Goal: Task Accomplishment & Management: Use online tool/utility

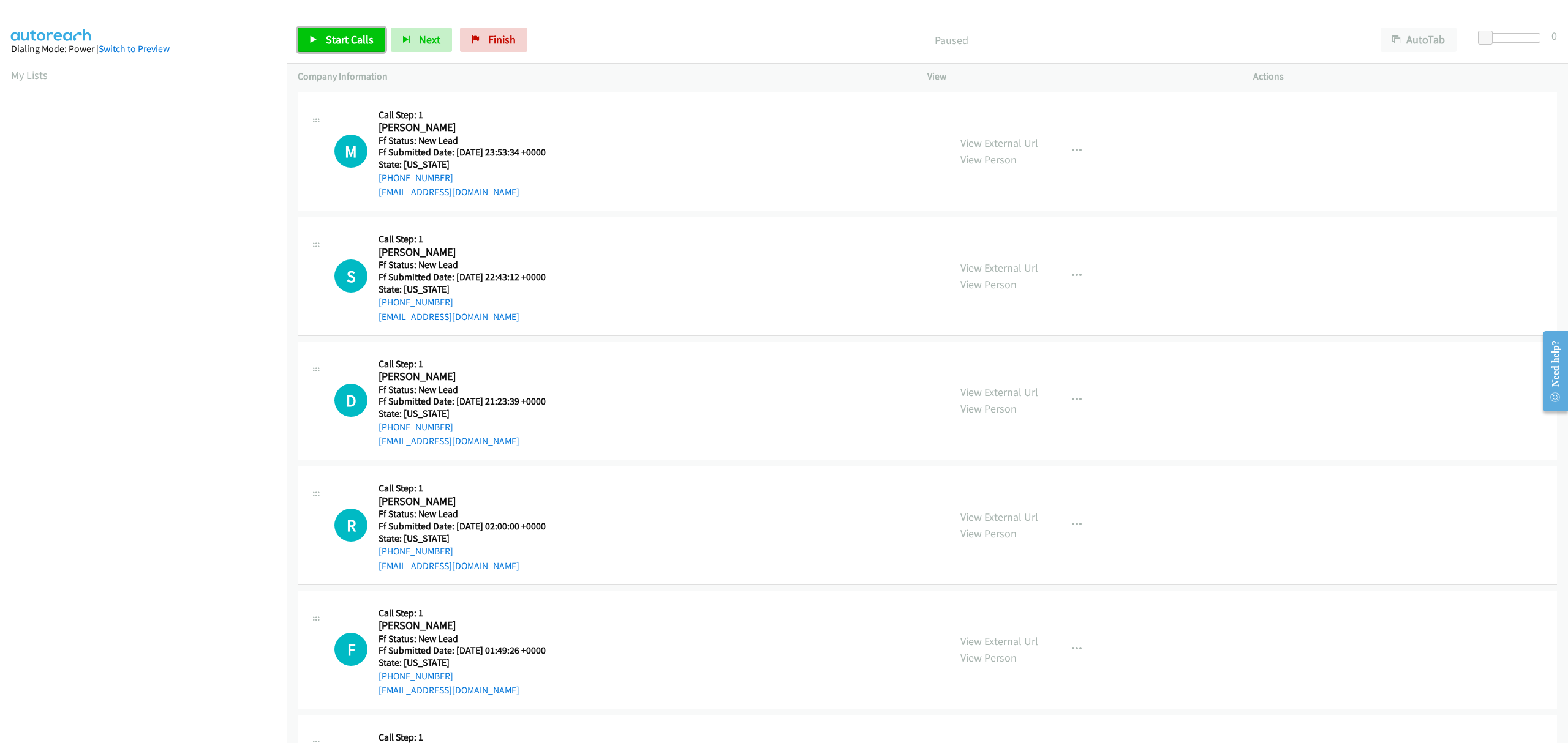
click at [341, 38] on span "Start Calls" at bounding box center [349, 40] width 48 height 14
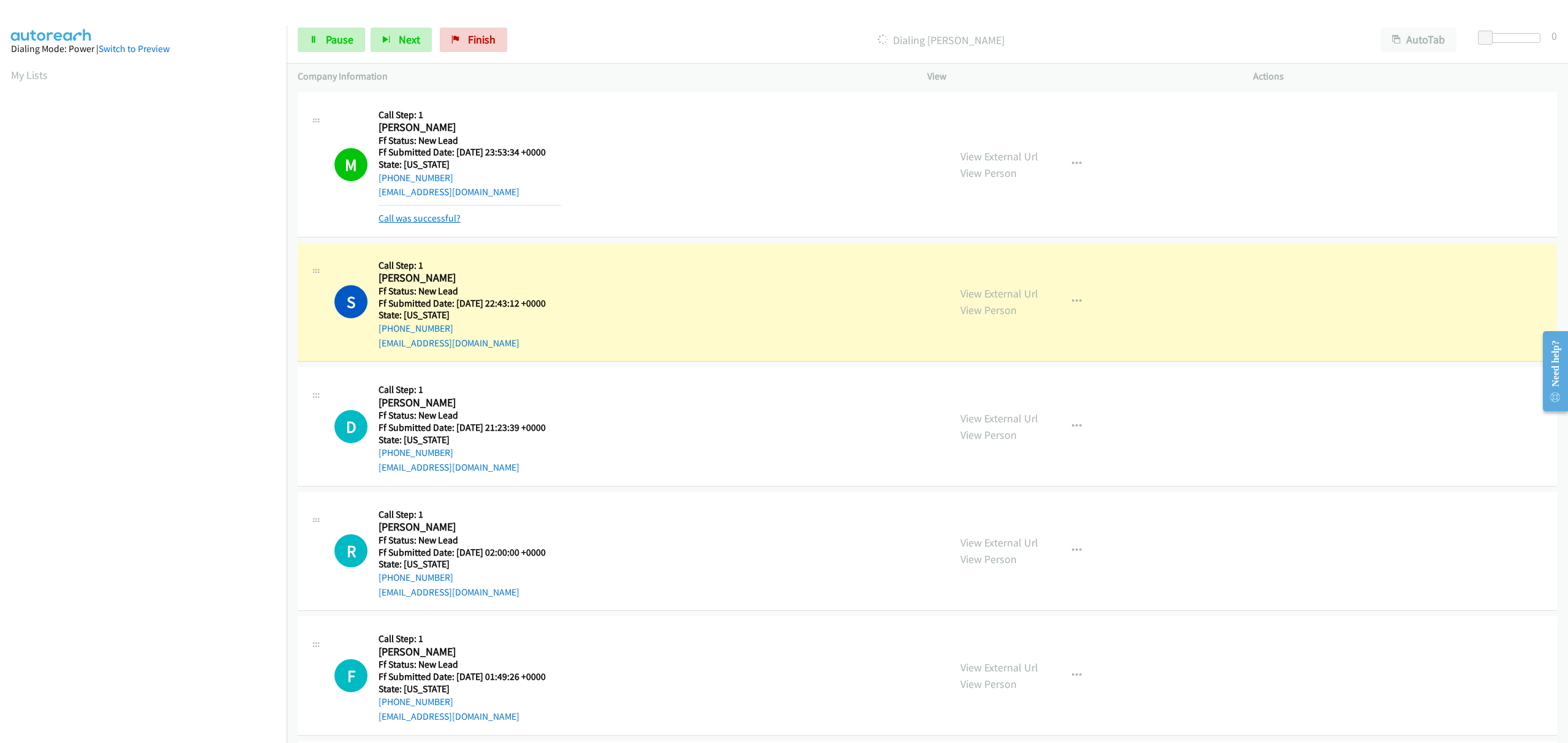
click at [442, 220] on link "Call was successful?" at bounding box center [419, 218] width 82 height 11
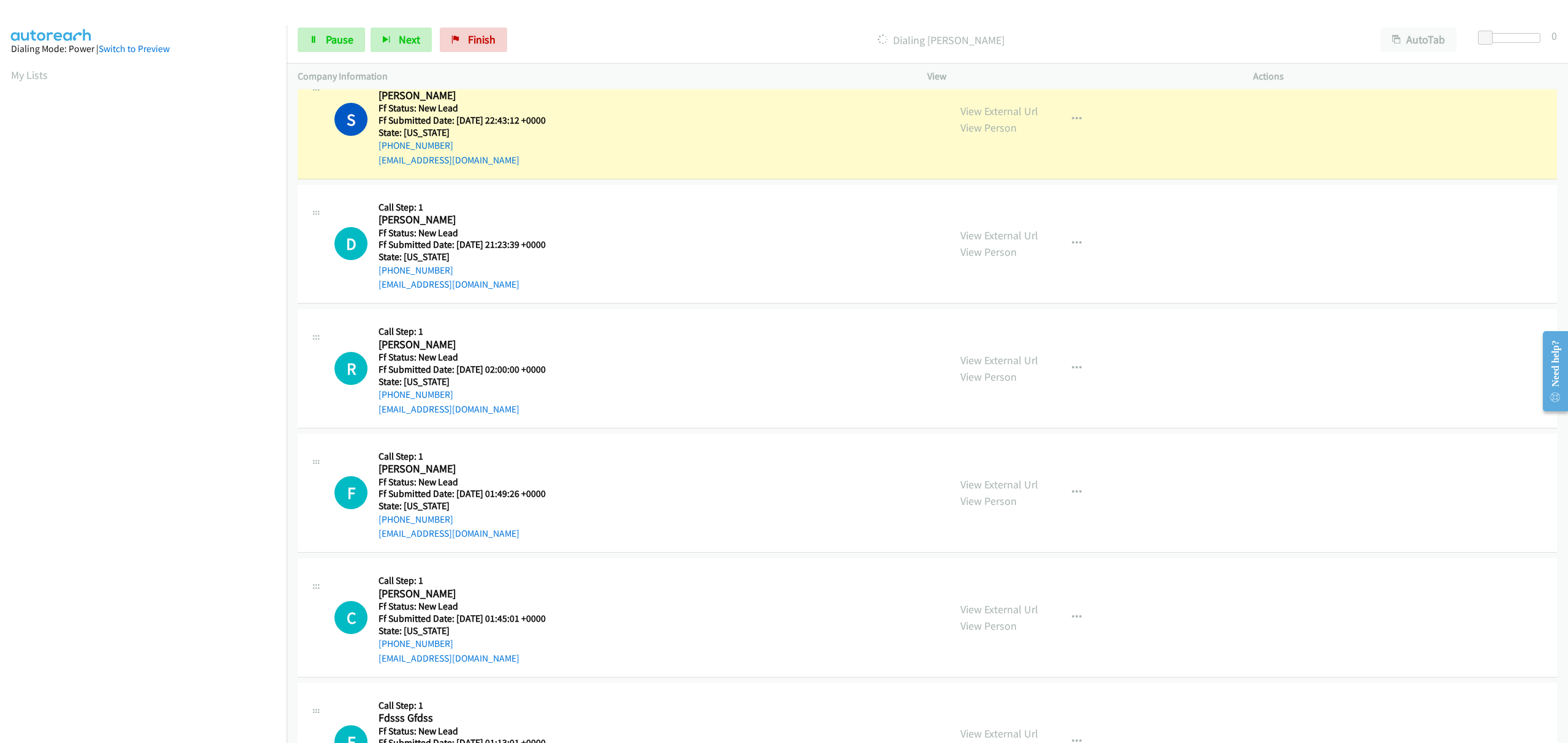
scroll to position [163, 0]
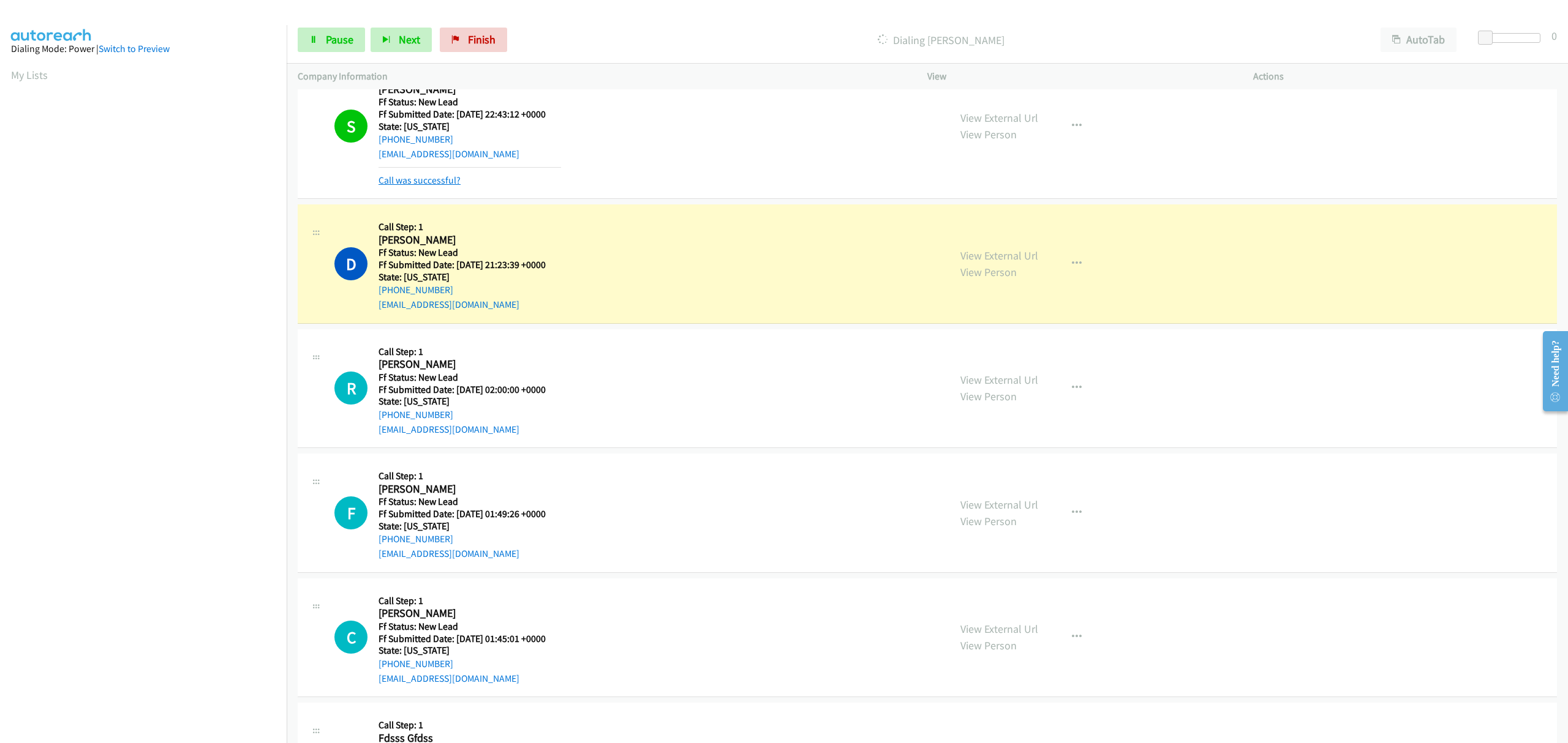
click at [444, 178] on link "Call was successful?" at bounding box center [419, 180] width 82 height 11
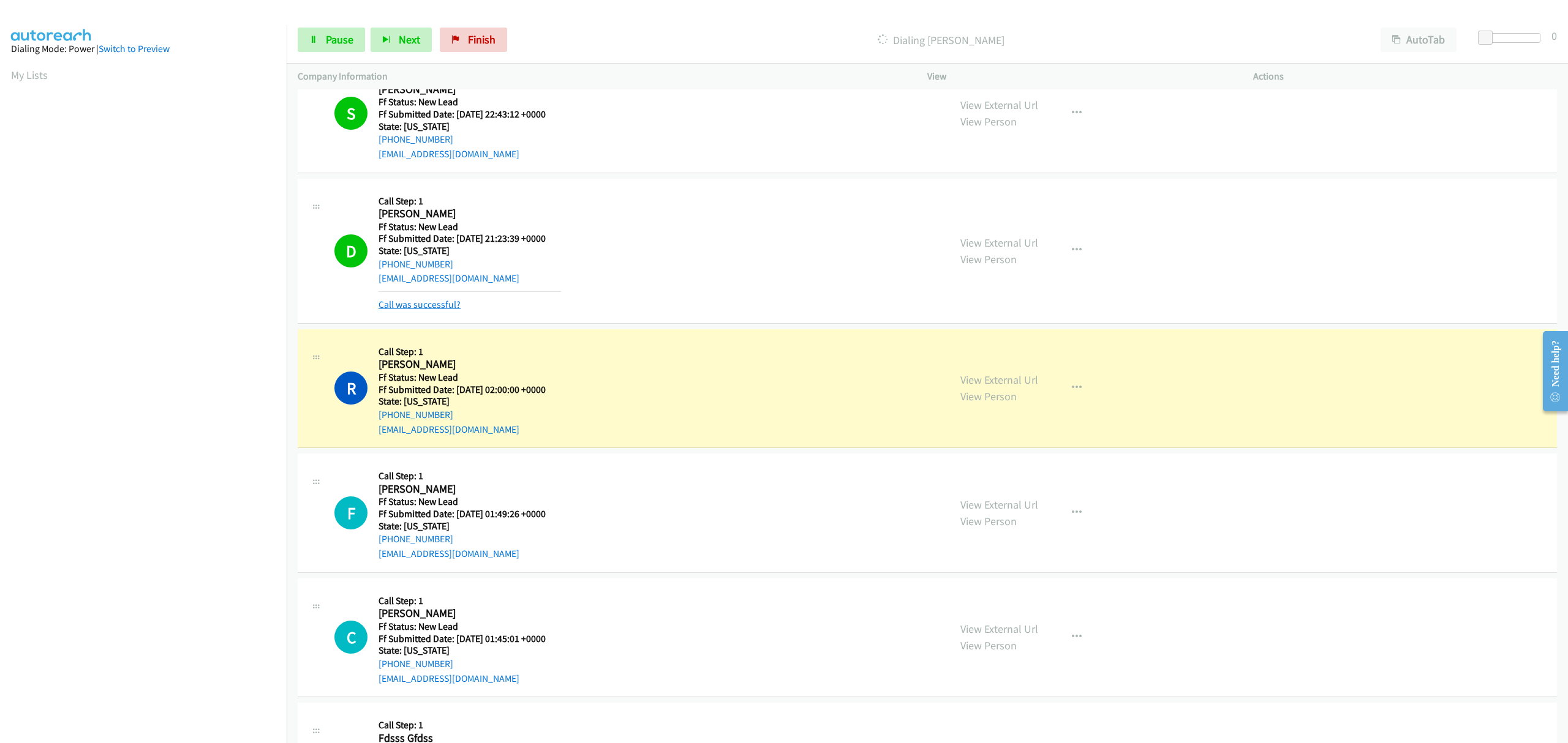
click at [420, 304] on link "Call was successful?" at bounding box center [419, 304] width 82 height 11
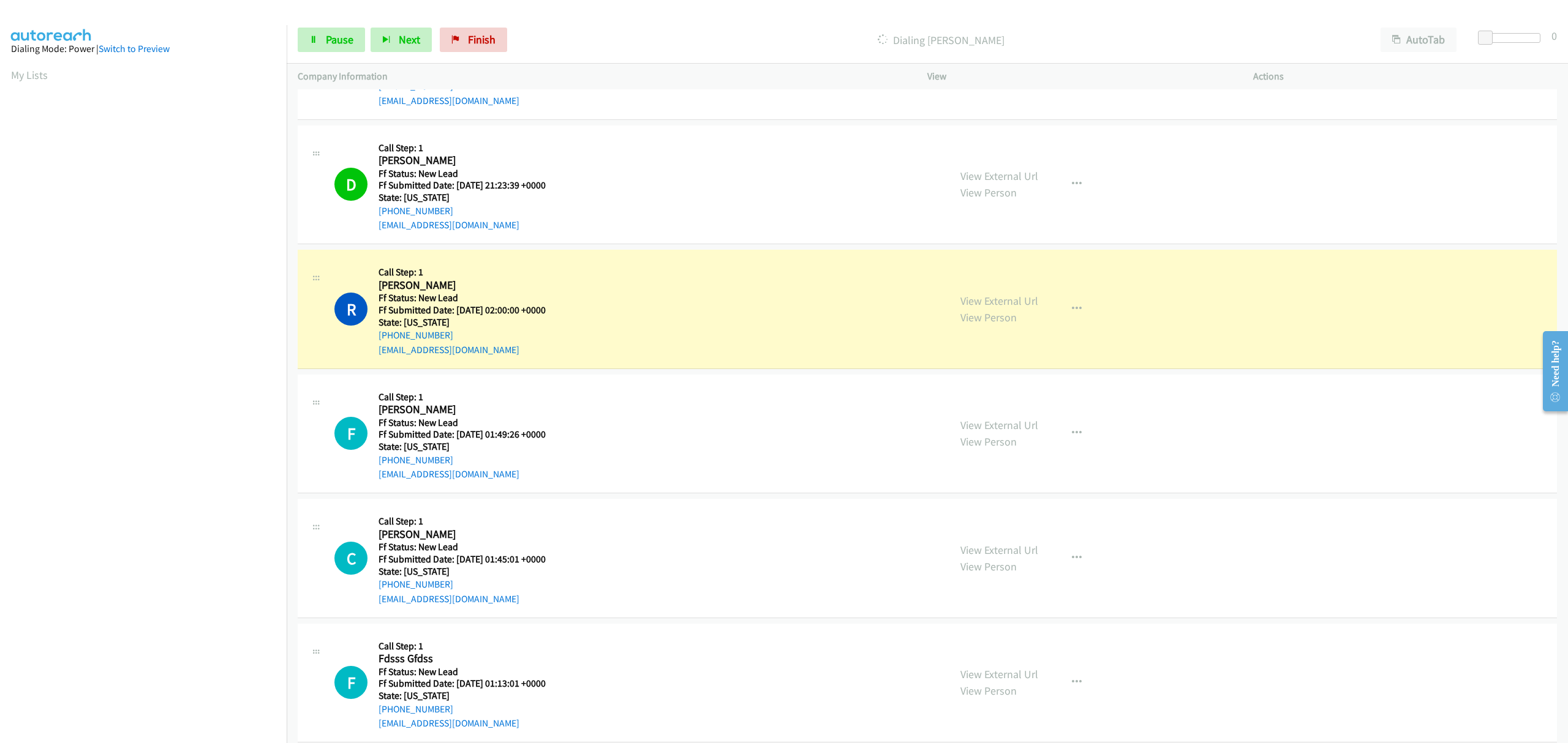
scroll to position [245, 0]
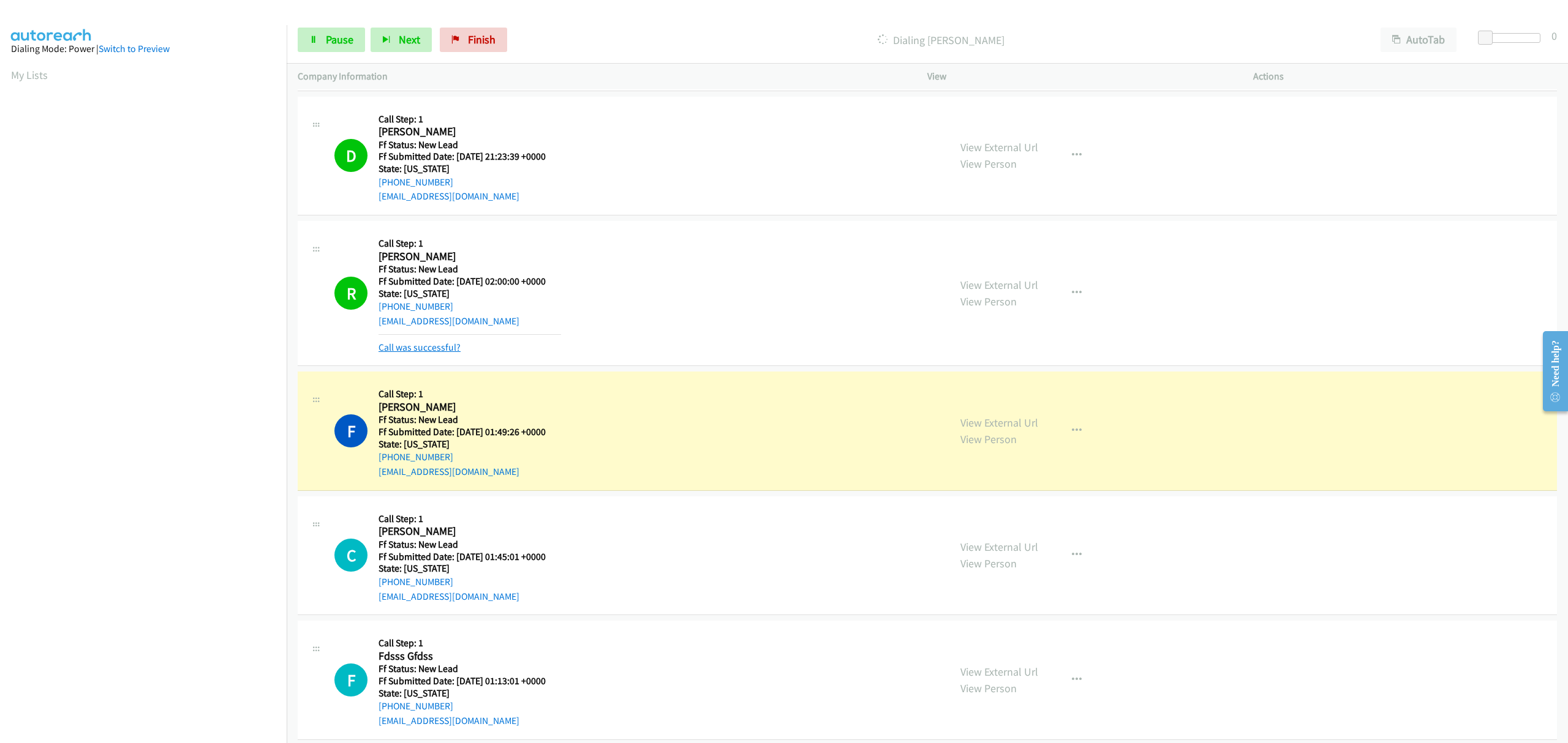
click at [436, 346] on link "Call was successful?" at bounding box center [419, 347] width 82 height 11
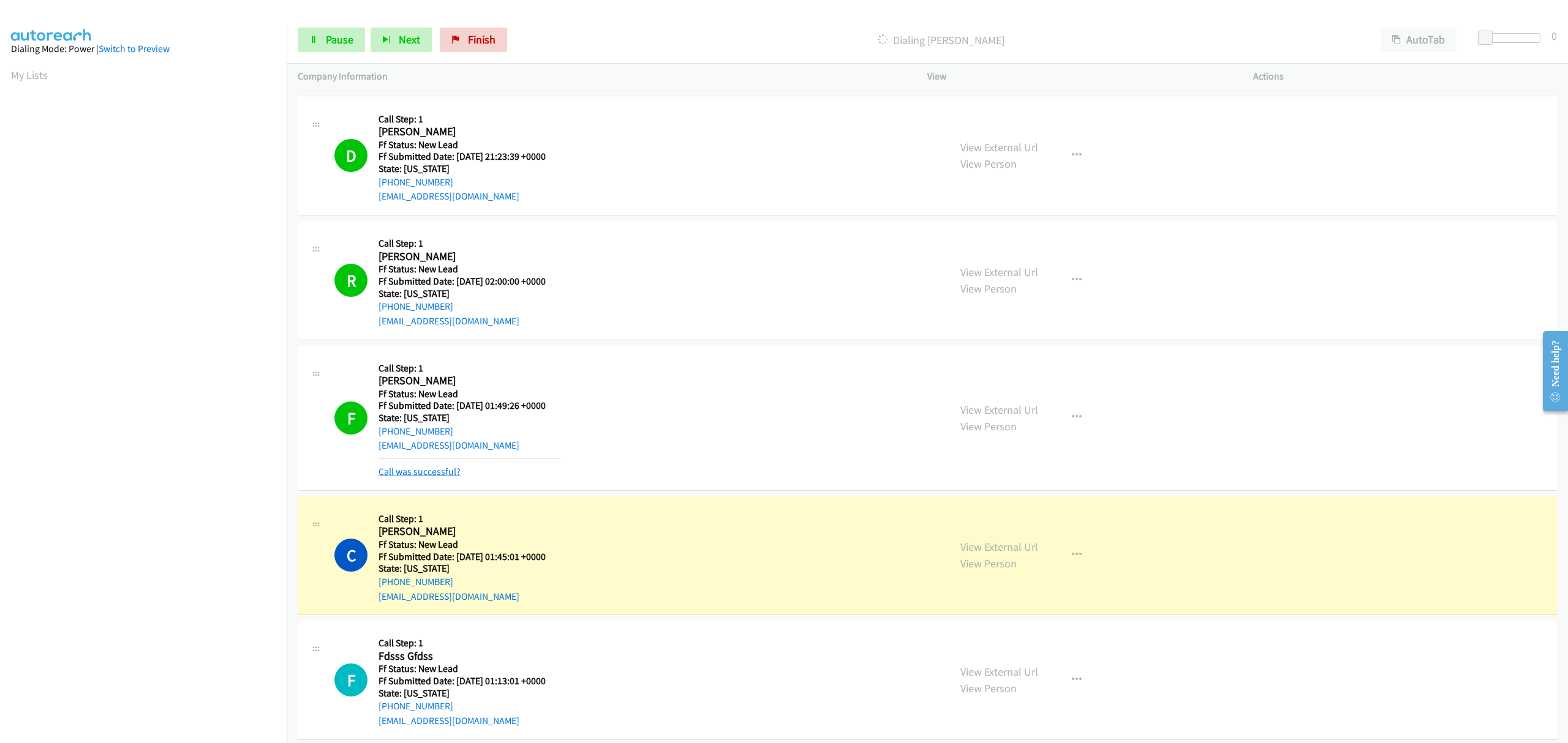
click at [438, 470] on link "Call was successful?" at bounding box center [419, 471] width 82 height 11
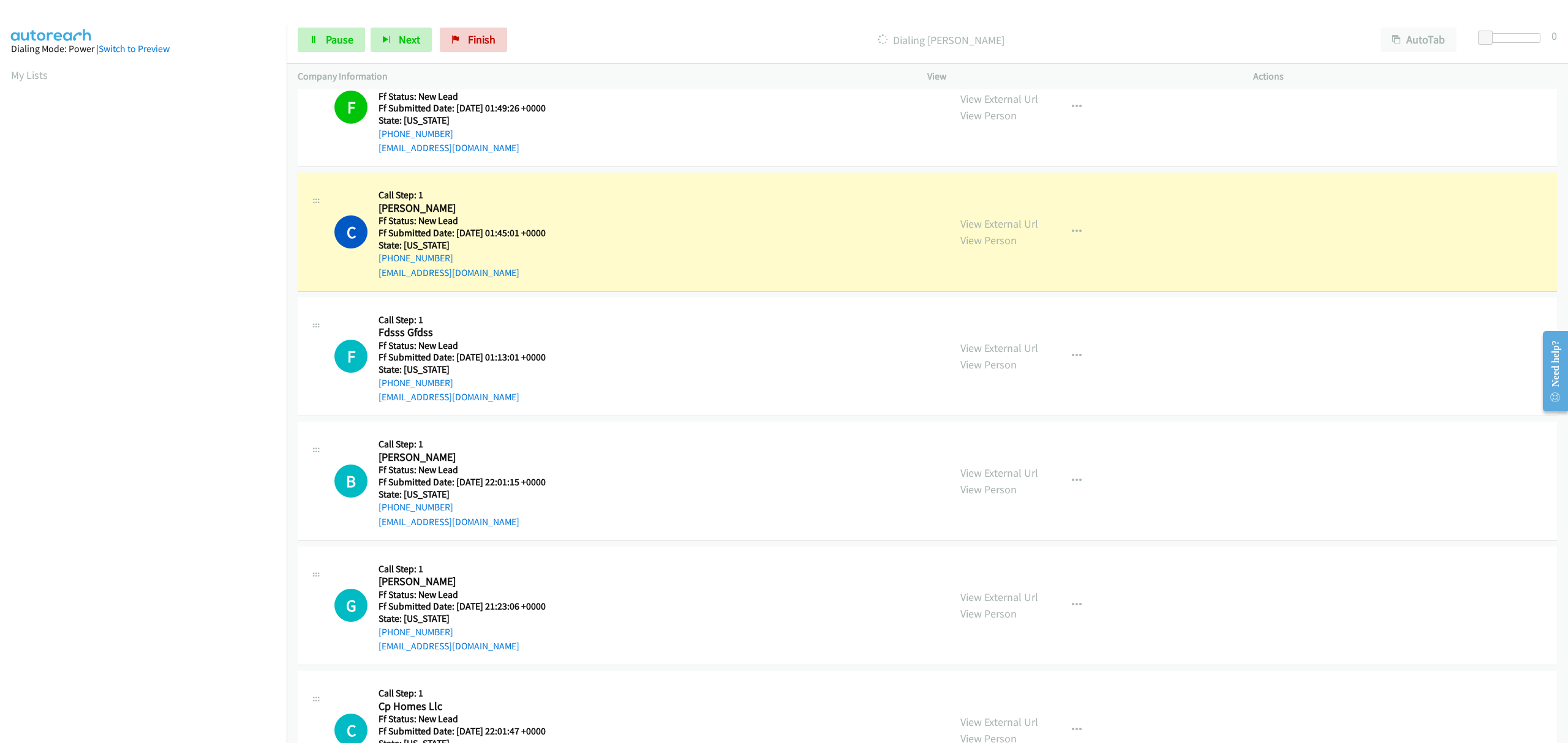
scroll to position [571, 0]
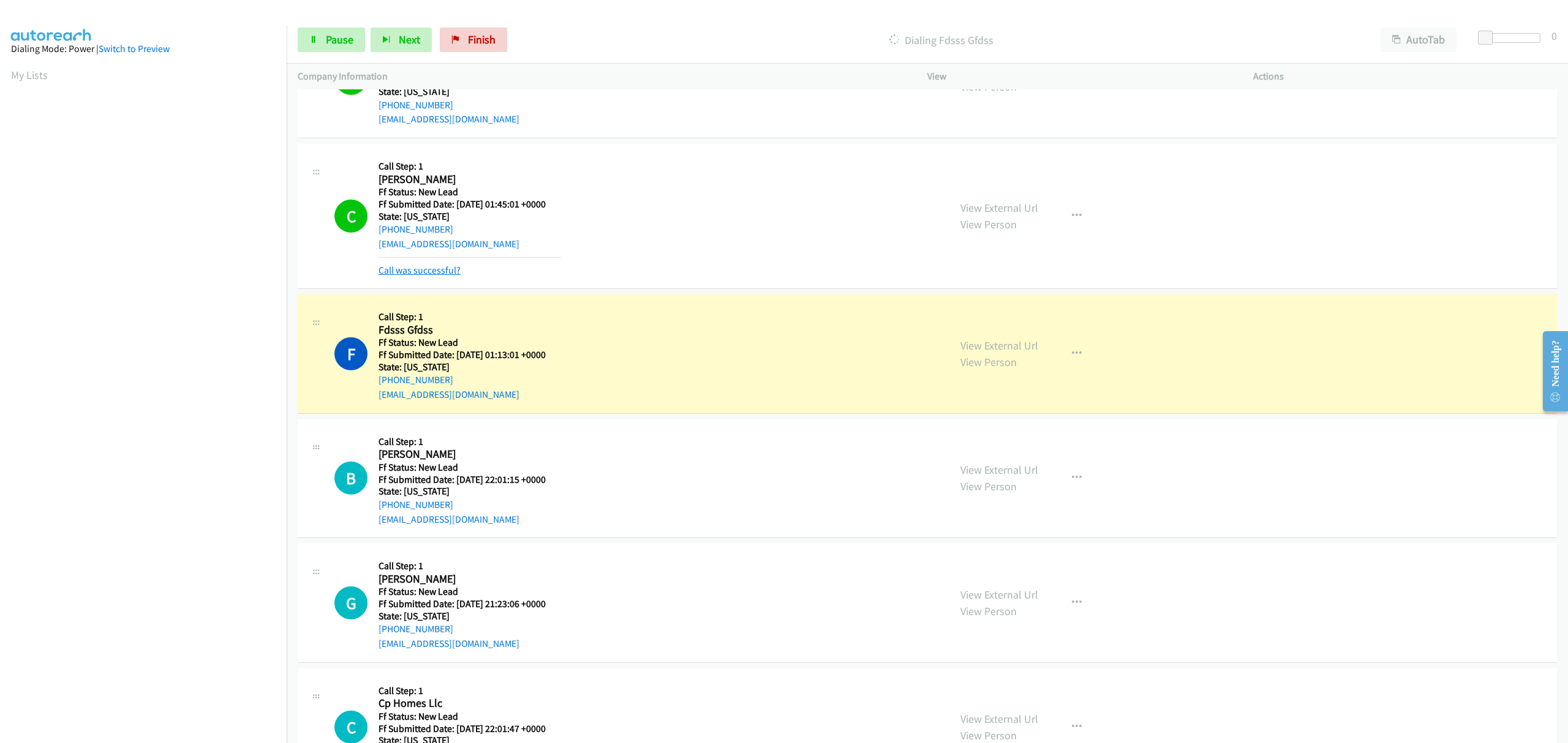
click at [432, 270] on link "Call was successful?" at bounding box center [419, 270] width 82 height 11
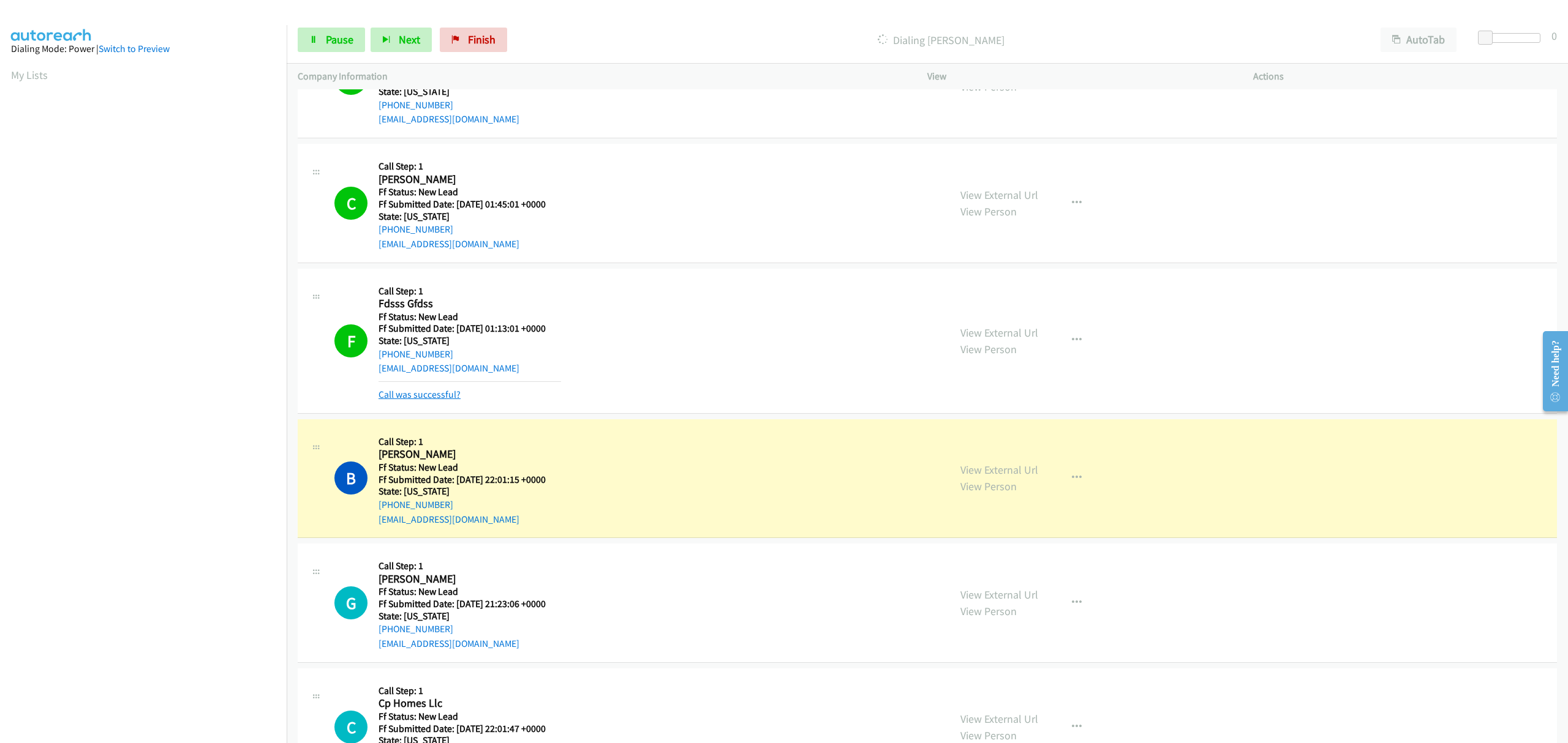
click at [423, 392] on link "Call was successful?" at bounding box center [419, 395] width 82 height 11
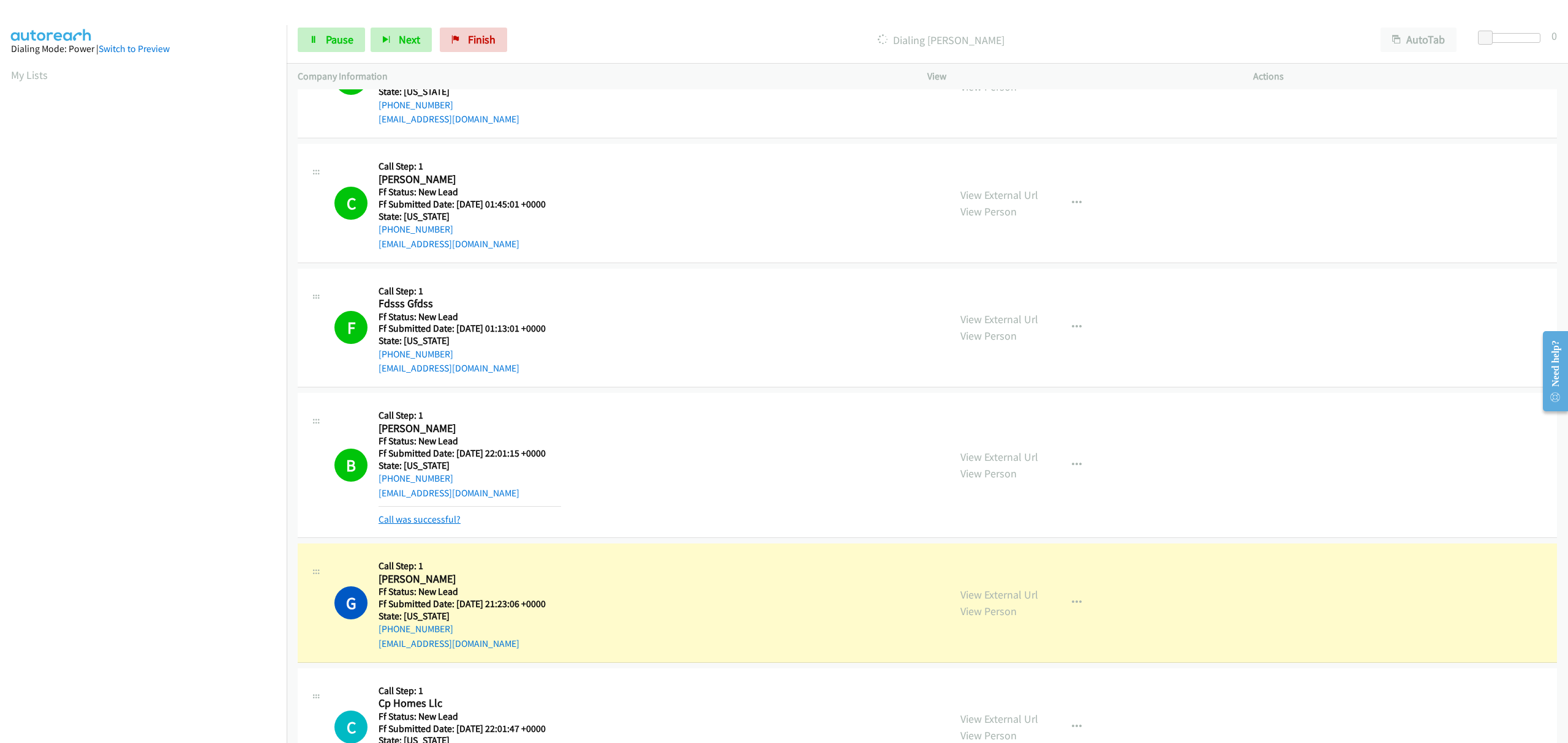
click at [447, 524] on link "Call was successful?" at bounding box center [419, 519] width 82 height 11
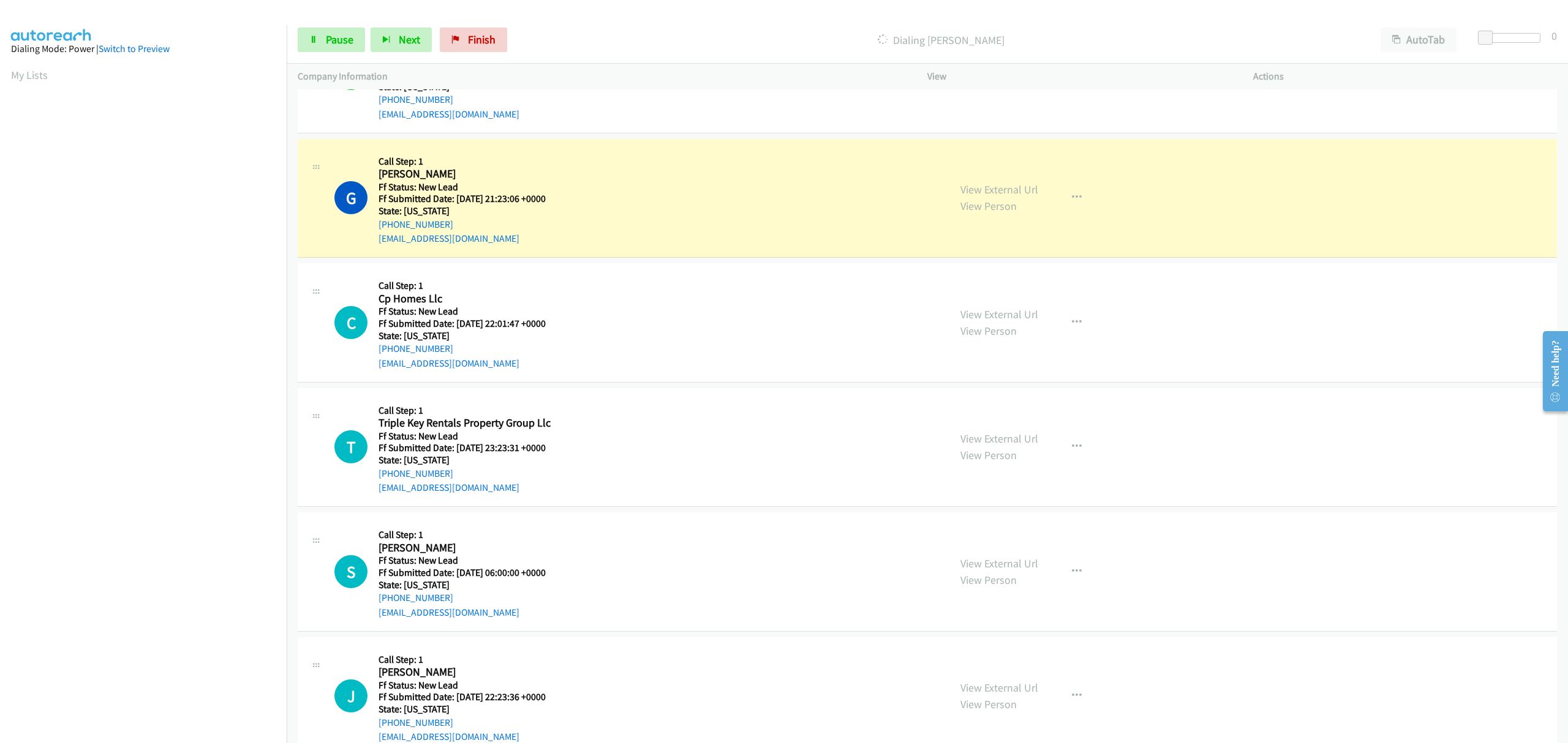
scroll to position [979, 0]
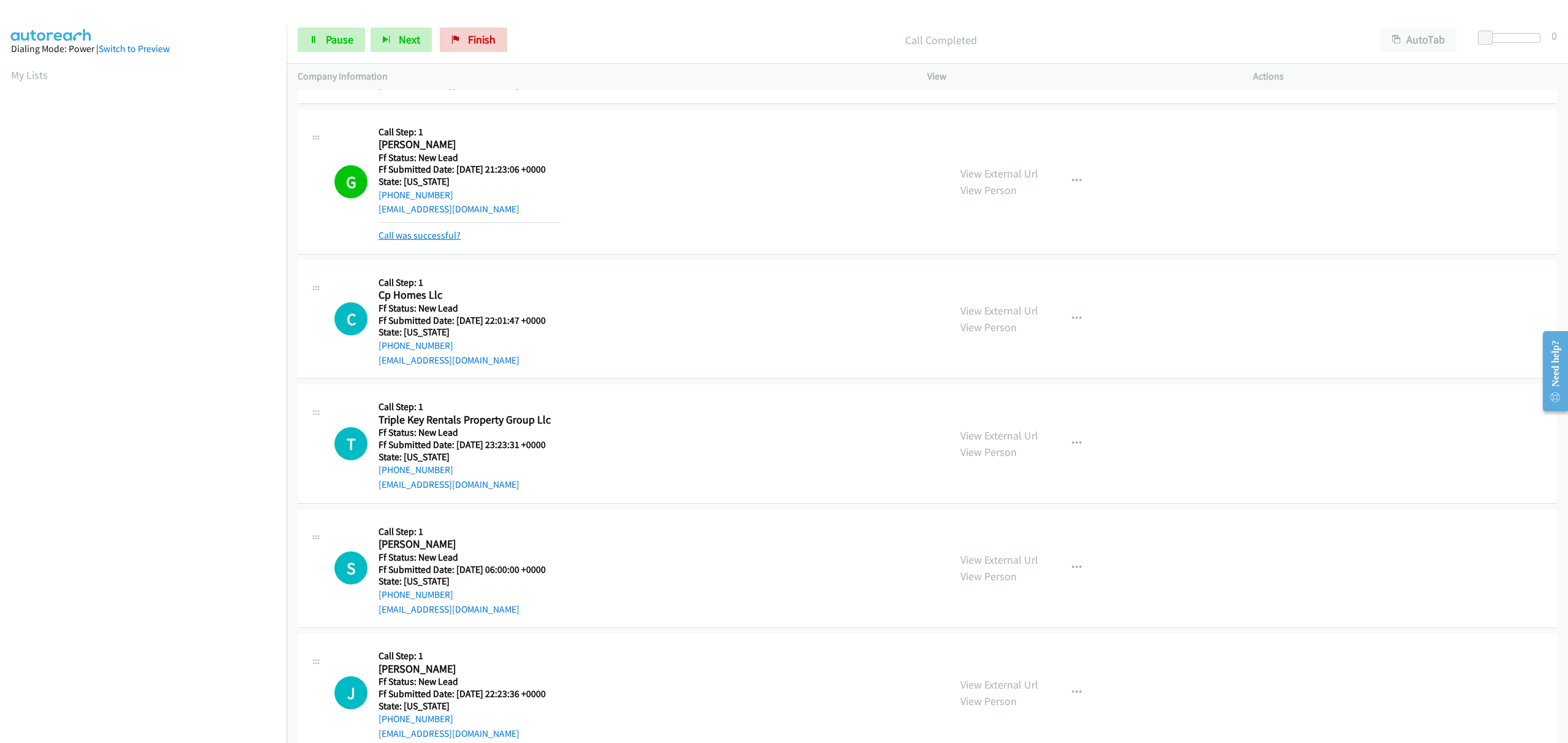
click at [445, 236] on link "Call was successful?" at bounding box center [419, 235] width 82 height 11
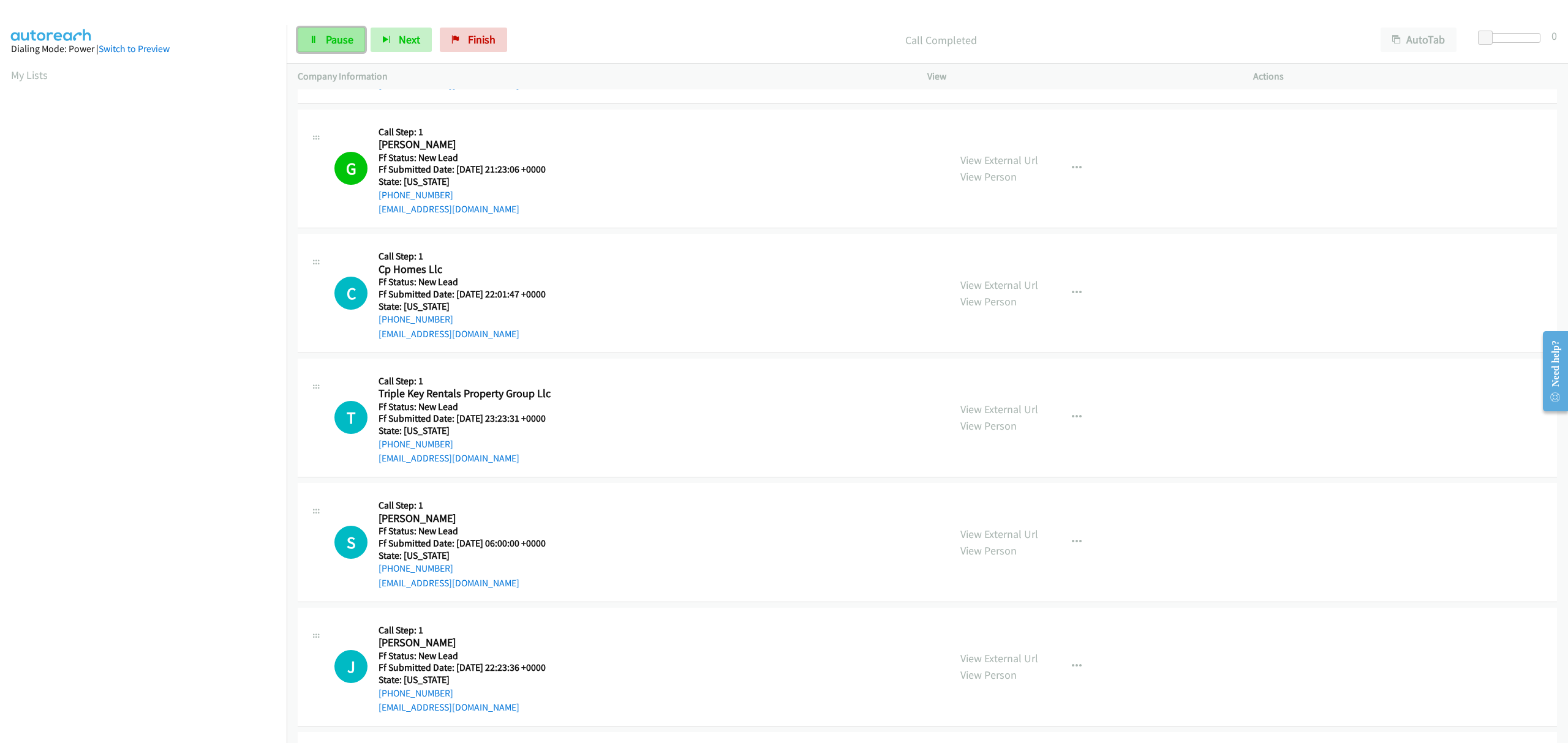
click at [312, 38] on icon at bounding box center [314, 41] width 9 height 9
click at [500, 41] on span "Finish" at bounding box center [502, 40] width 28 height 14
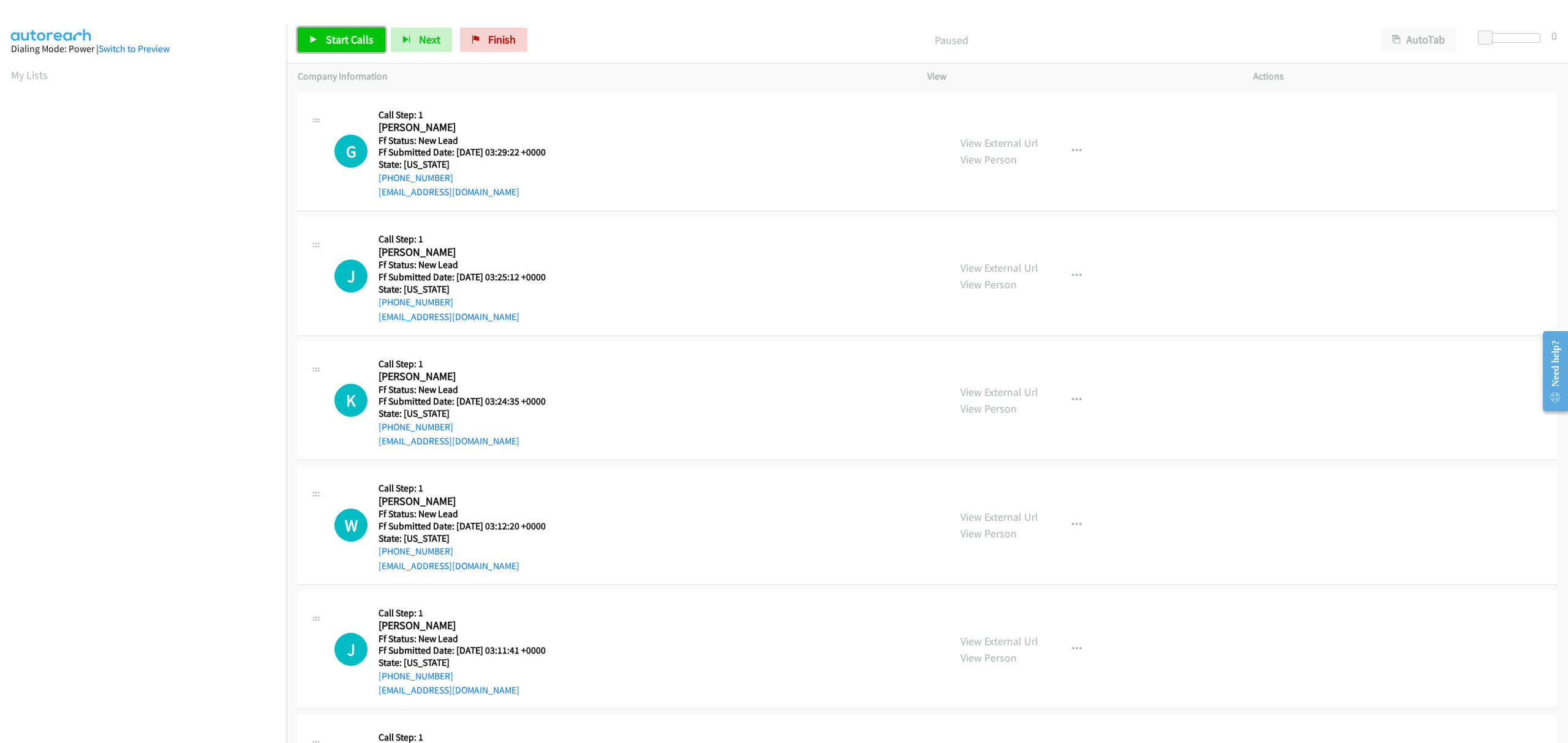
click at [337, 33] on span "Start Calls" at bounding box center [349, 40] width 48 height 14
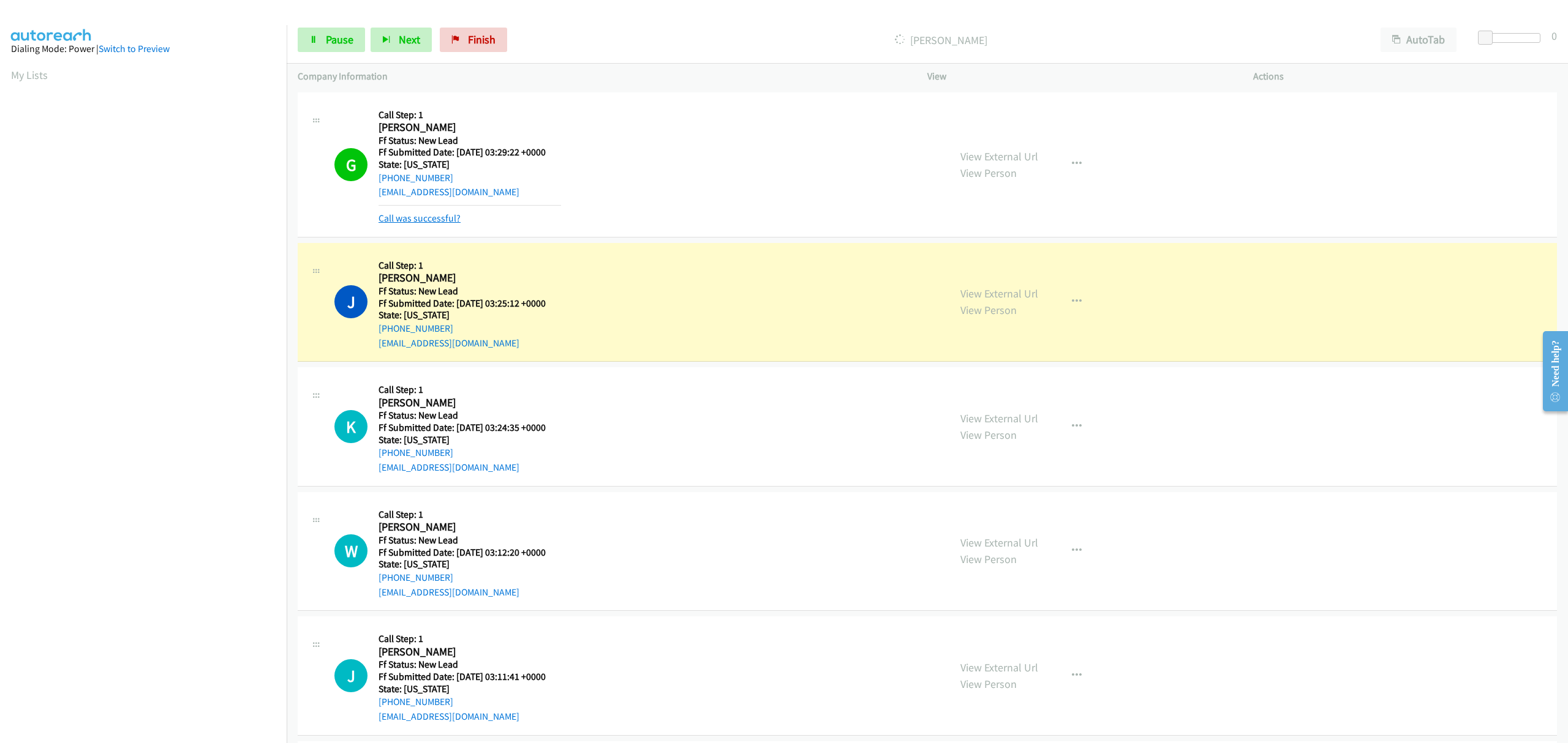
click at [433, 221] on link "Call was successful?" at bounding box center [419, 218] width 82 height 11
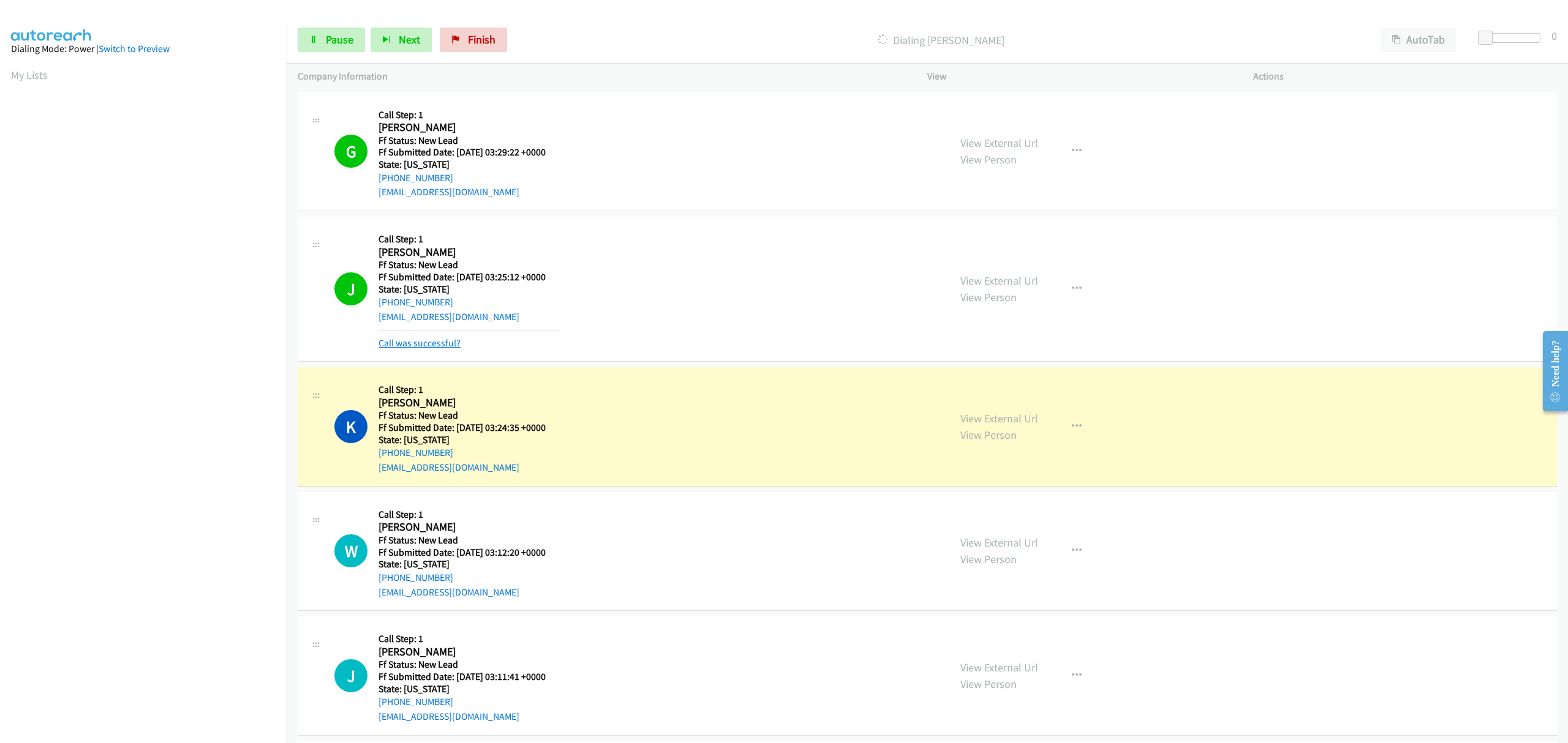
click at [446, 346] on link "Call was successful?" at bounding box center [419, 343] width 82 height 11
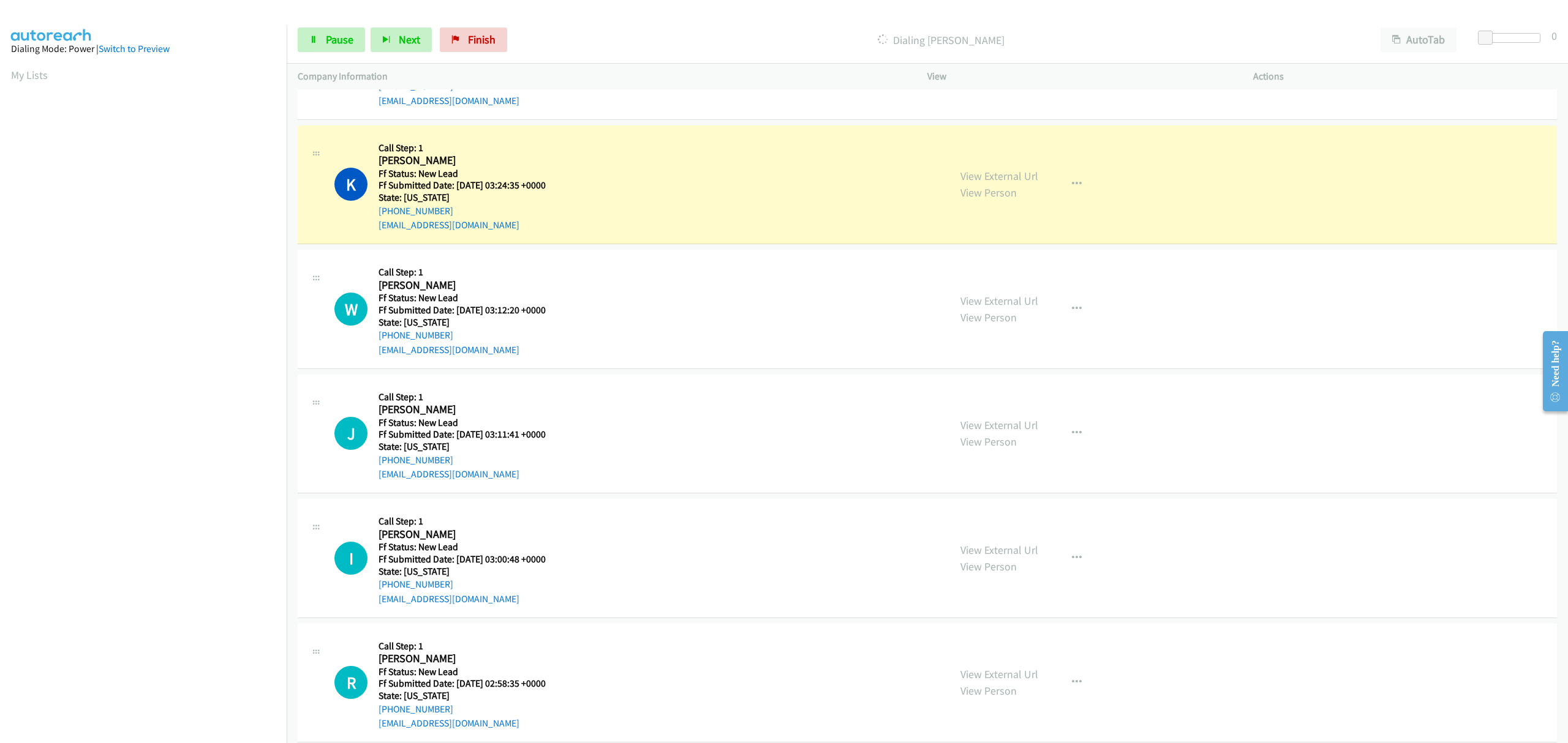
scroll to position [245, 0]
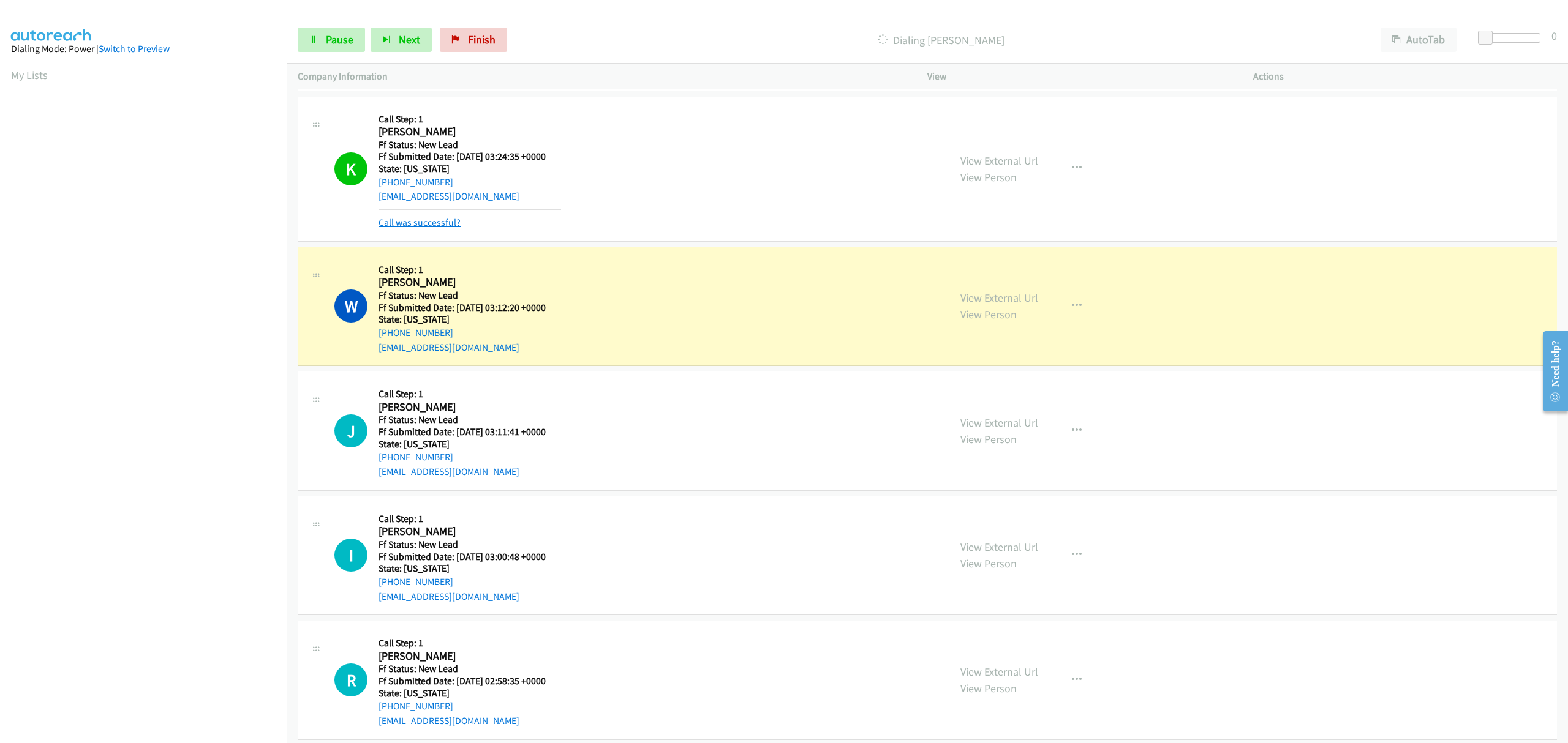
click at [457, 225] on link "Call was successful?" at bounding box center [419, 223] width 82 height 11
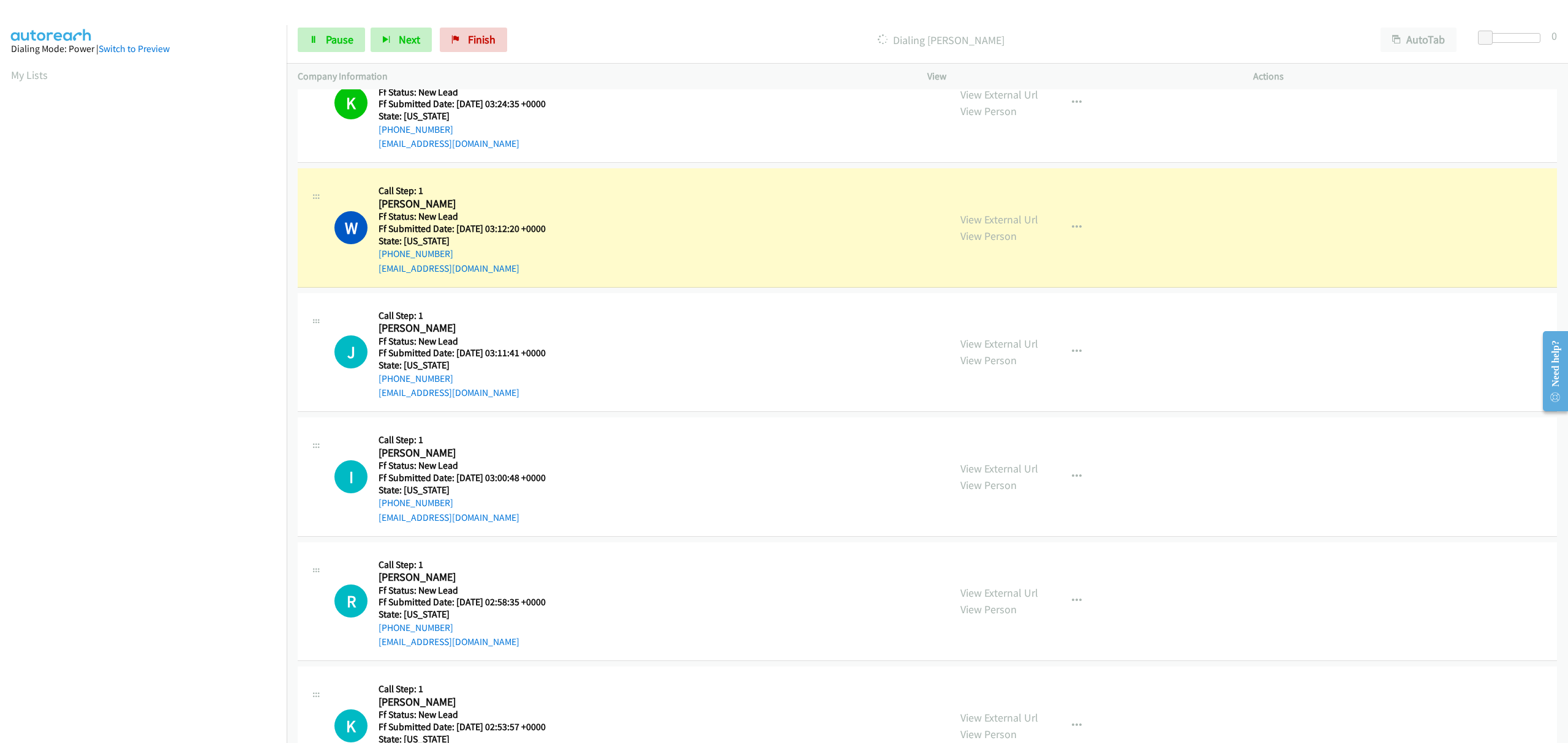
scroll to position [326, 0]
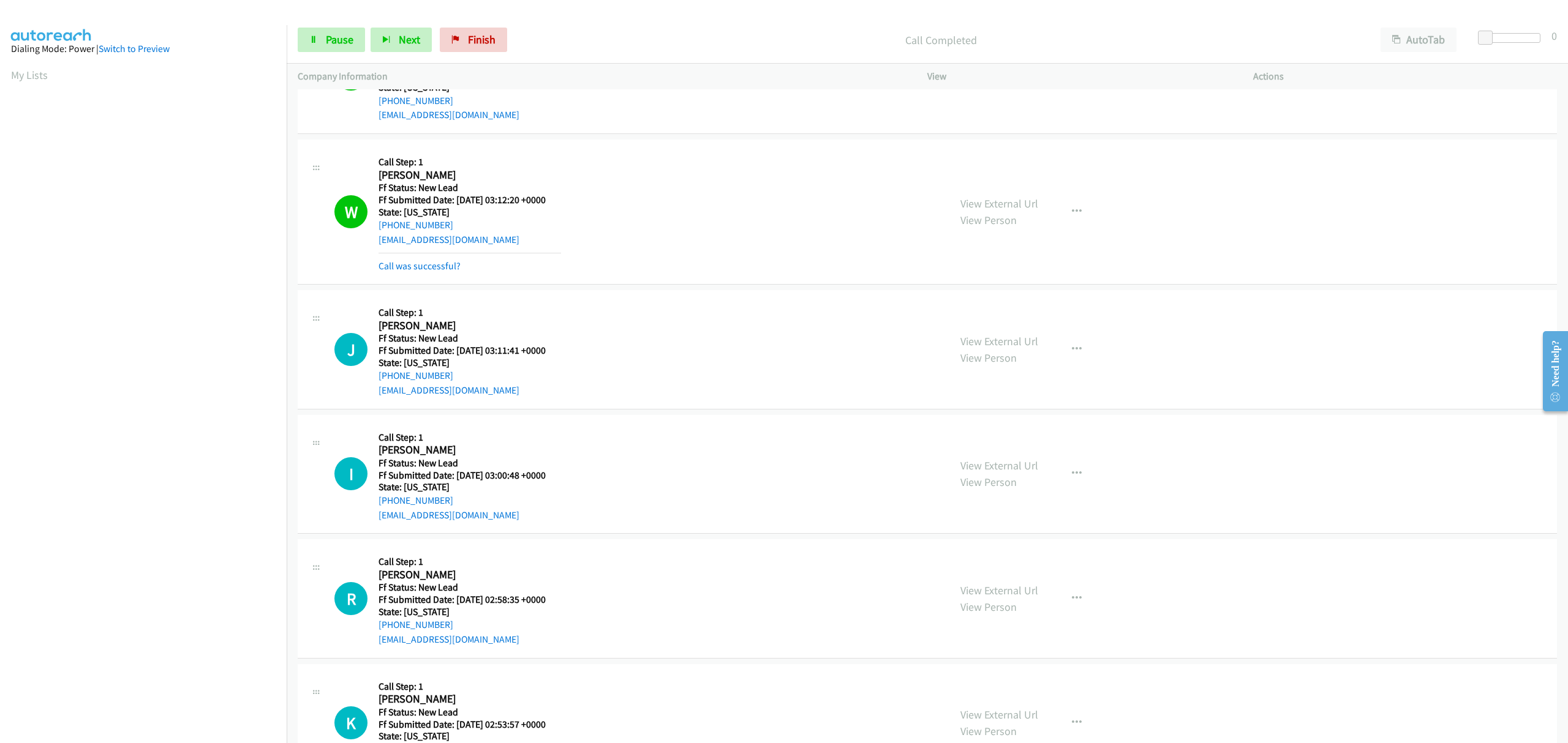
drag, startPoint x: 455, startPoint y: 265, endPoint x: 791, endPoint y: 240, distance: 336.9
click at [455, 265] on link "Call was successful?" at bounding box center [419, 266] width 82 height 11
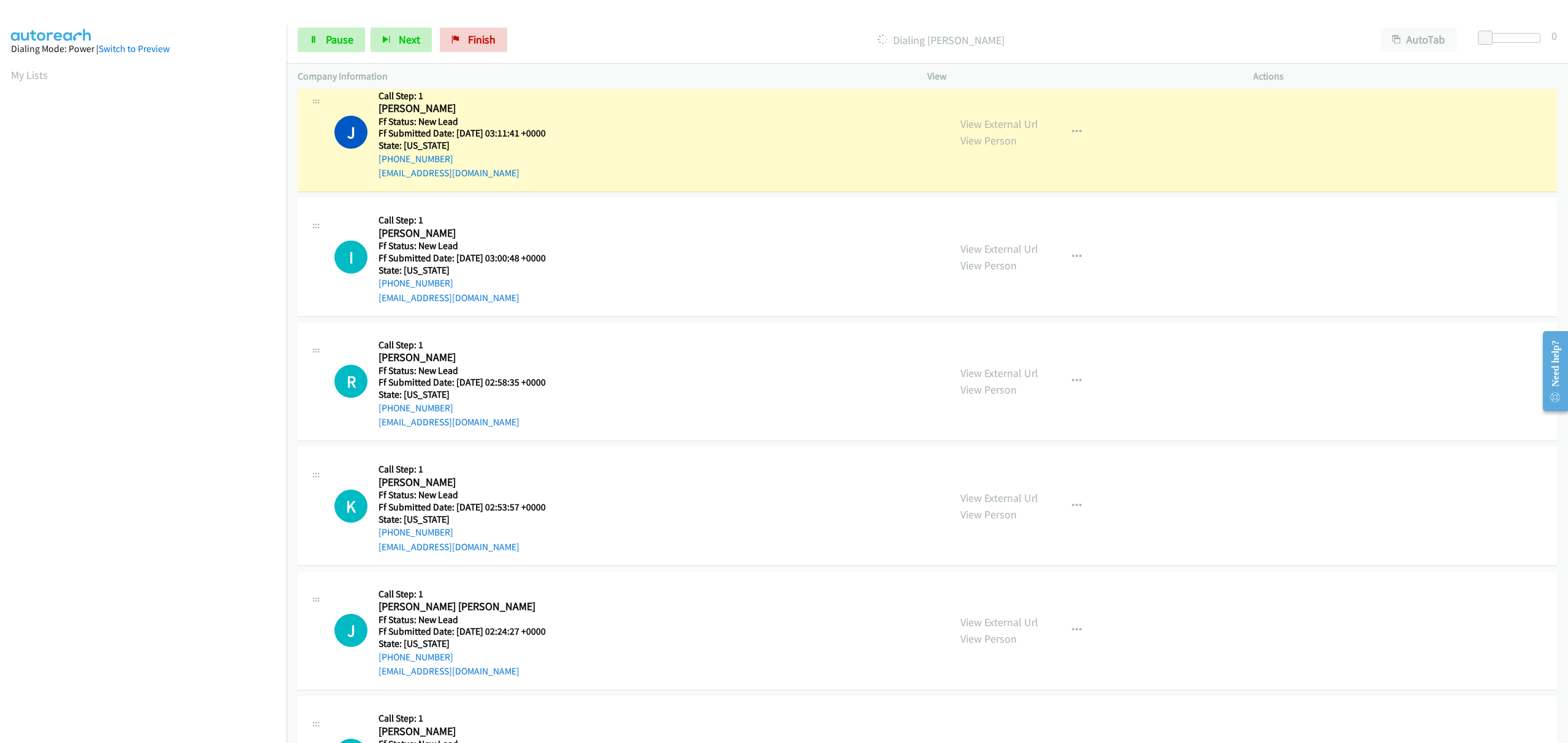
scroll to position [407, 0]
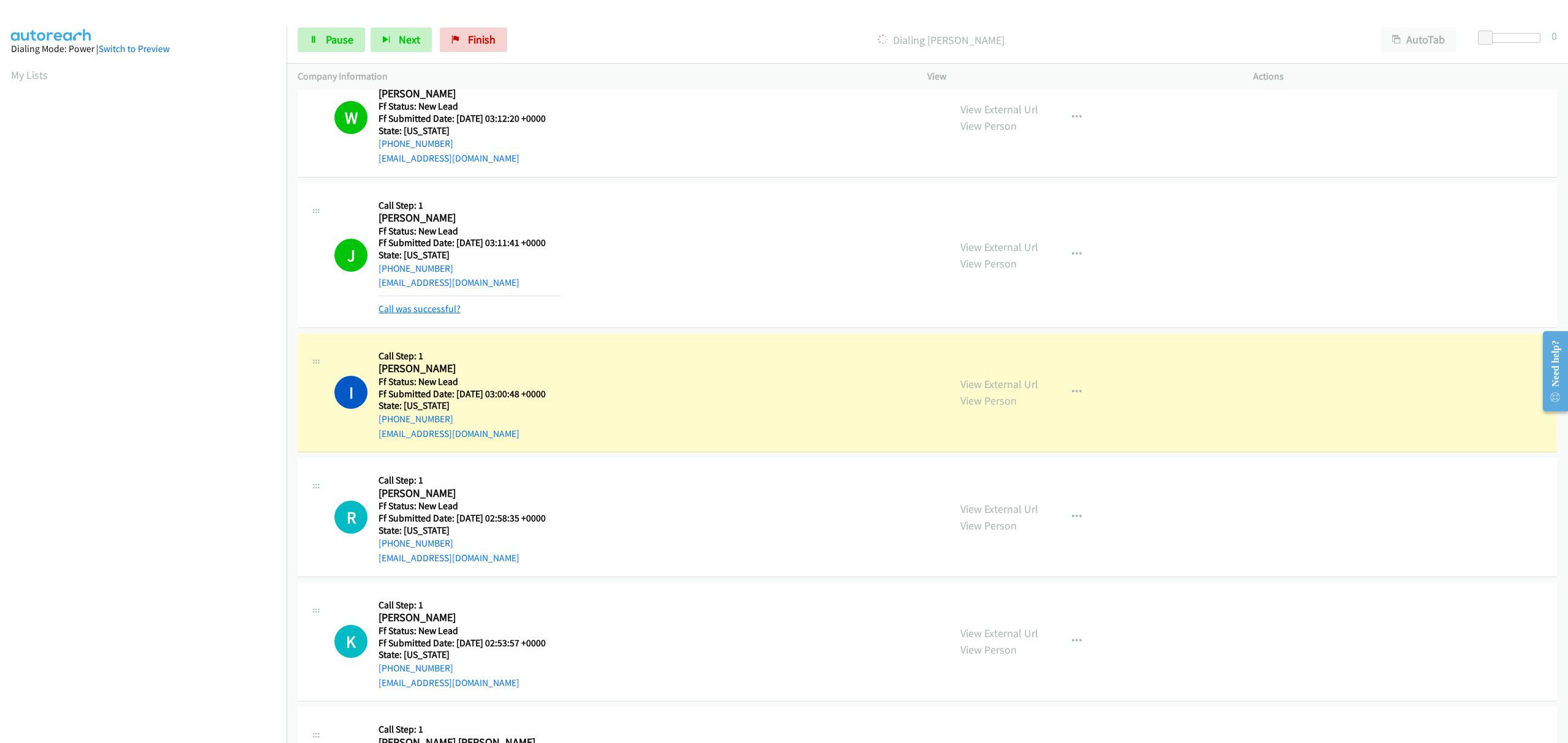
click at [440, 306] on link "Call was successful?" at bounding box center [419, 309] width 82 height 11
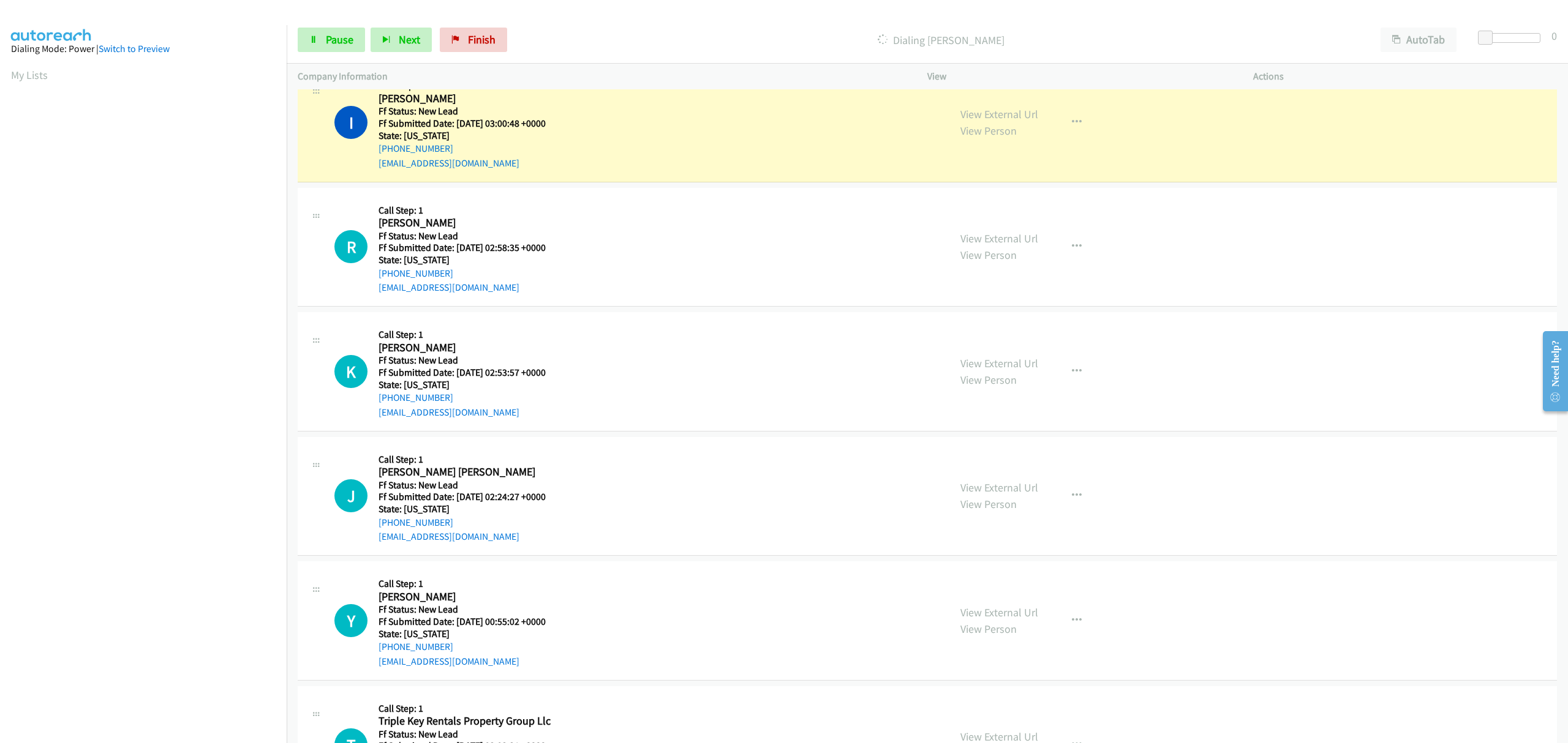
scroll to position [653, 0]
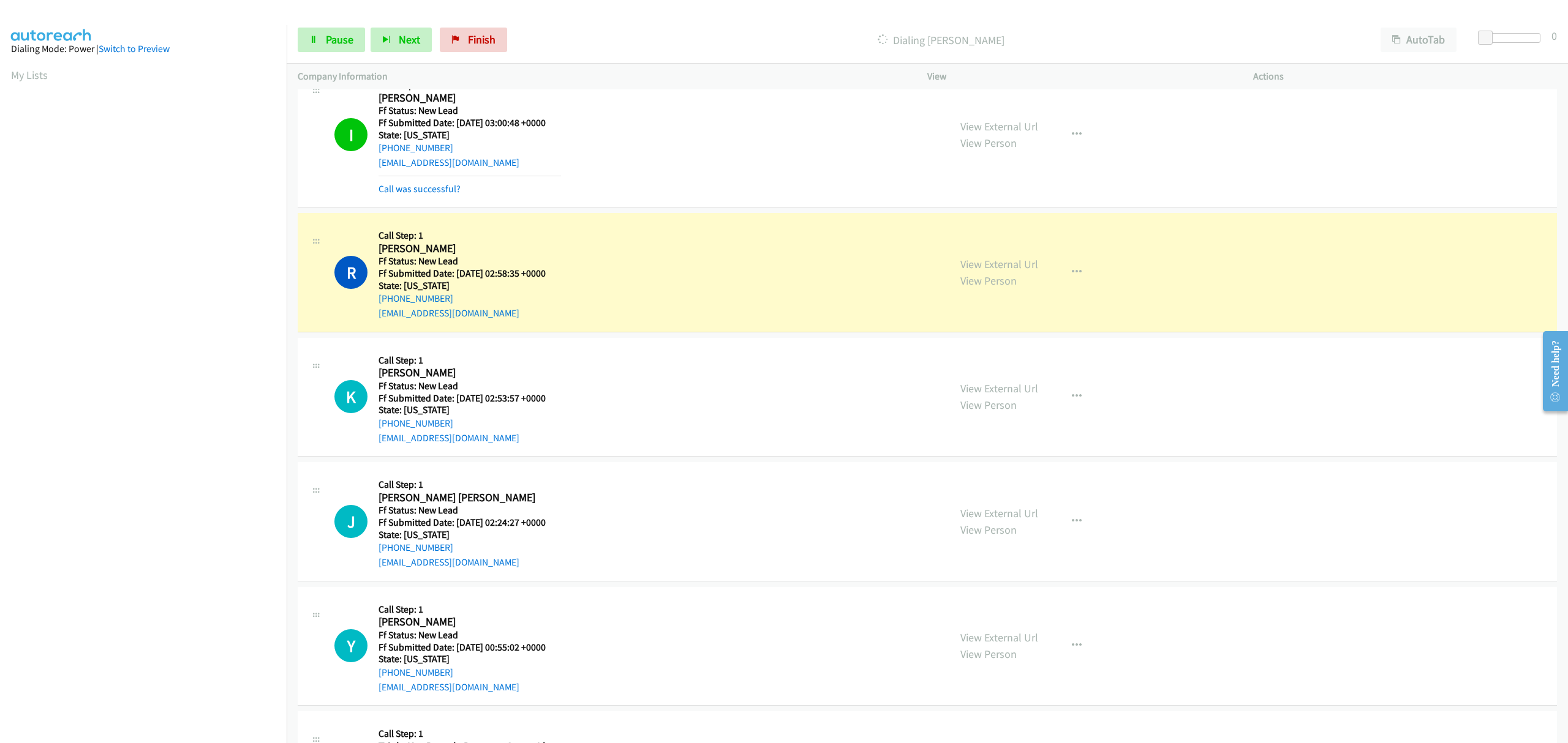
click at [428, 180] on mb0 "Call was successful?" at bounding box center [470, 186] width 183 height 21
click at [426, 191] on link "Call was successful?" at bounding box center [419, 188] width 82 height 11
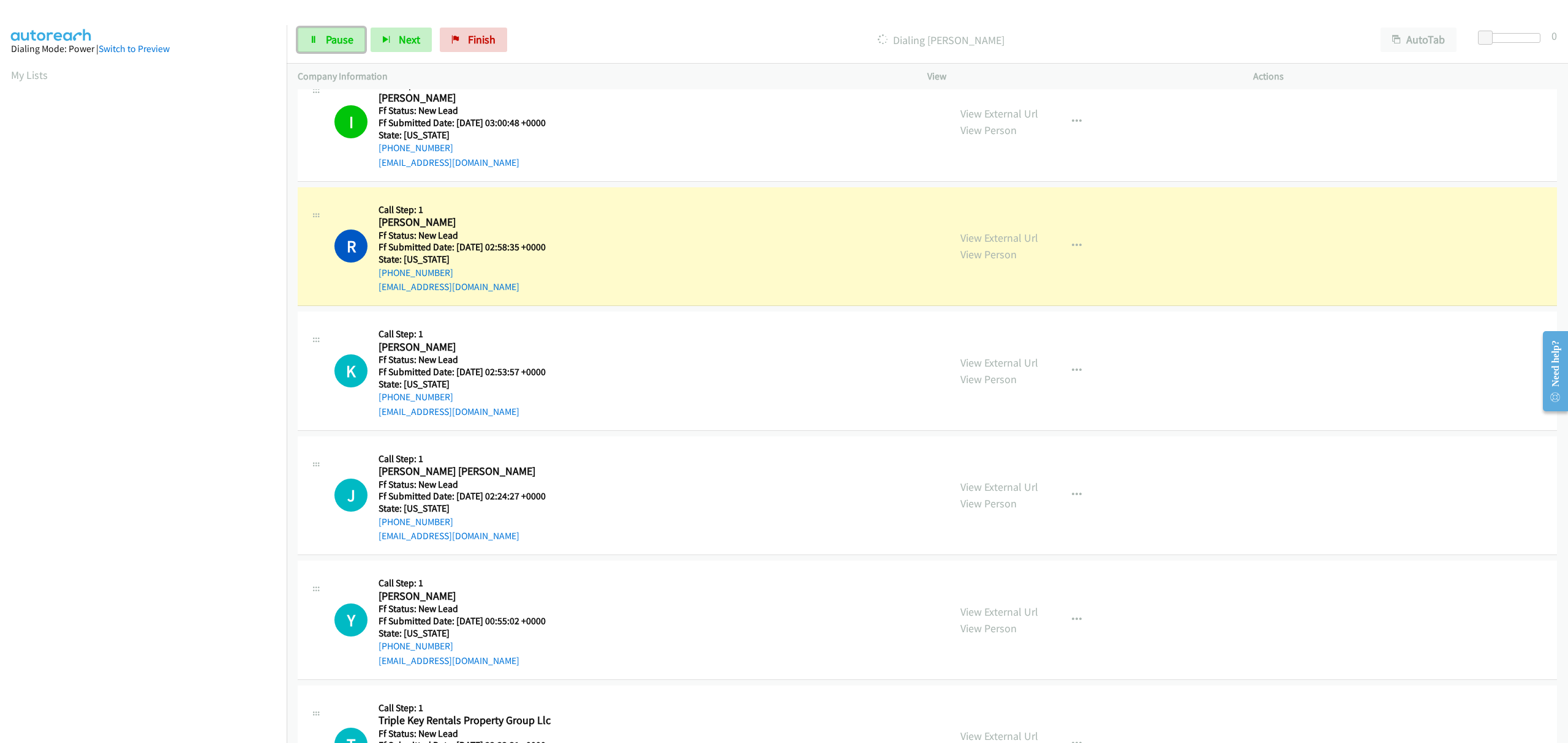
drag, startPoint x: 327, startPoint y: 34, endPoint x: 344, endPoint y: 25, distance: 19.2
click at [327, 34] on span "Pause" at bounding box center [339, 40] width 28 height 14
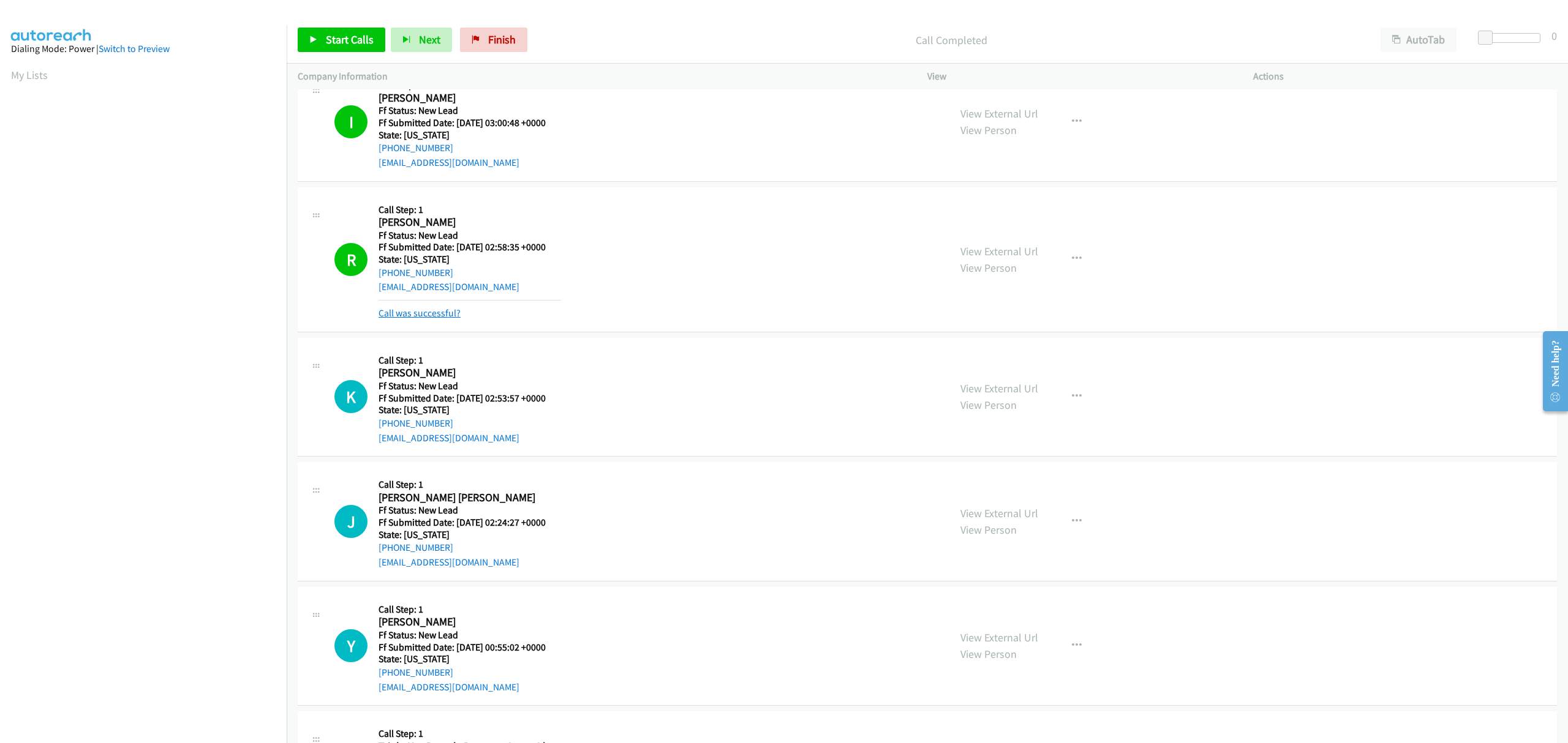
click at [431, 311] on link "Call was successful?" at bounding box center [419, 313] width 82 height 11
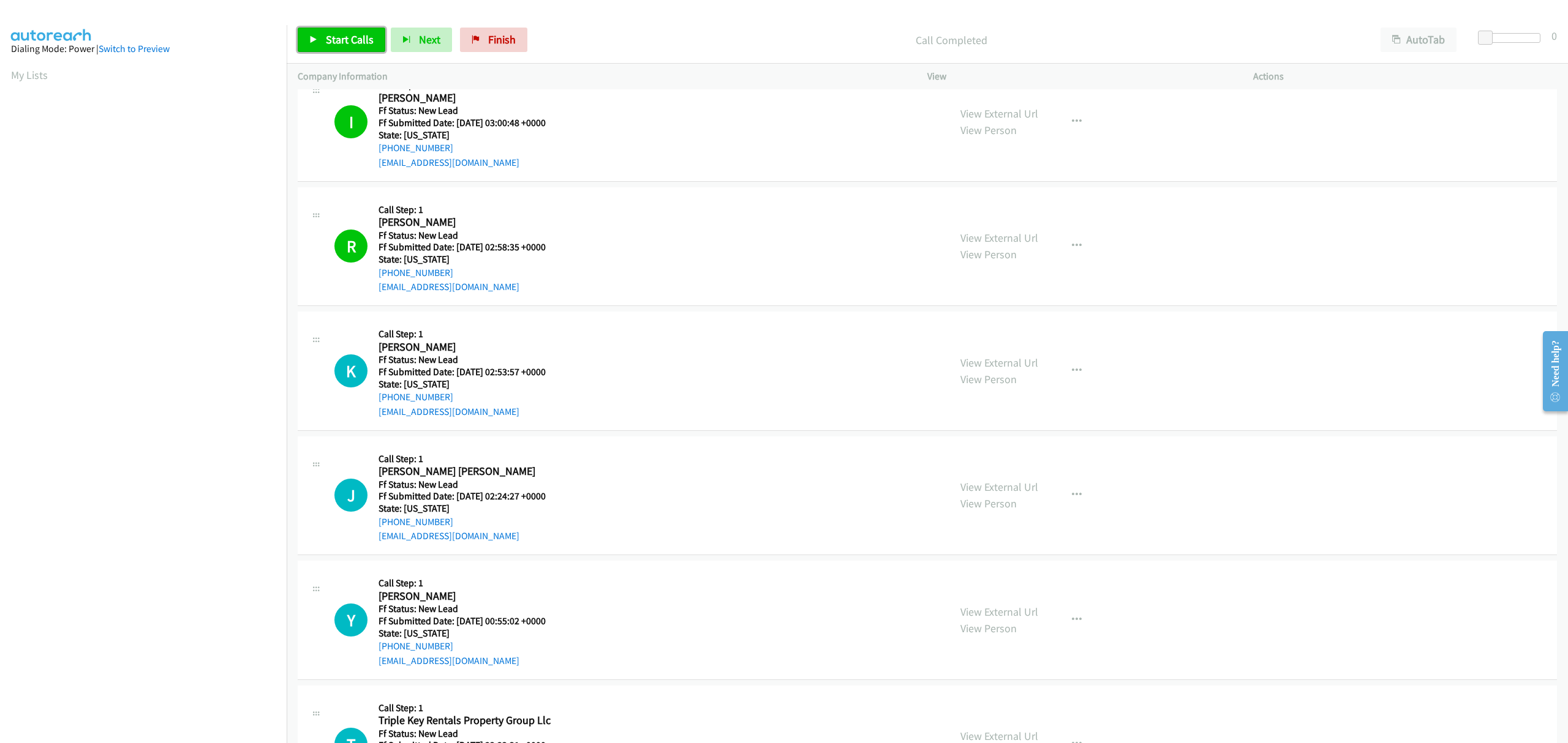
click at [351, 35] on span "Start Calls" at bounding box center [349, 40] width 48 height 14
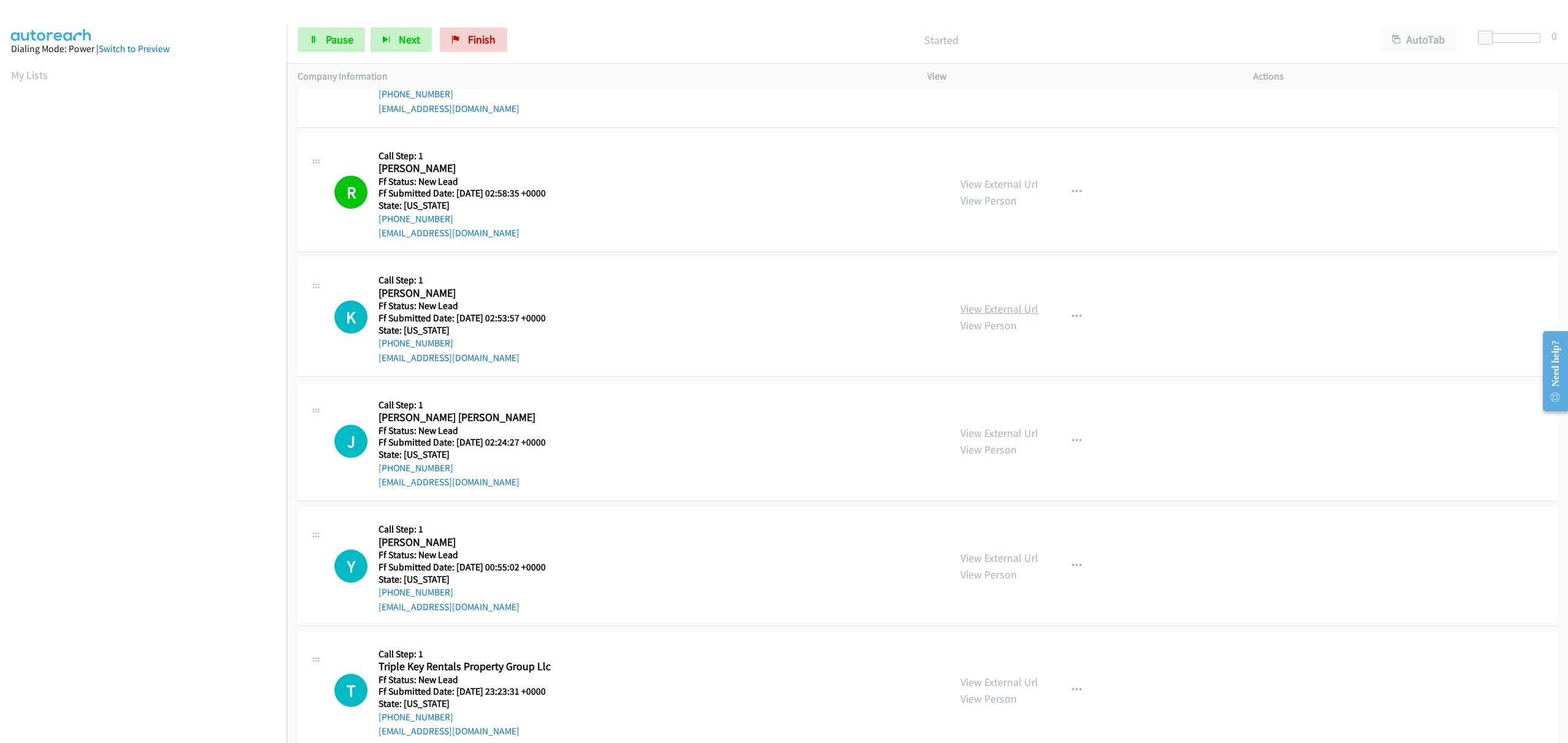
scroll to position [734, 0]
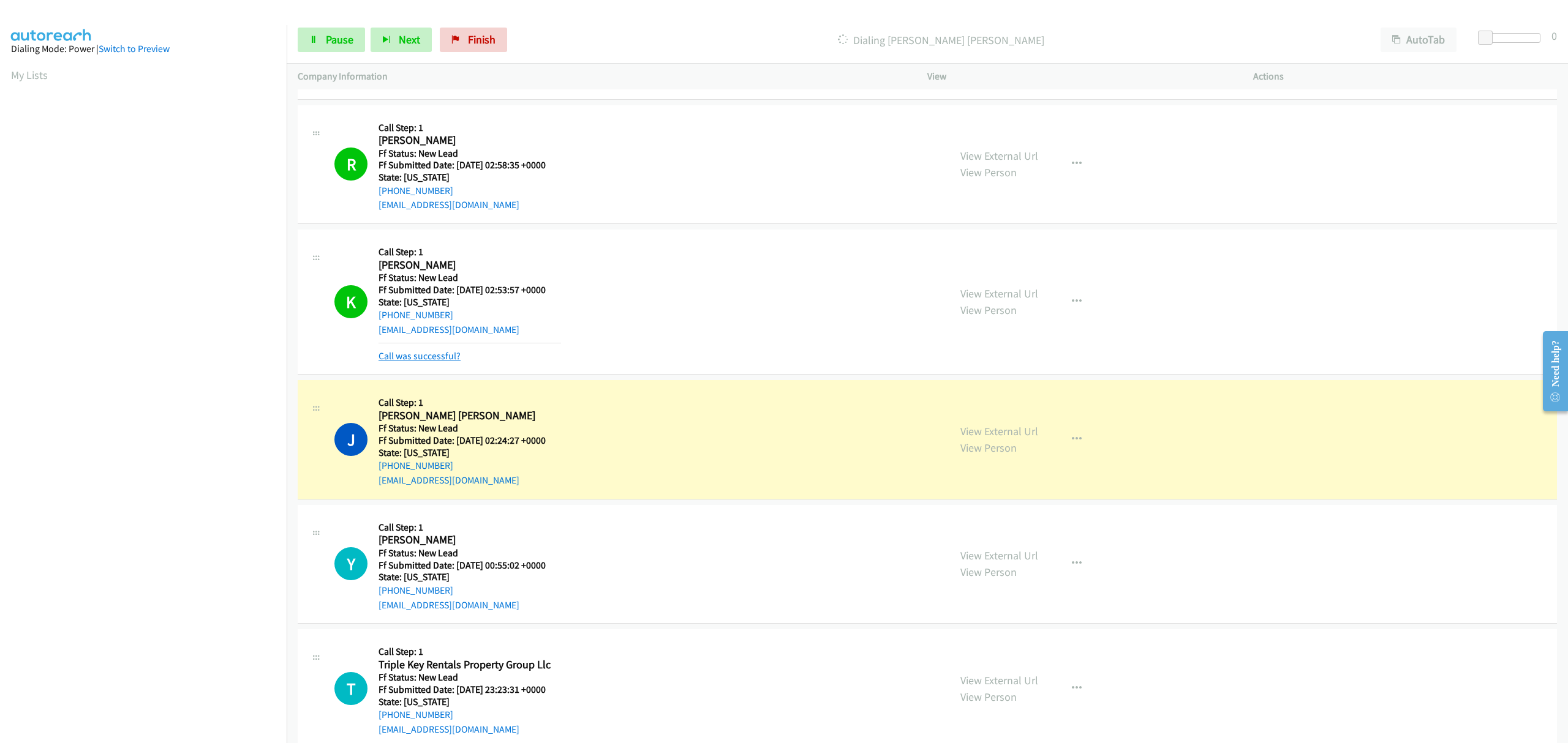
click at [417, 358] on link "Call was successful?" at bounding box center [419, 356] width 82 height 11
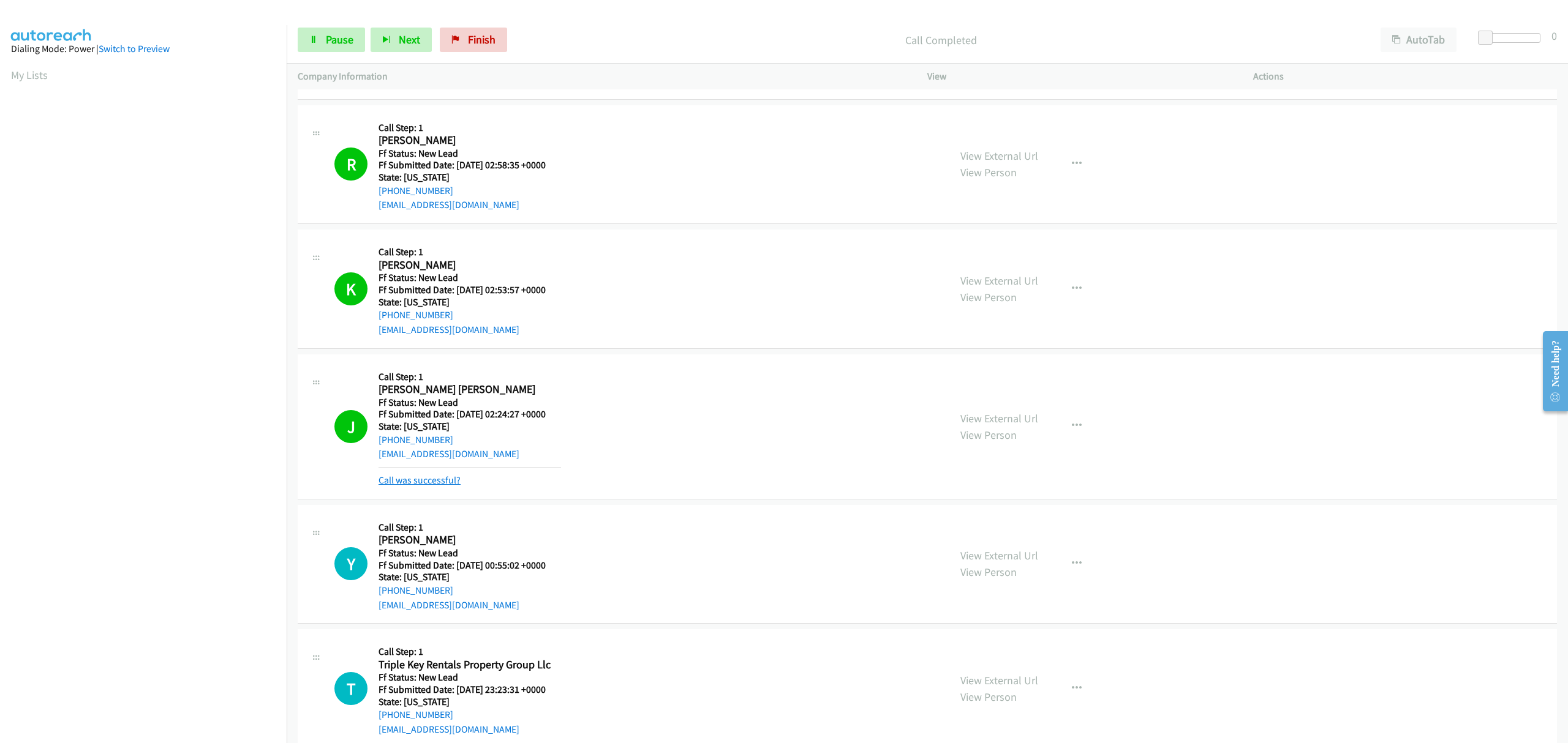
click at [445, 480] on link "Call was successful?" at bounding box center [419, 480] width 82 height 11
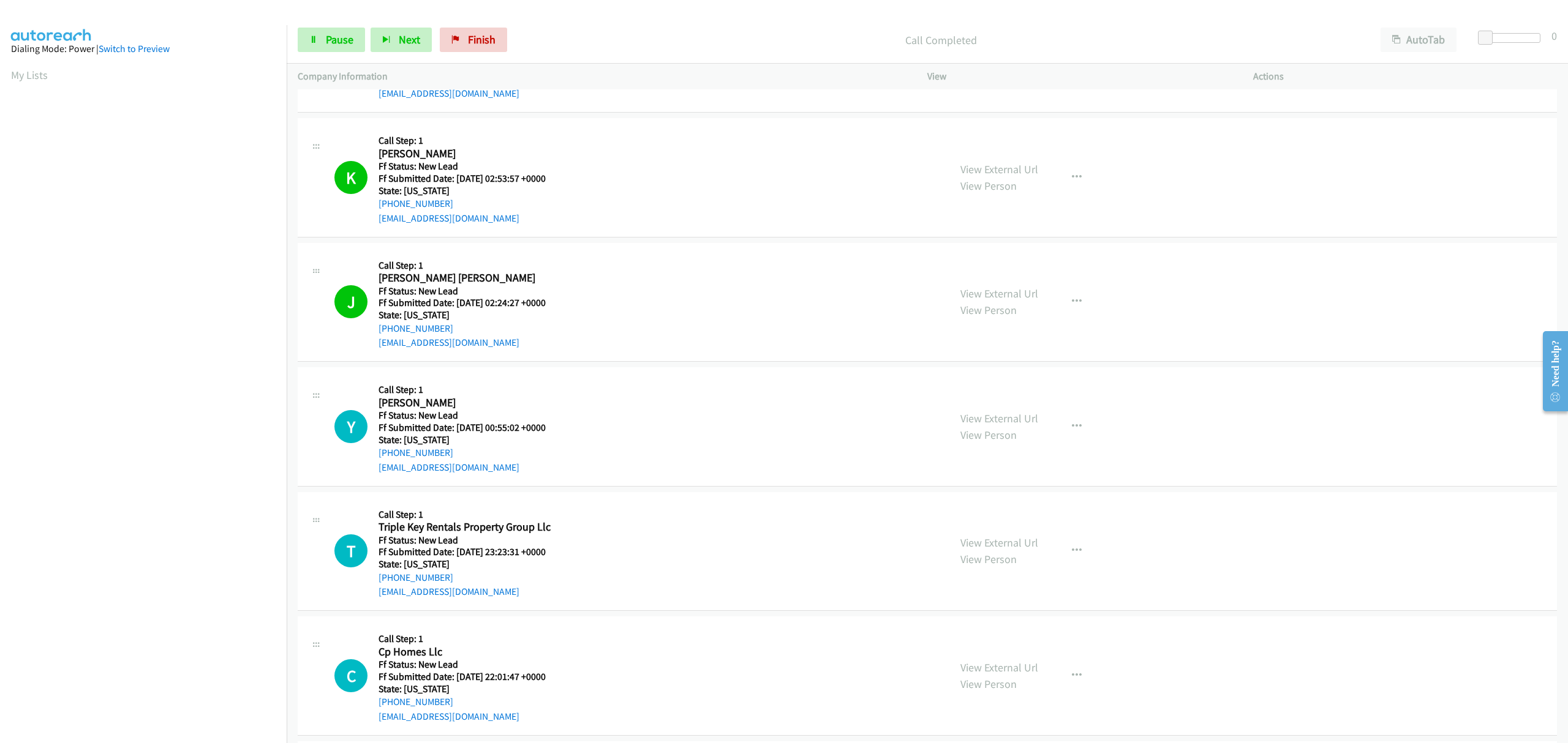
scroll to position [816, 0]
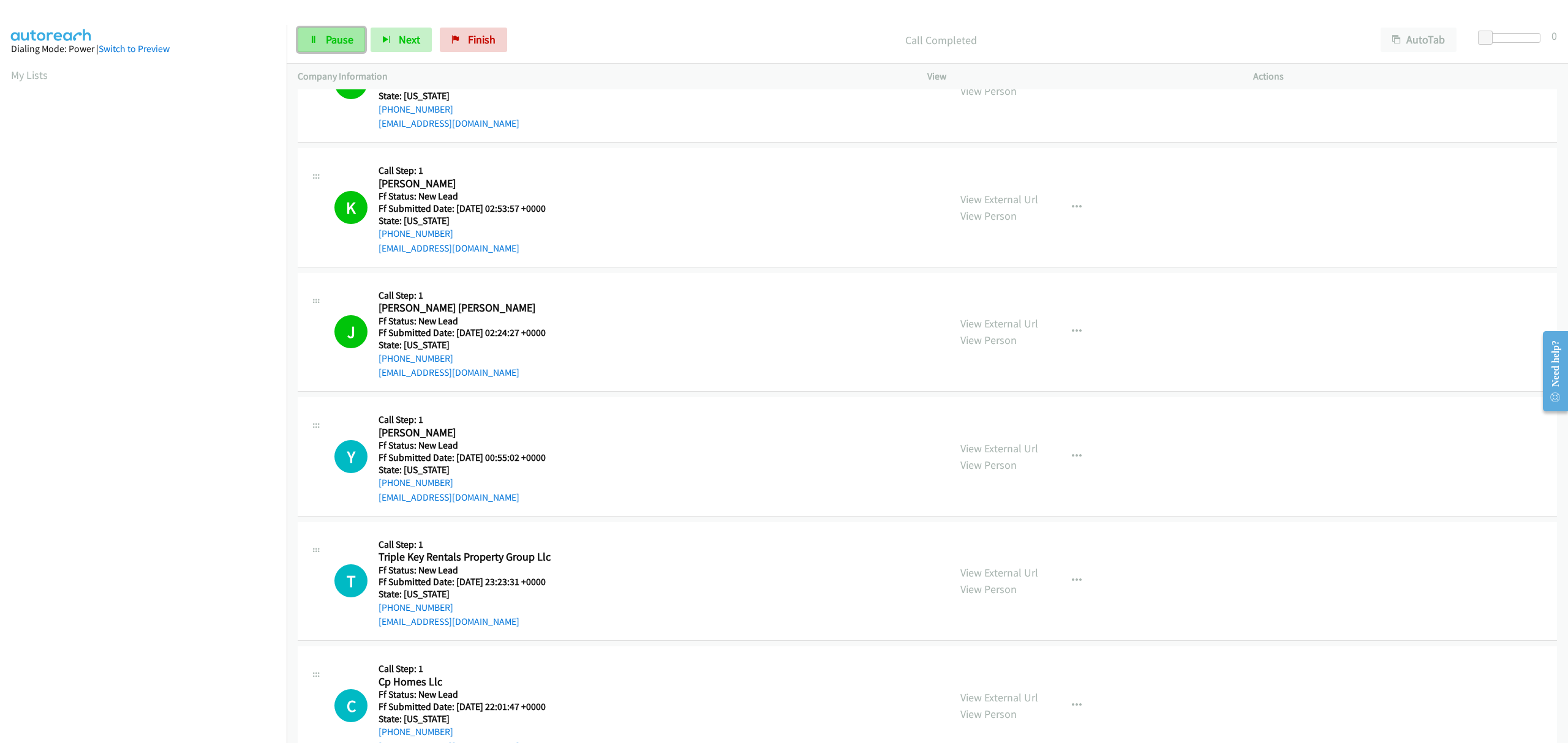
click at [333, 38] on span "Pause" at bounding box center [339, 40] width 28 height 14
click at [491, 42] on span "Finish" at bounding box center [502, 40] width 28 height 14
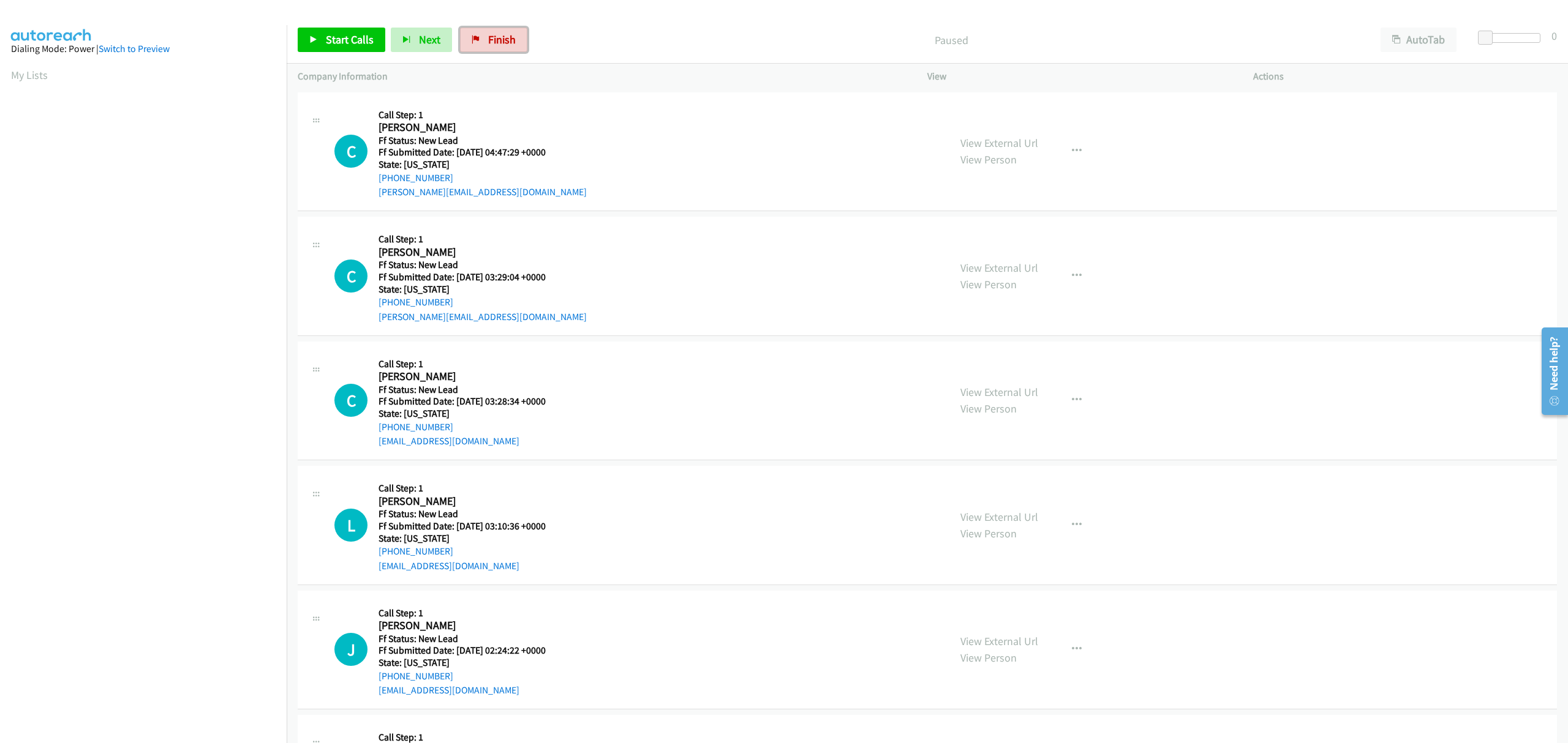
click at [481, 42] on link "Finish" at bounding box center [493, 40] width 68 height 24
click at [350, 36] on span "Start Calls" at bounding box center [349, 40] width 48 height 14
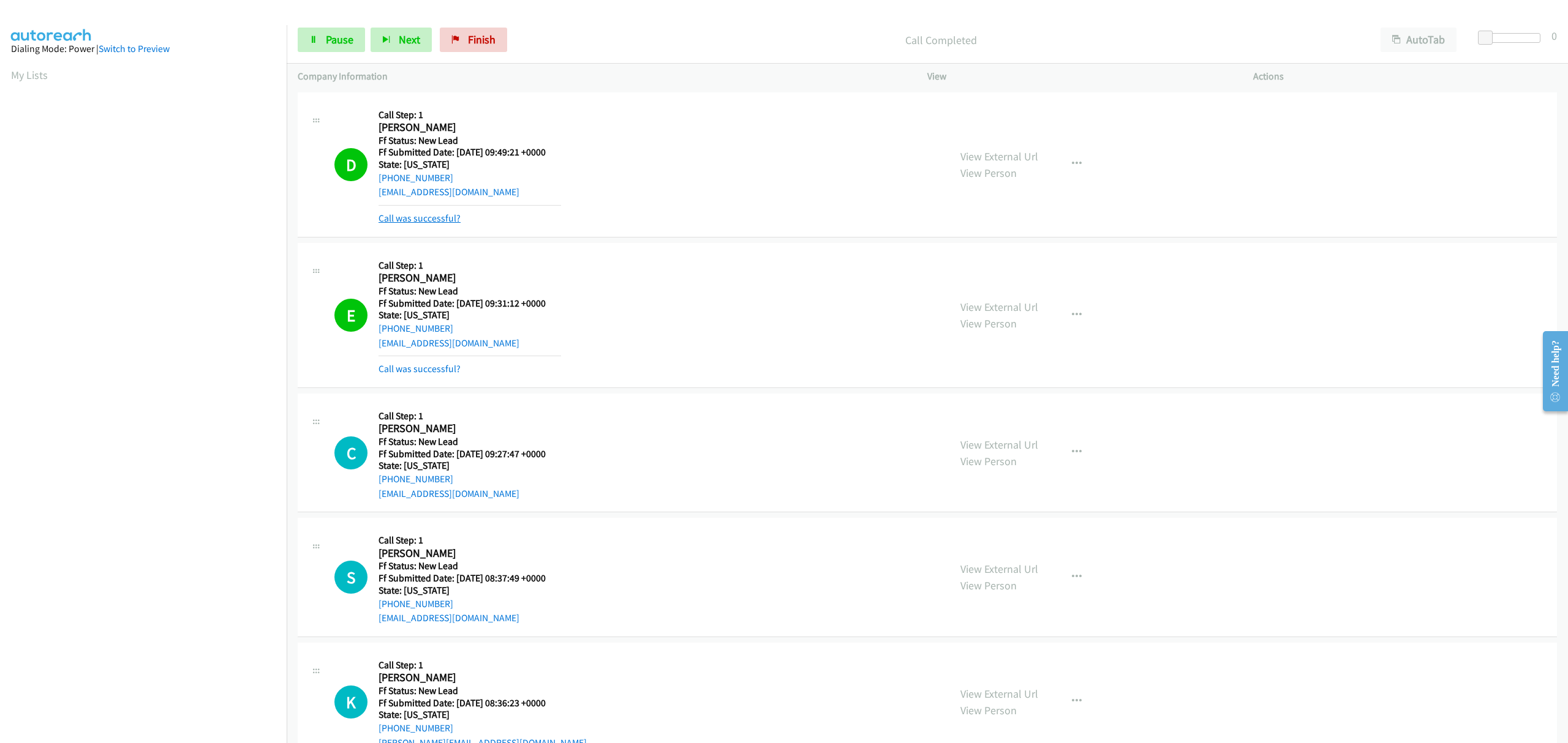
click at [404, 218] on link "Call was successful?" at bounding box center [419, 218] width 82 height 11
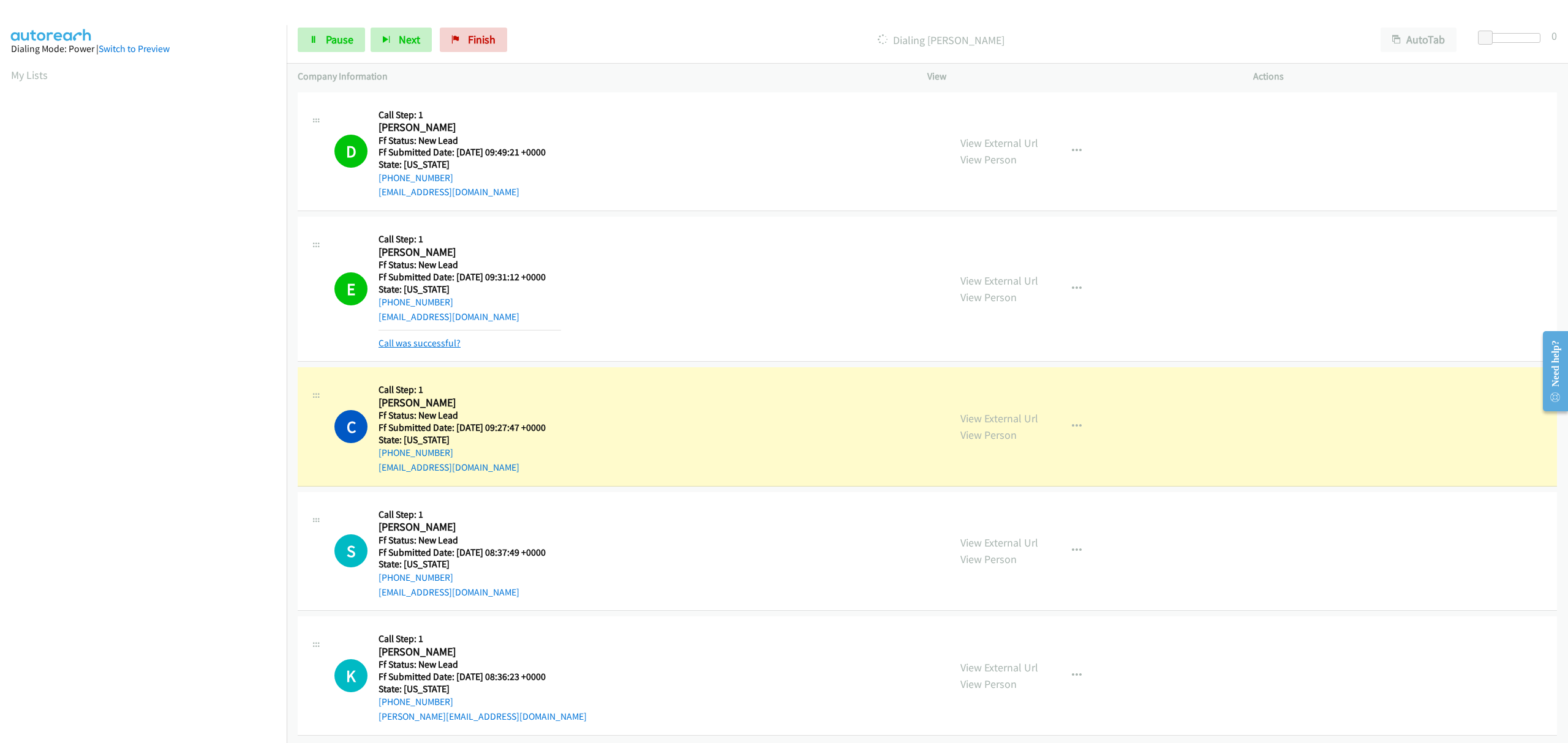
click at [443, 341] on link "Call was successful?" at bounding box center [419, 343] width 82 height 11
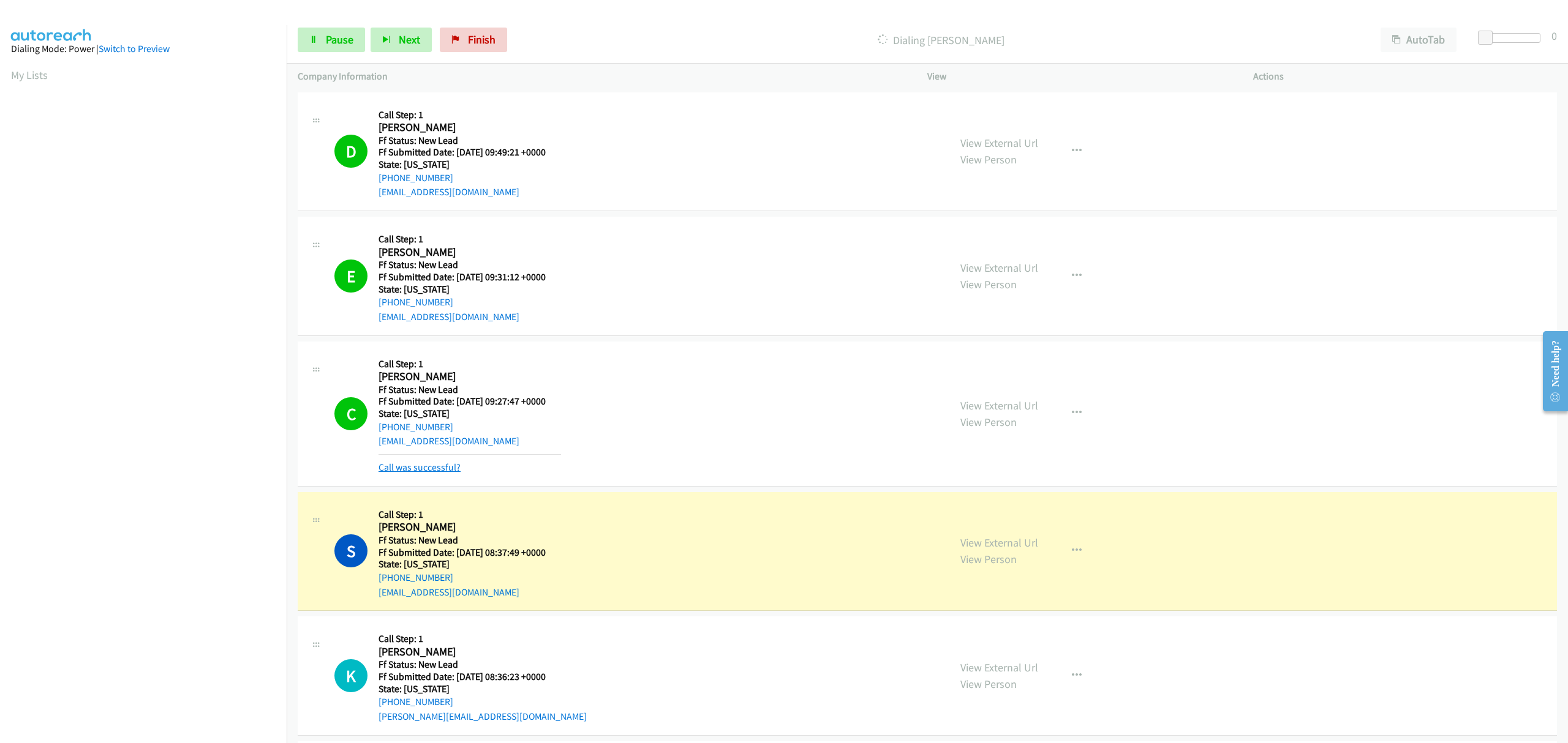
click at [432, 471] on link "Call was successful?" at bounding box center [419, 467] width 82 height 11
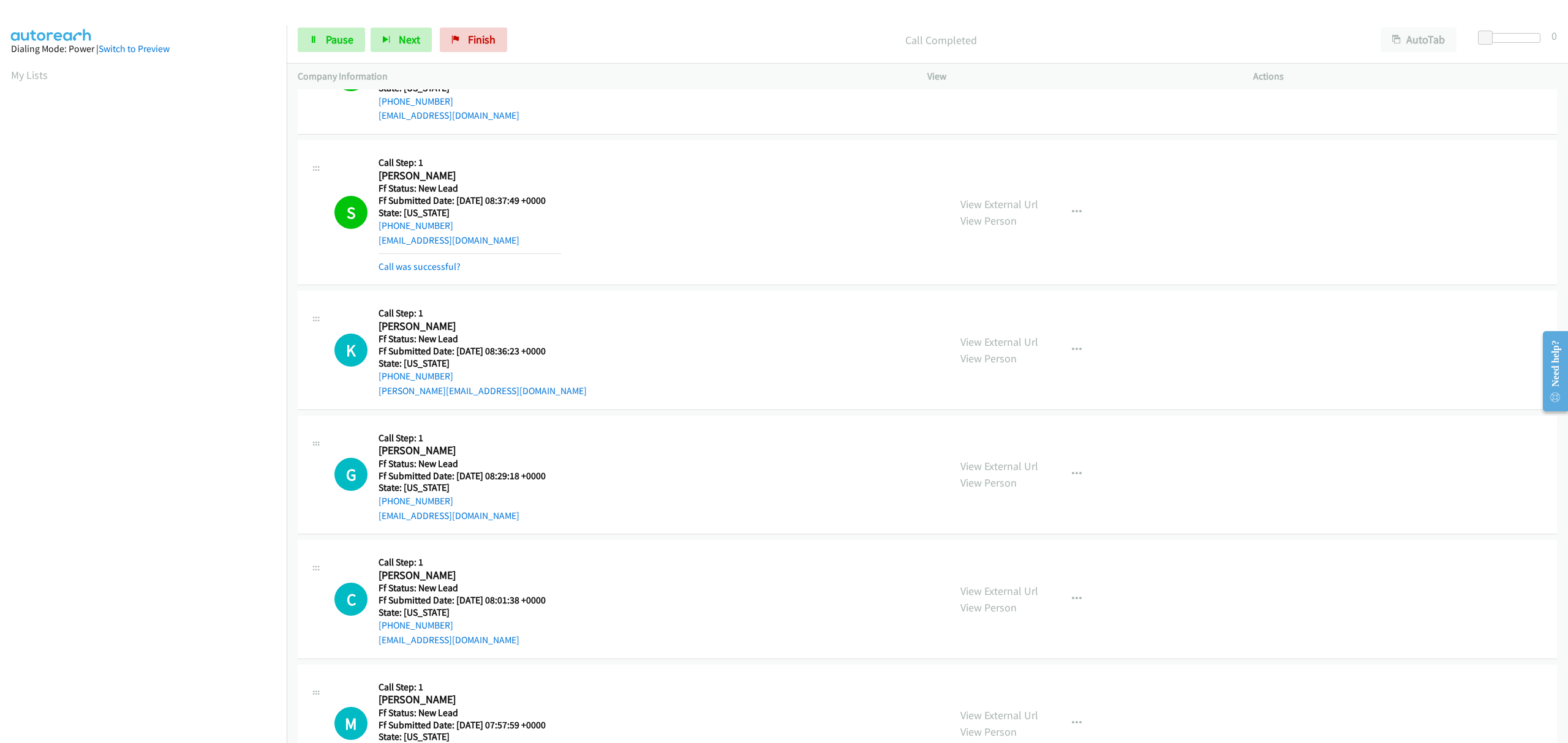
scroll to position [326, 0]
click at [440, 268] on link "Call was successful?" at bounding box center [419, 266] width 82 height 11
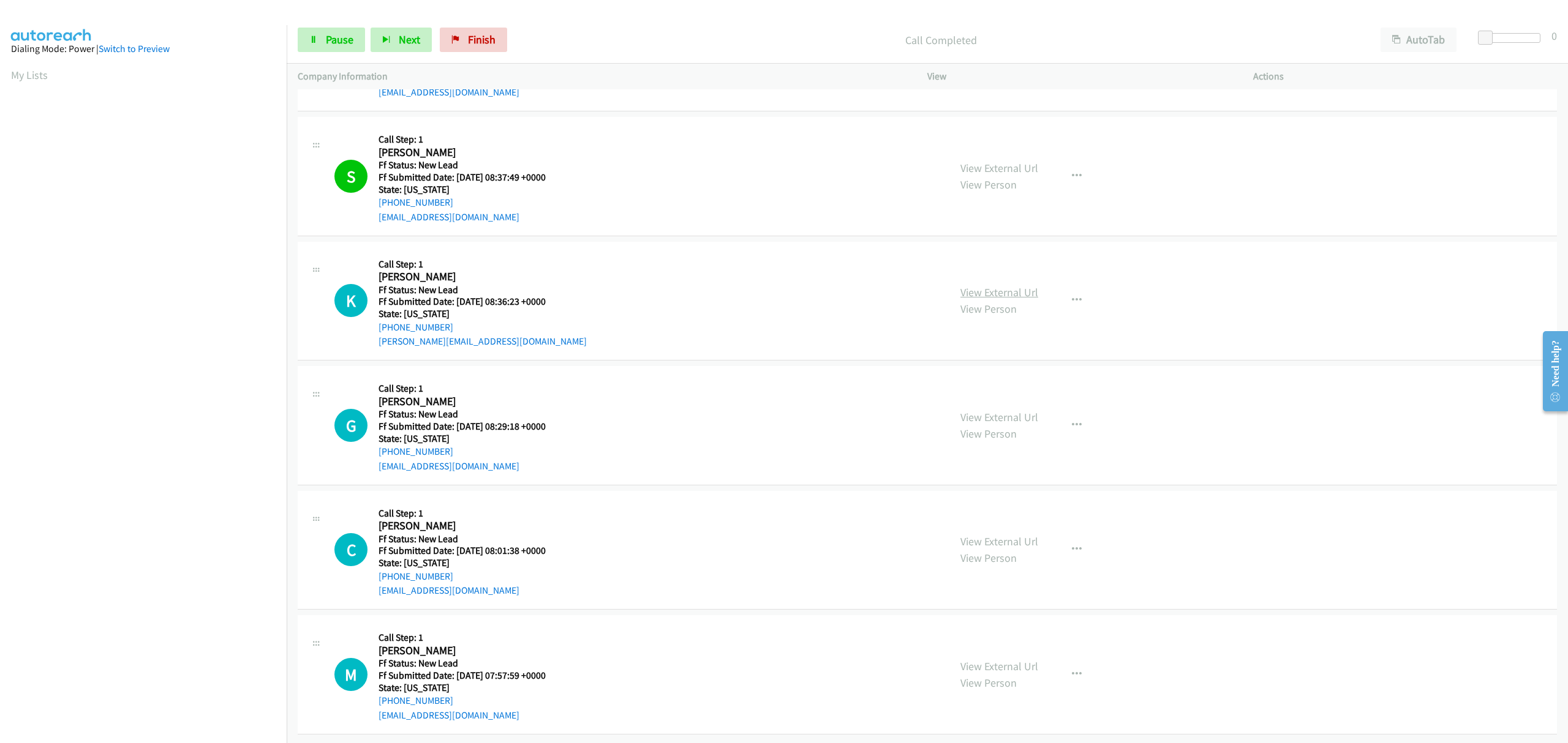
scroll to position [363, 0]
click at [339, 30] on link "Pause" at bounding box center [331, 40] width 68 height 24
click at [473, 36] on icon at bounding box center [476, 41] width 9 height 9
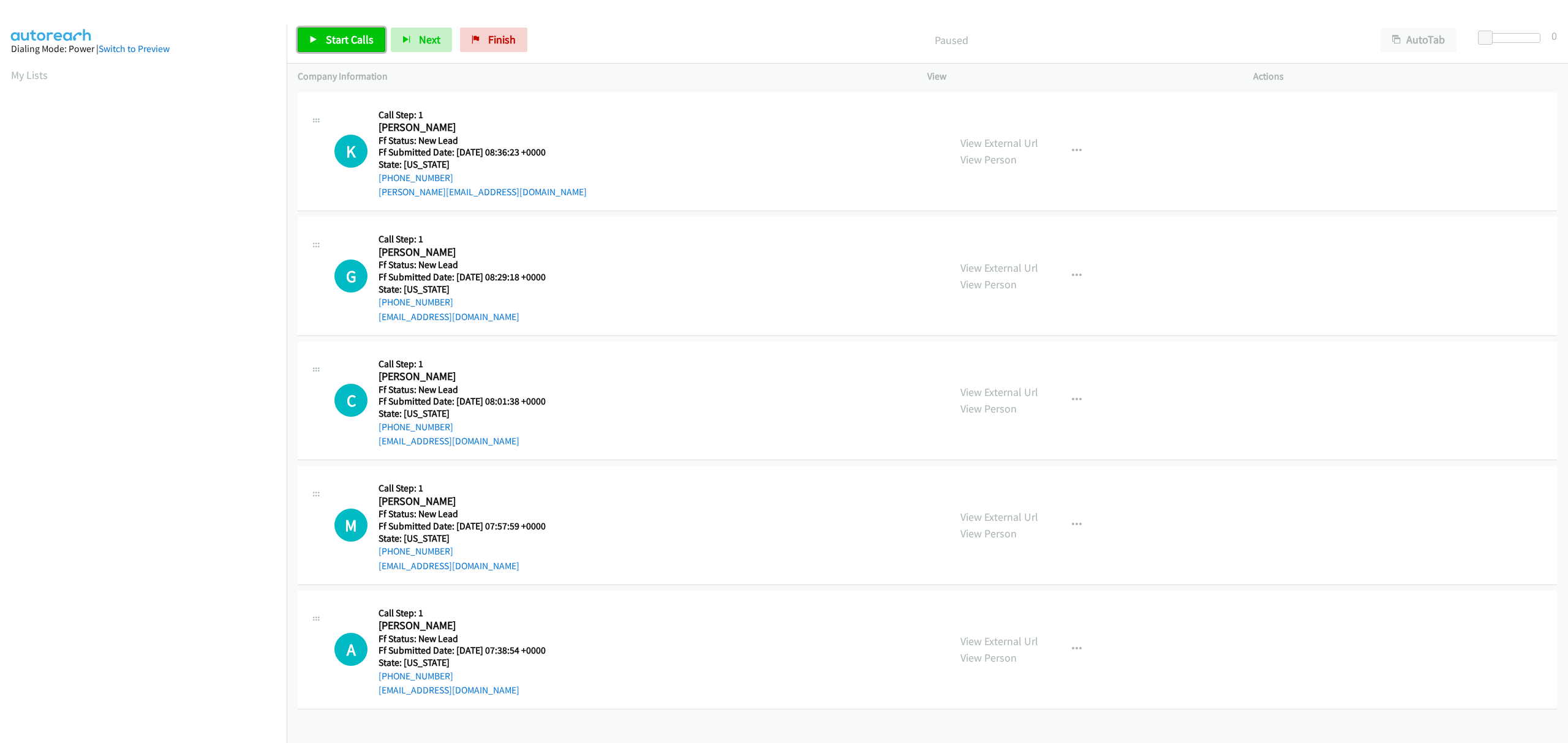
click at [333, 43] on span "Start Calls" at bounding box center [349, 40] width 48 height 14
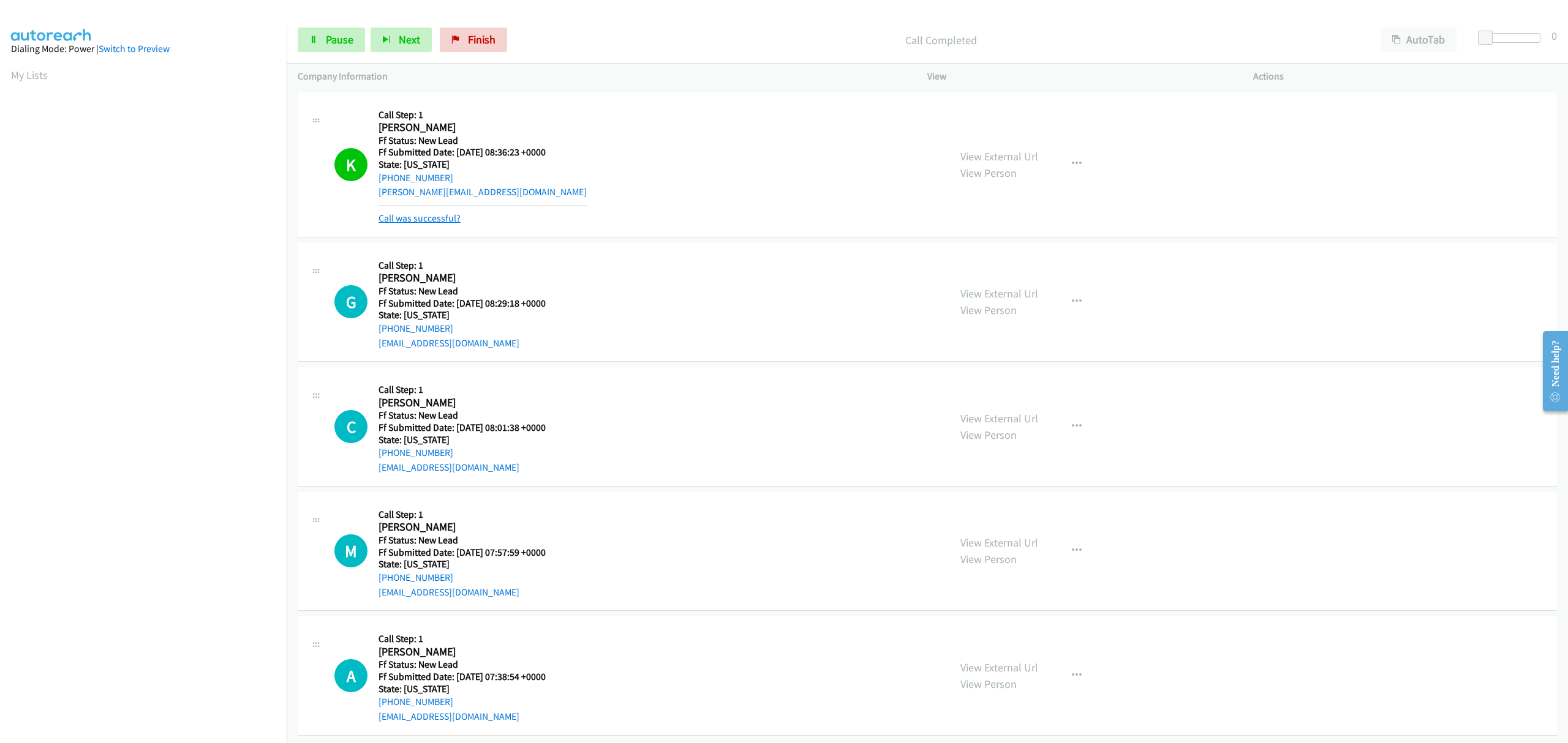
click at [447, 219] on link "Call was successful?" at bounding box center [419, 218] width 82 height 11
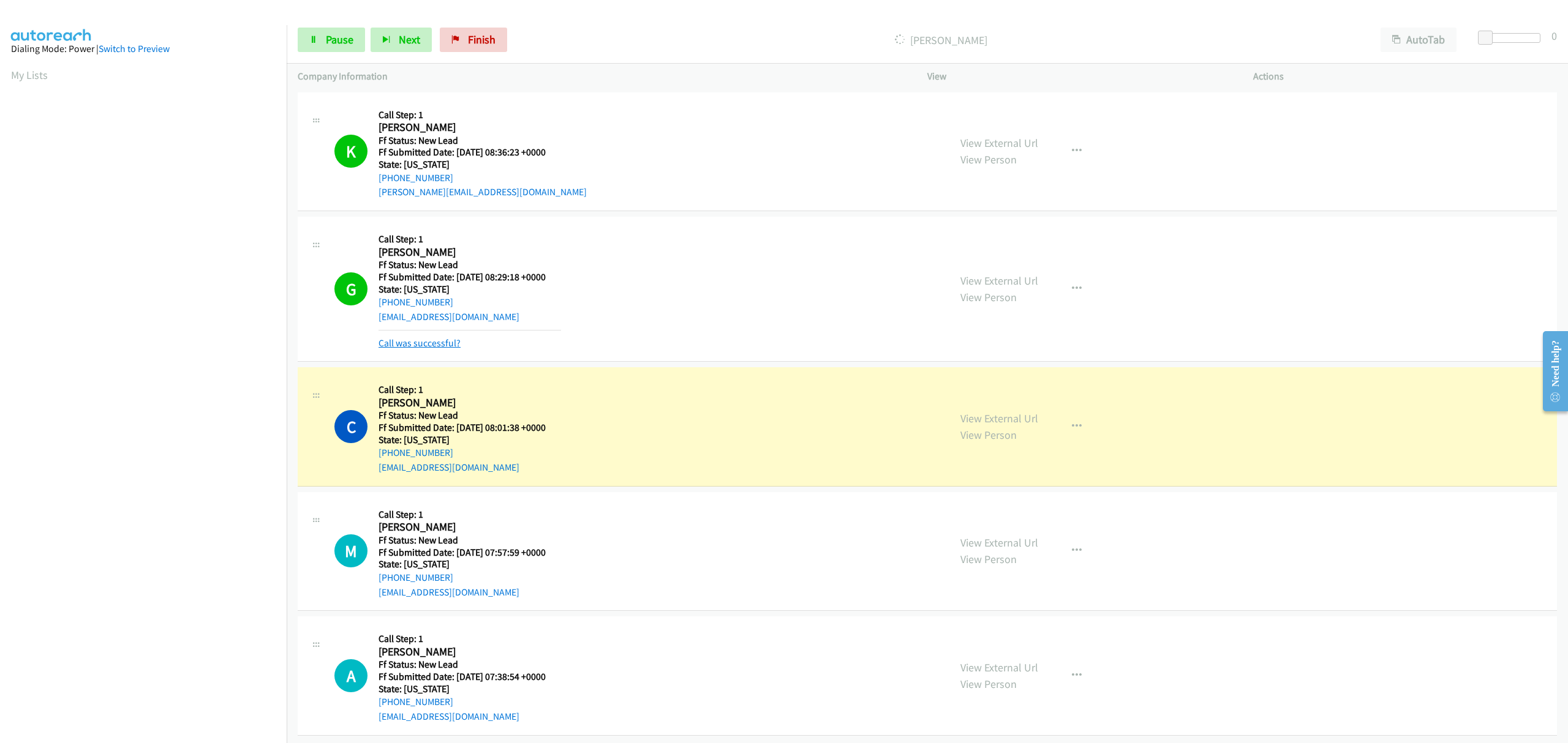
click at [431, 337] on link "Call was successful?" at bounding box center [419, 343] width 82 height 11
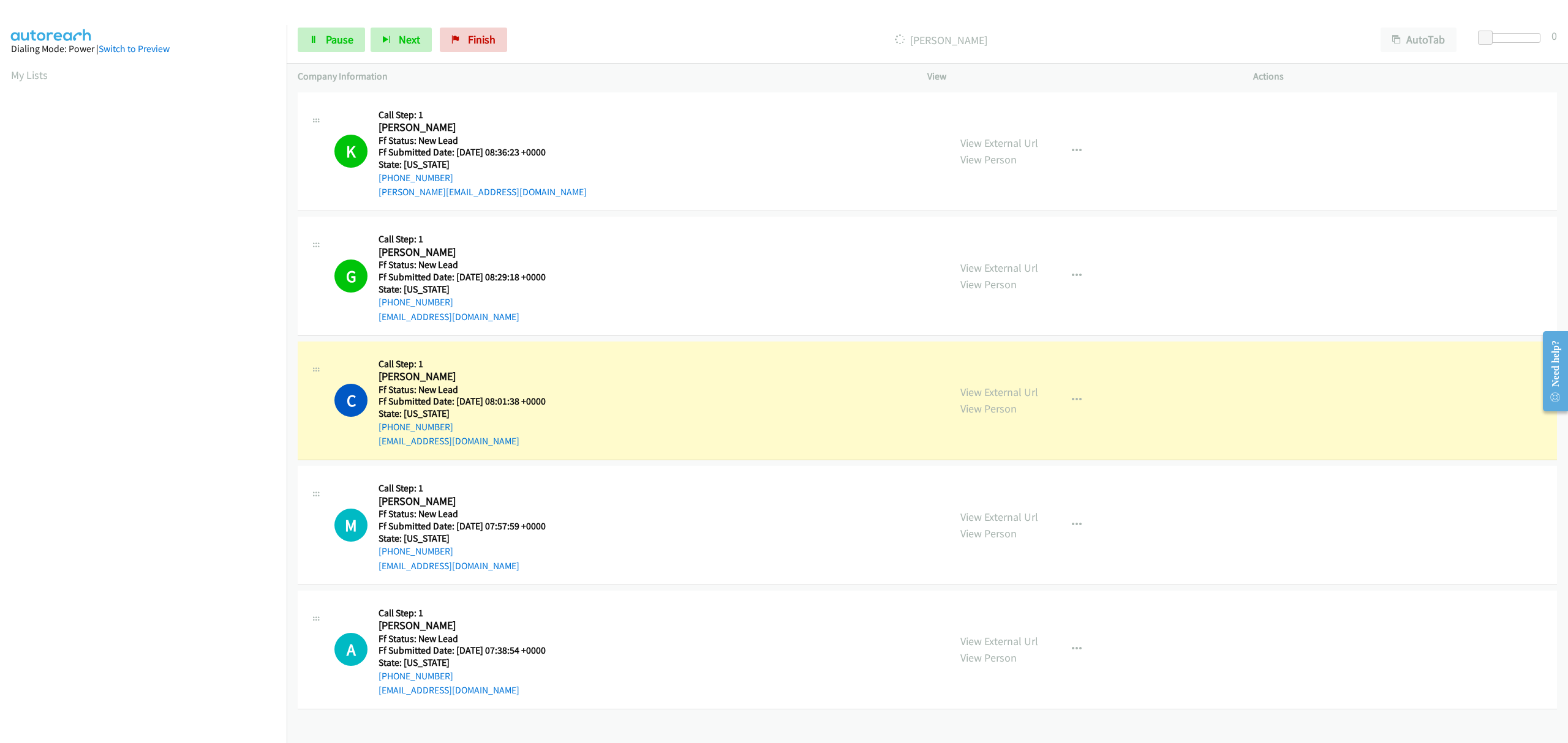
scroll to position [0, 2]
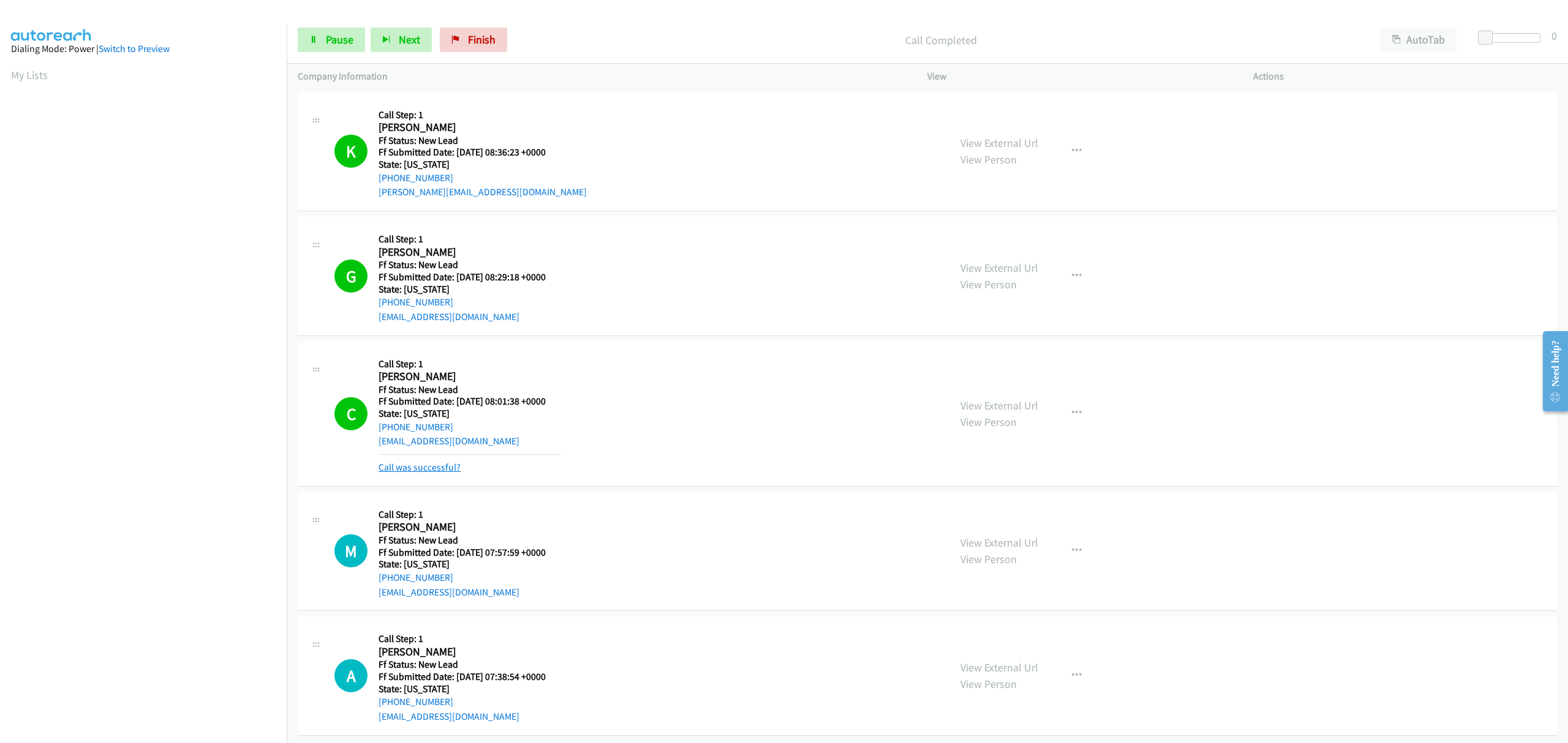
click at [425, 466] on link "Call was successful?" at bounding box center [419, 467] width 82 height 11
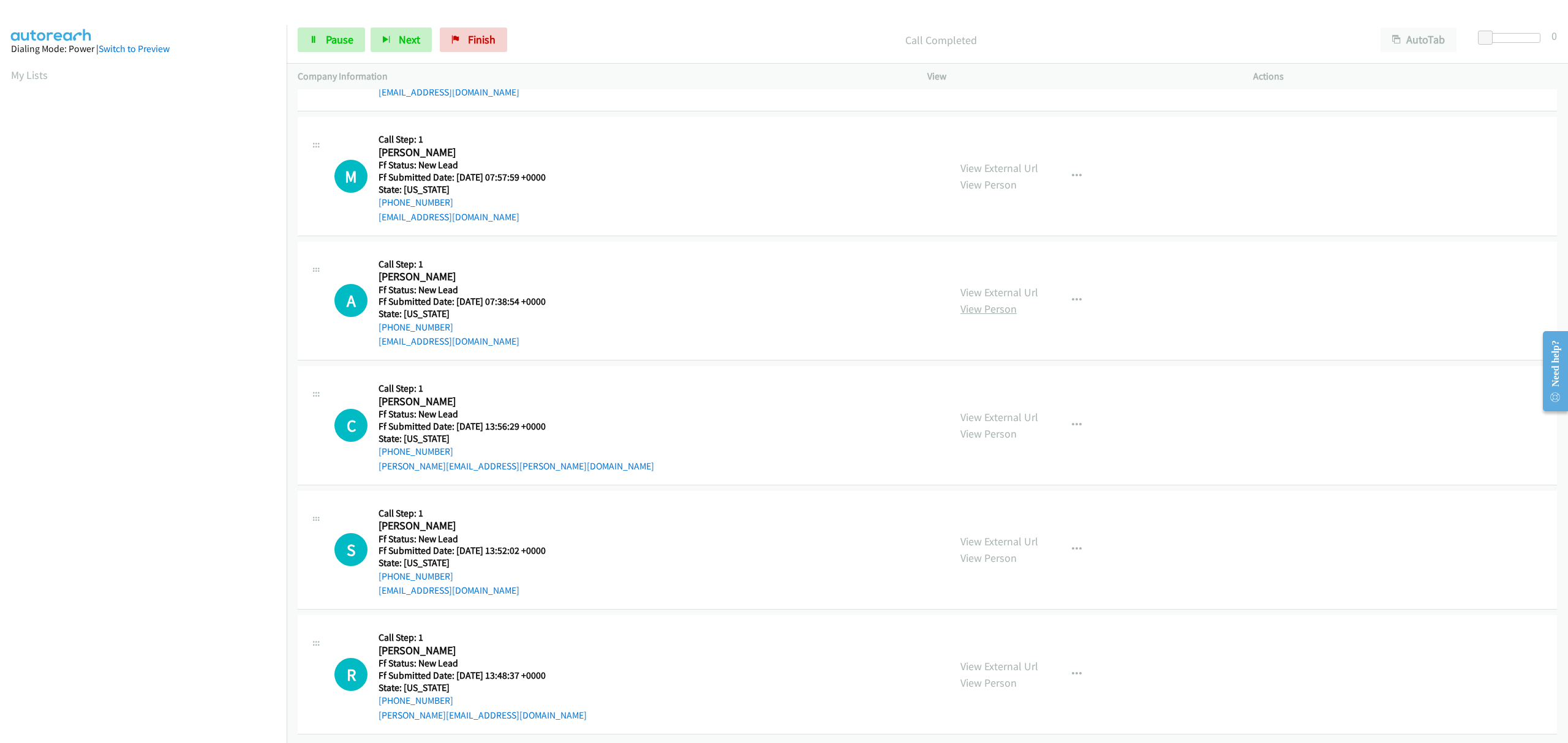
scroll to position [363, 0]
click at [324, 34] on link "Pause" at bounding box center [331, 40] width 68 height 24
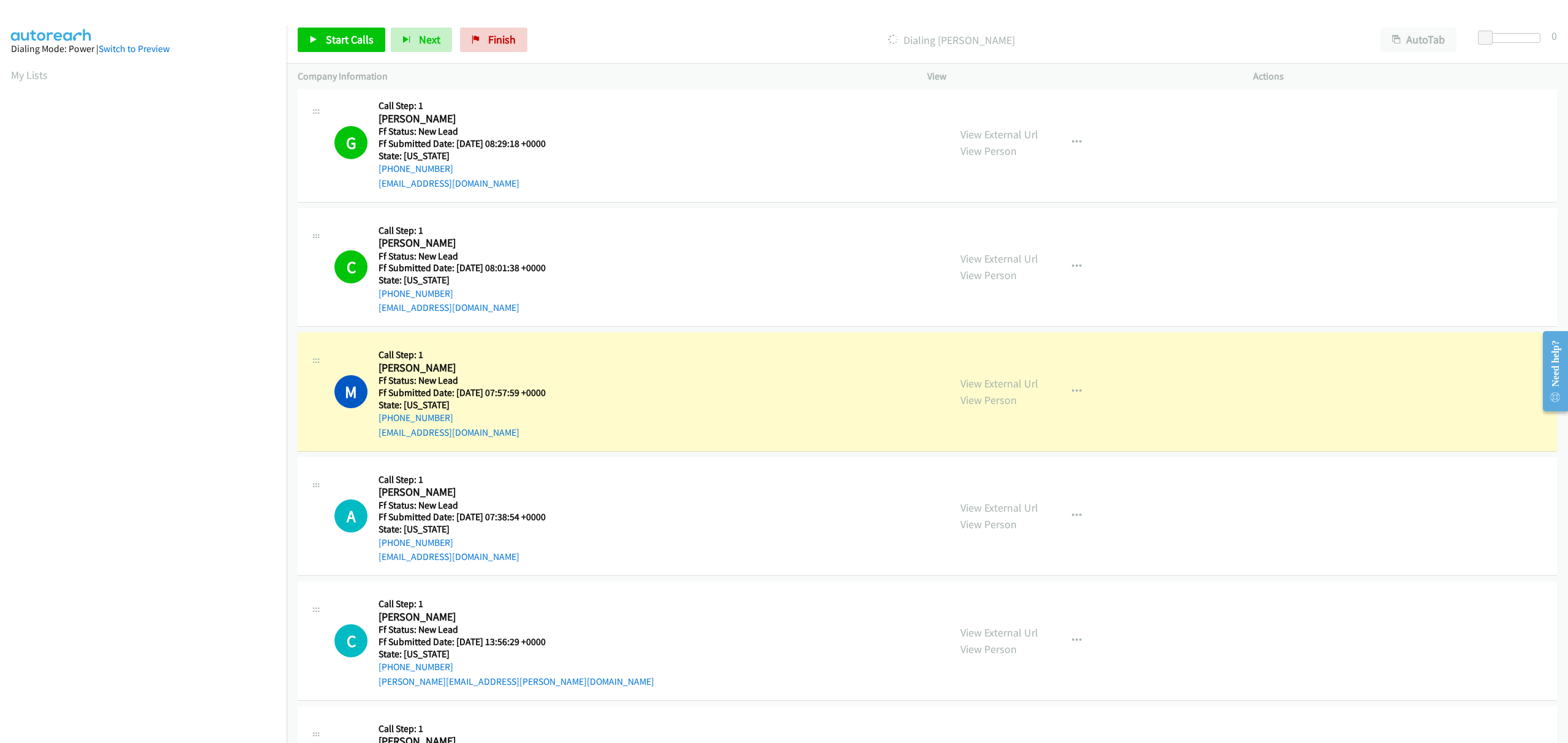
scroll to position [117, 0]
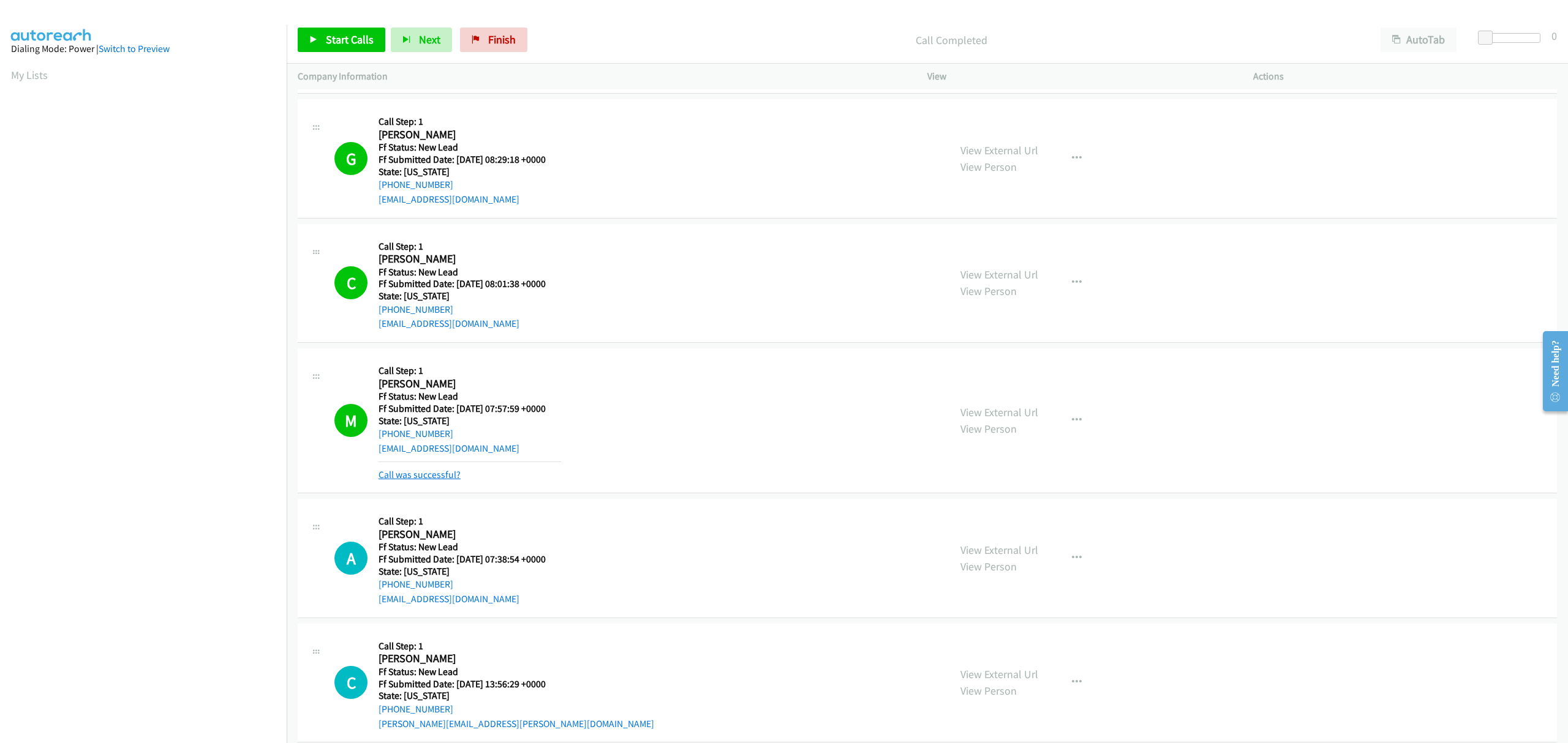
click at [448, 470] on link "Call was successful?" at bounding box center [419, 474] width 82 height 11
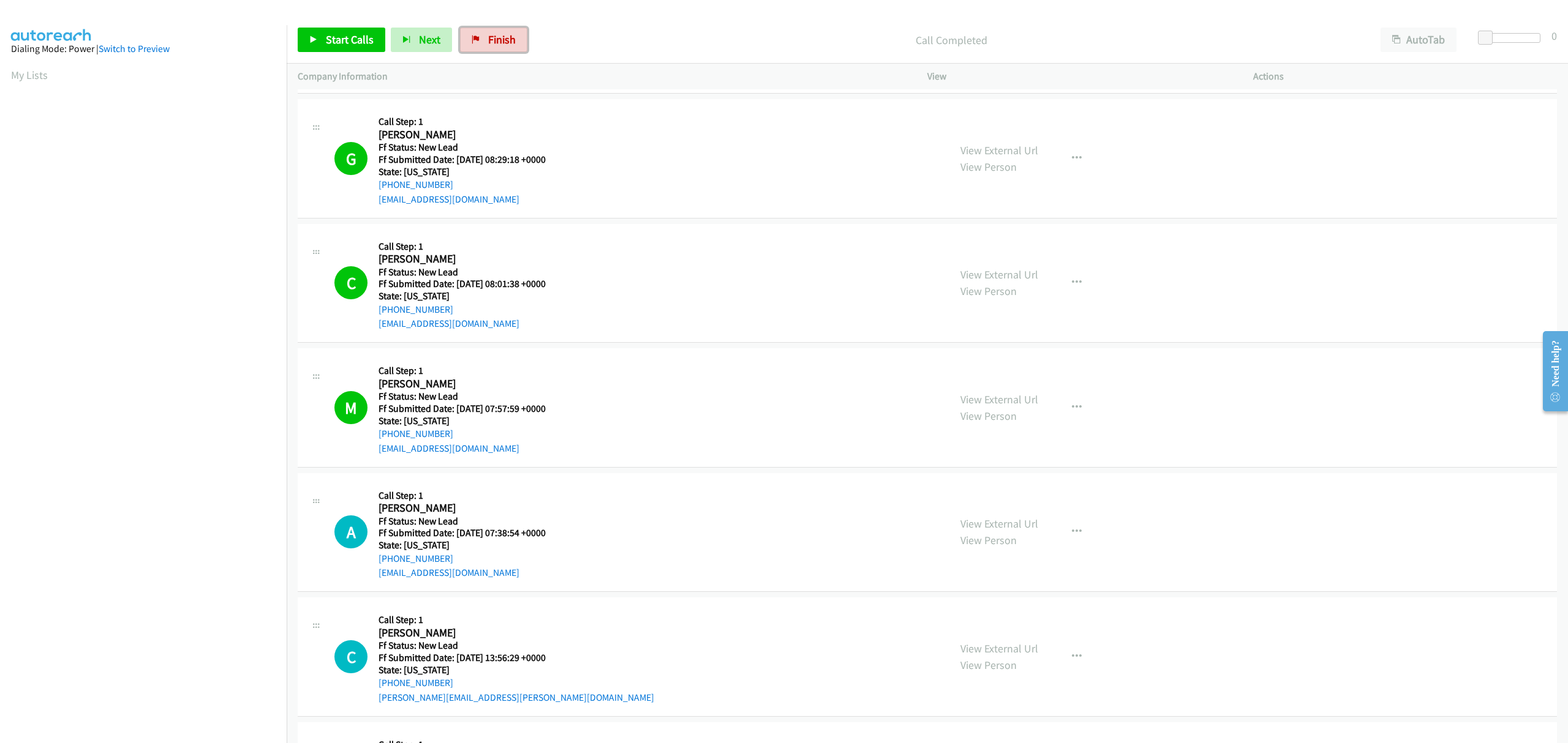
click at [503, 38] on span "Finish" at bounding box center [502, 40] width 28 height 14
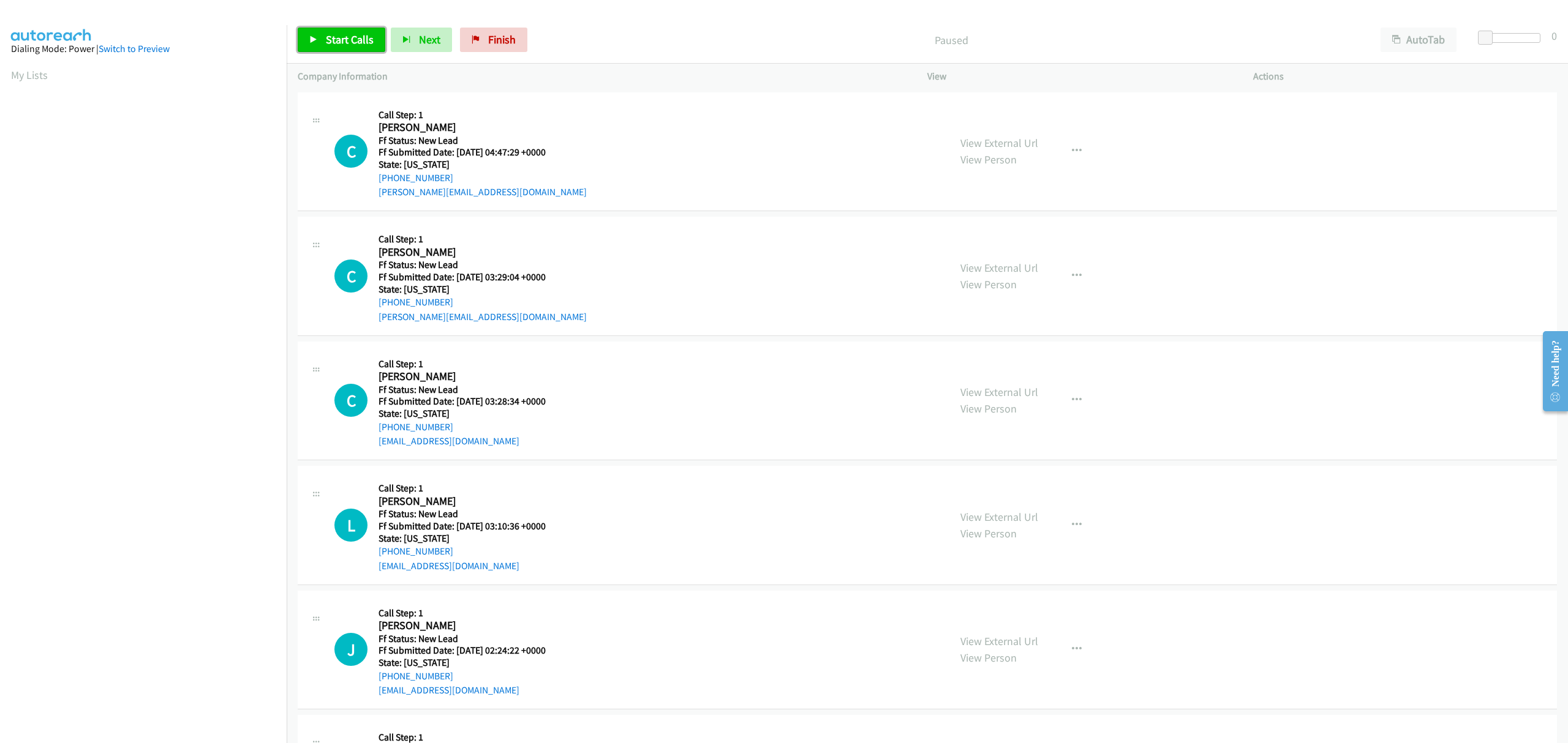
click at [334, 38] on span "Start Calls" at bounding box center [349, 40] width 48 height 14
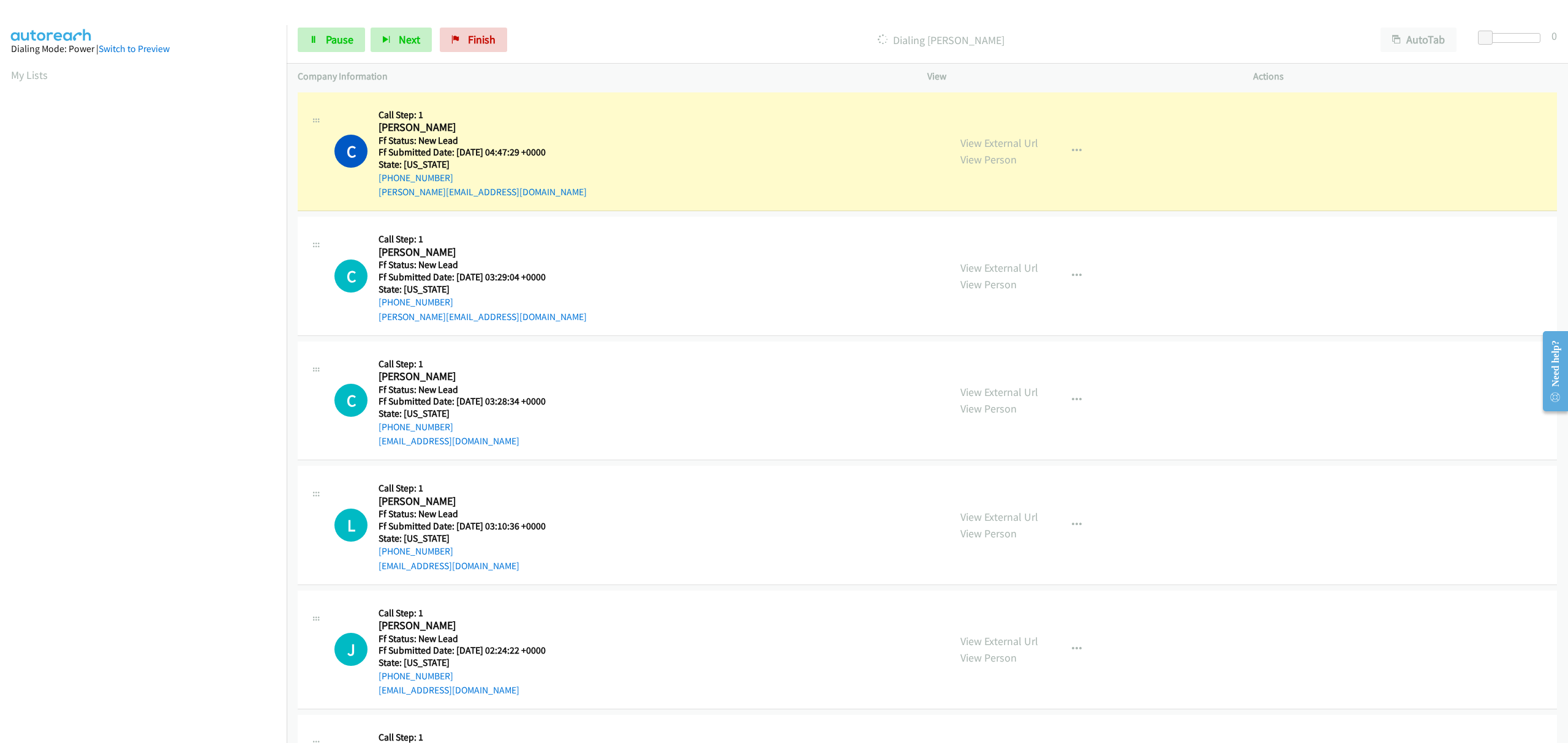
scroll to position [0, 2]
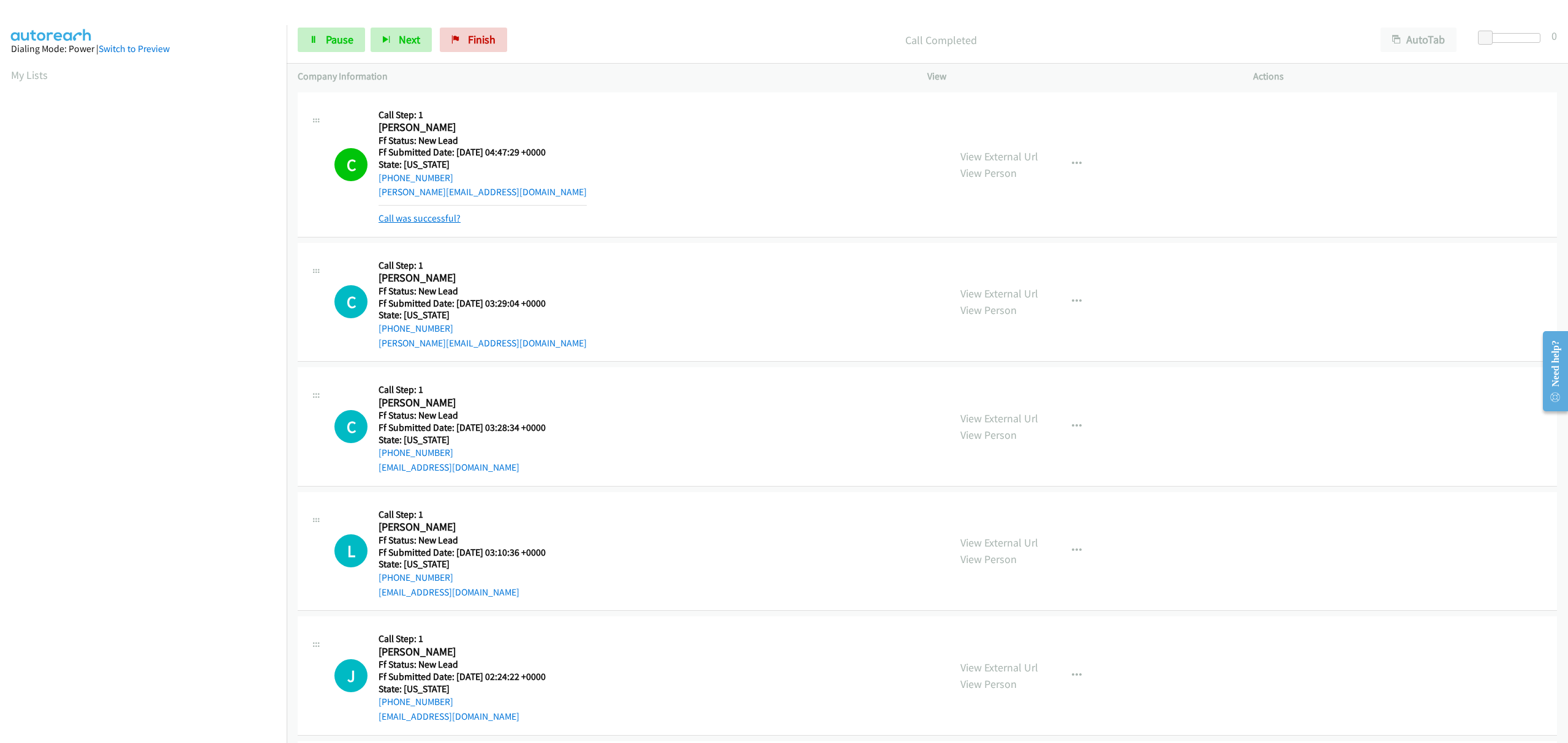
click at [432, 215] on link "Call was successful?" at bounding box center [419, 218] width 82 height 11
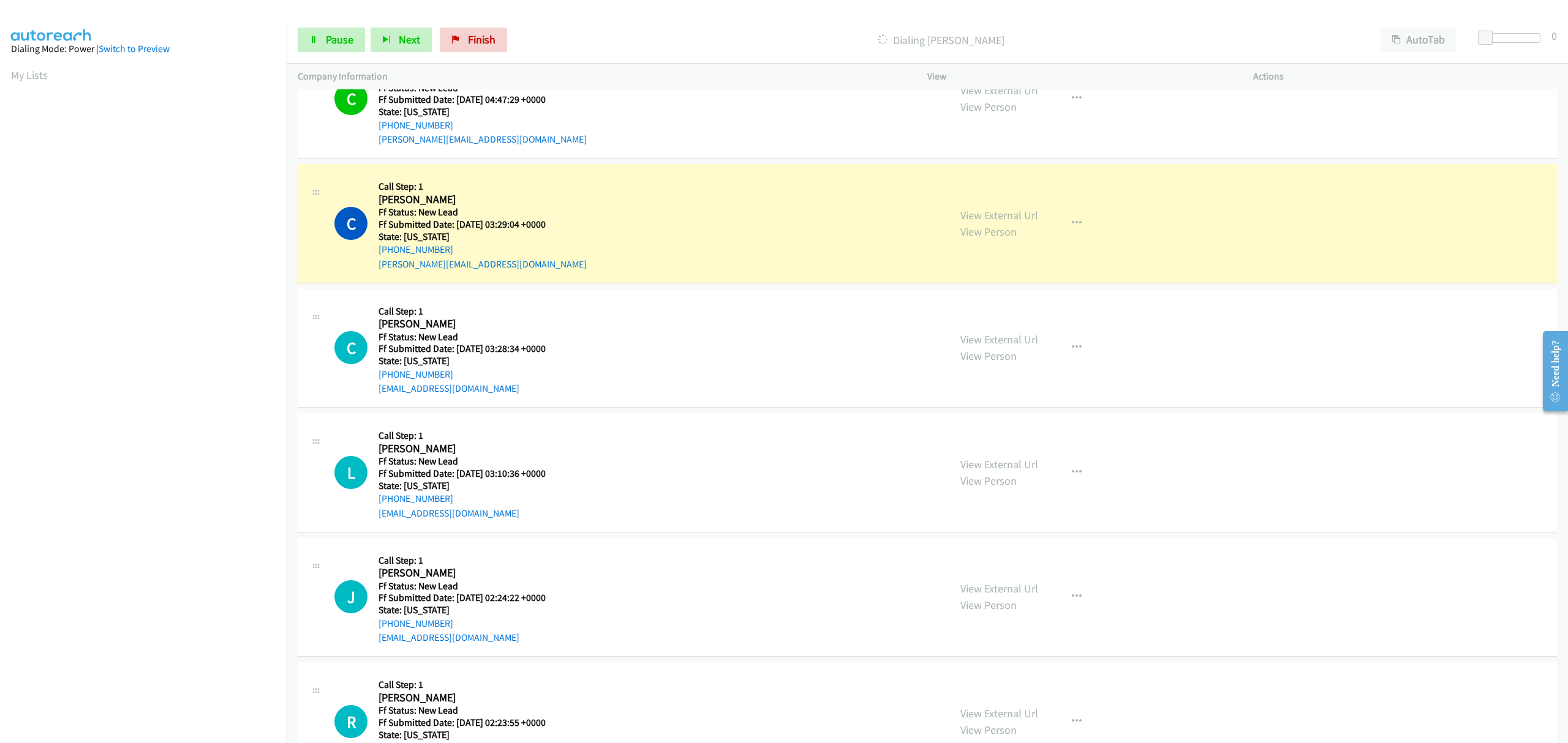
scroll to position [81, 0]
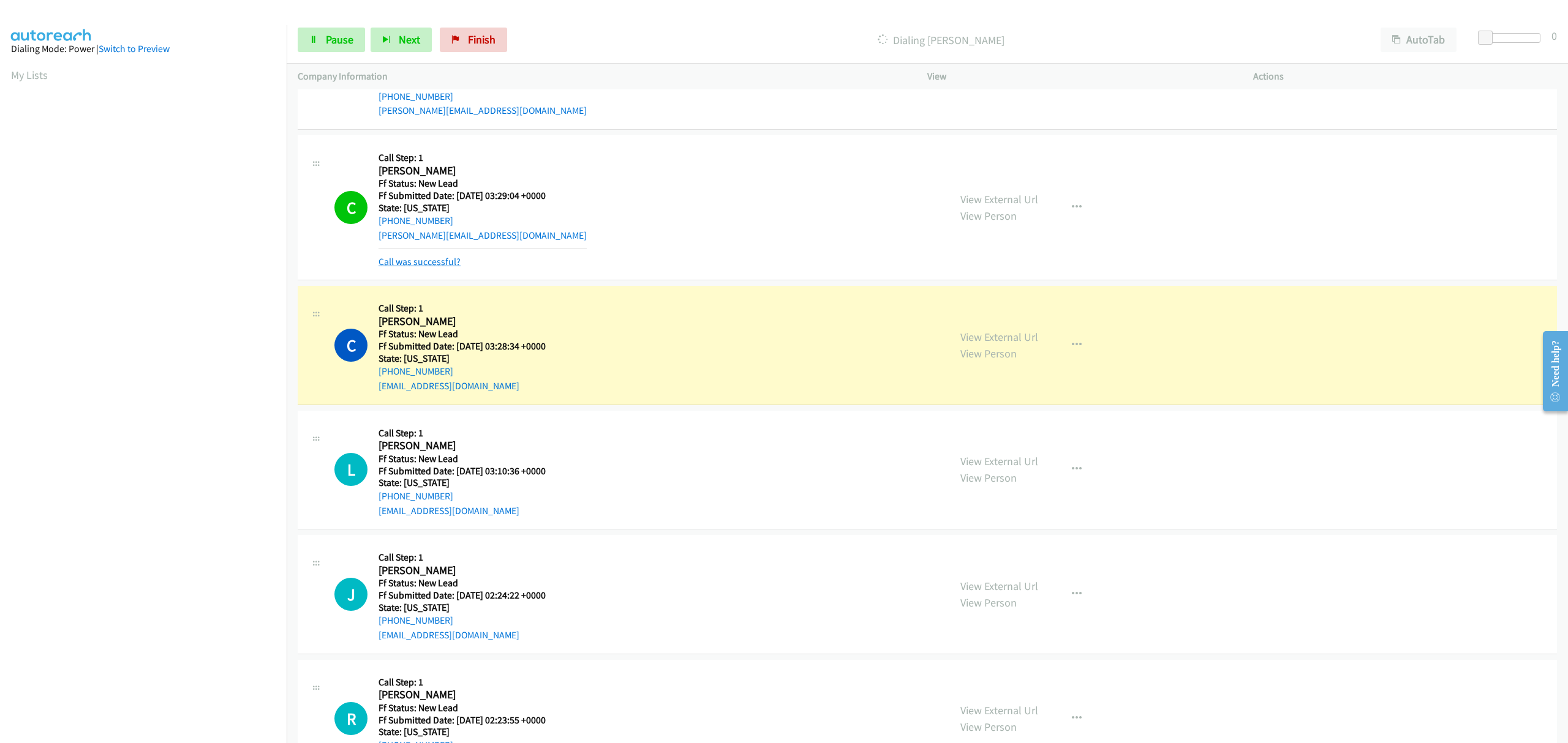
click at [429, 260] on link "Call was successful?" at bounding box center [419, 262] width 82 height 11
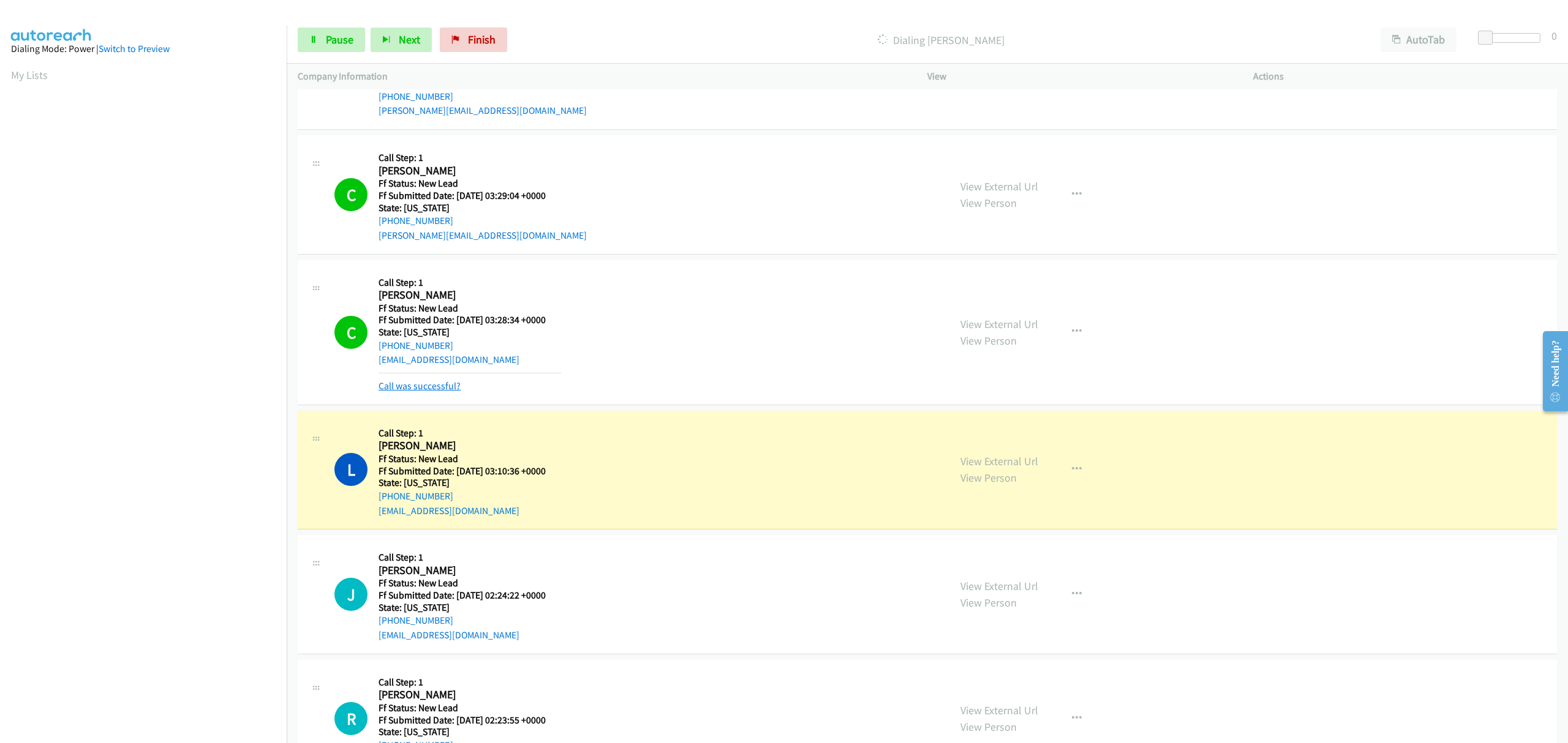
click at [425, 380] on link "Call was successful?" at bounding box center [419, 386] width 82 height 11
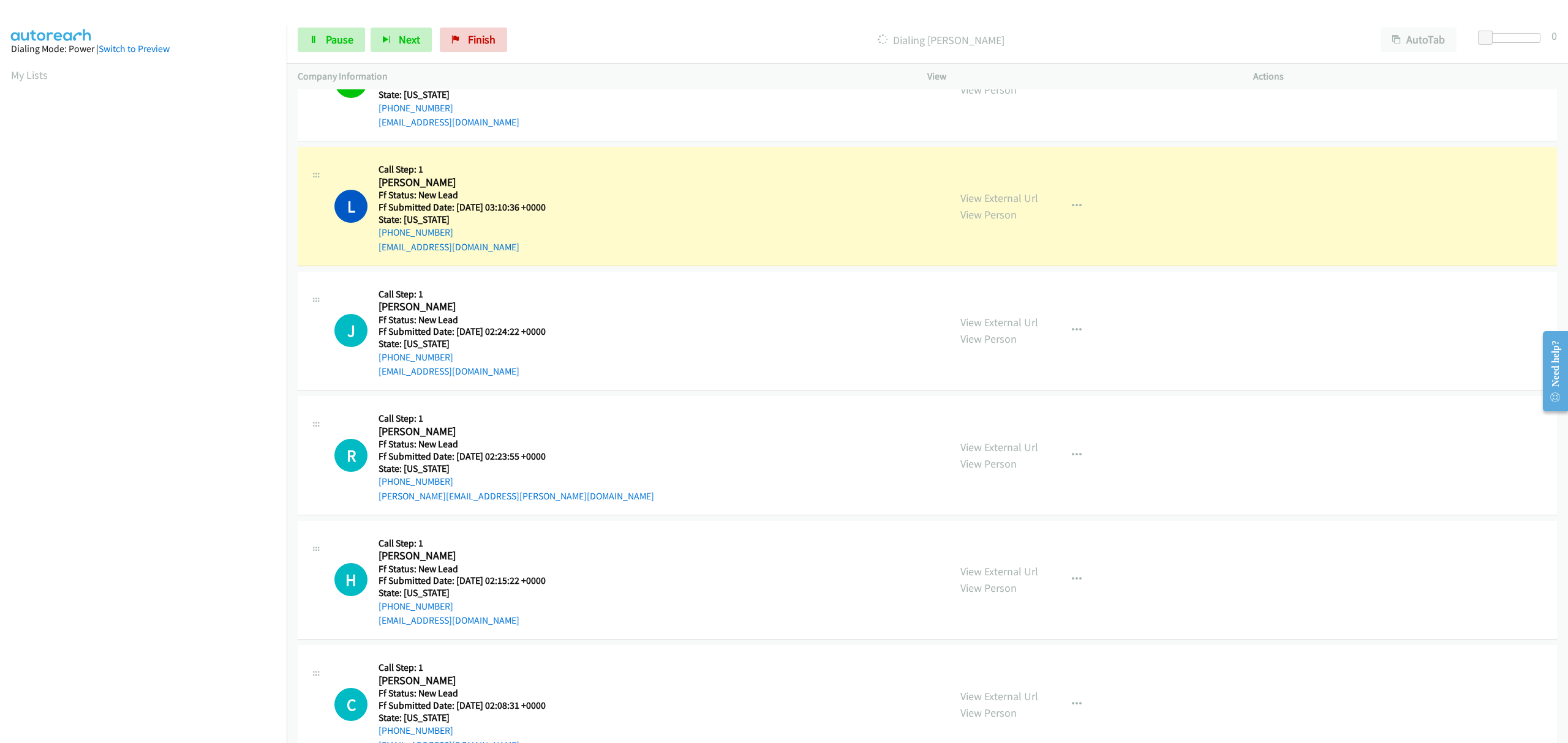
scroll to position [326, 0]
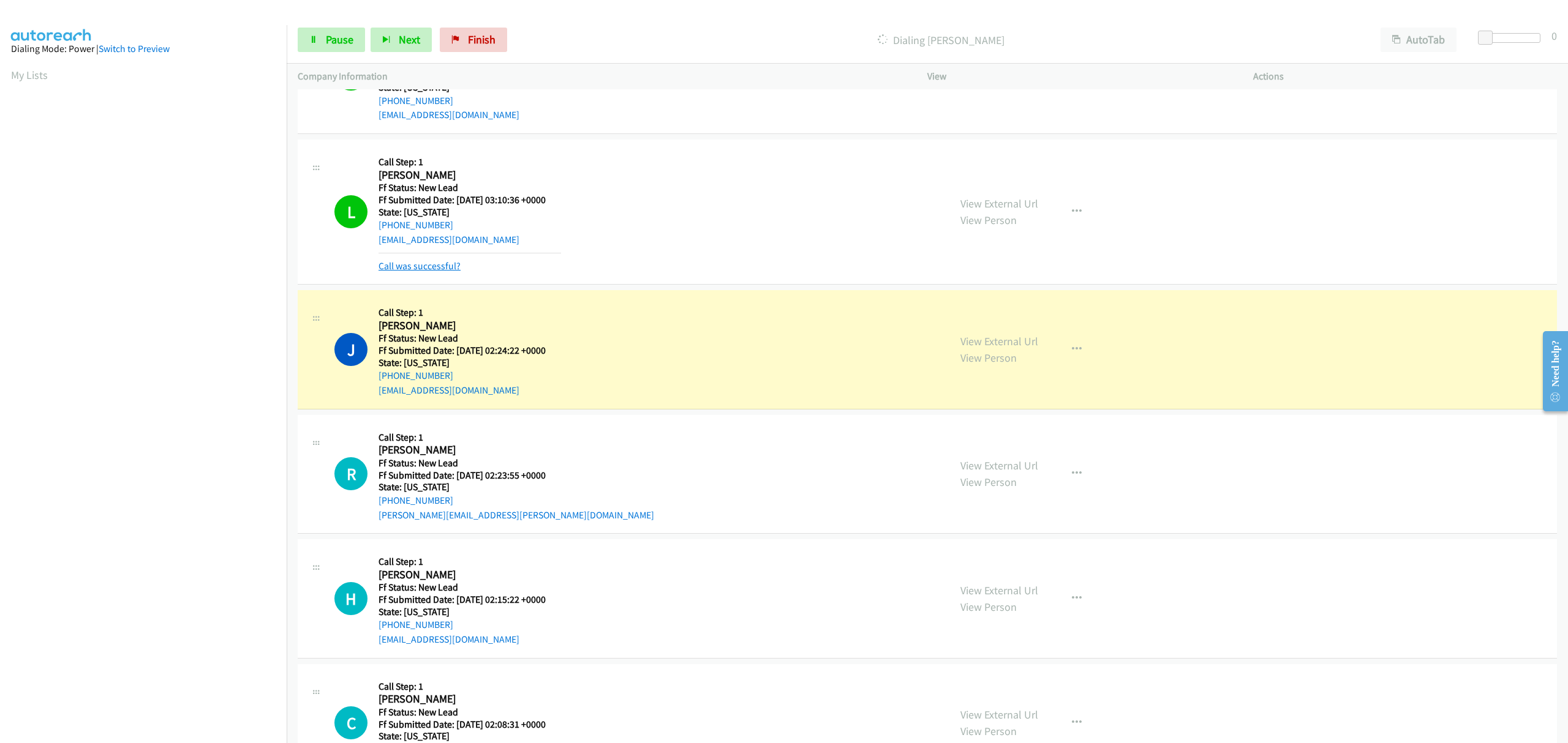
click at [434, 263] on link "Call was successful?" at bounding box center [419, 266] width 82 height 11
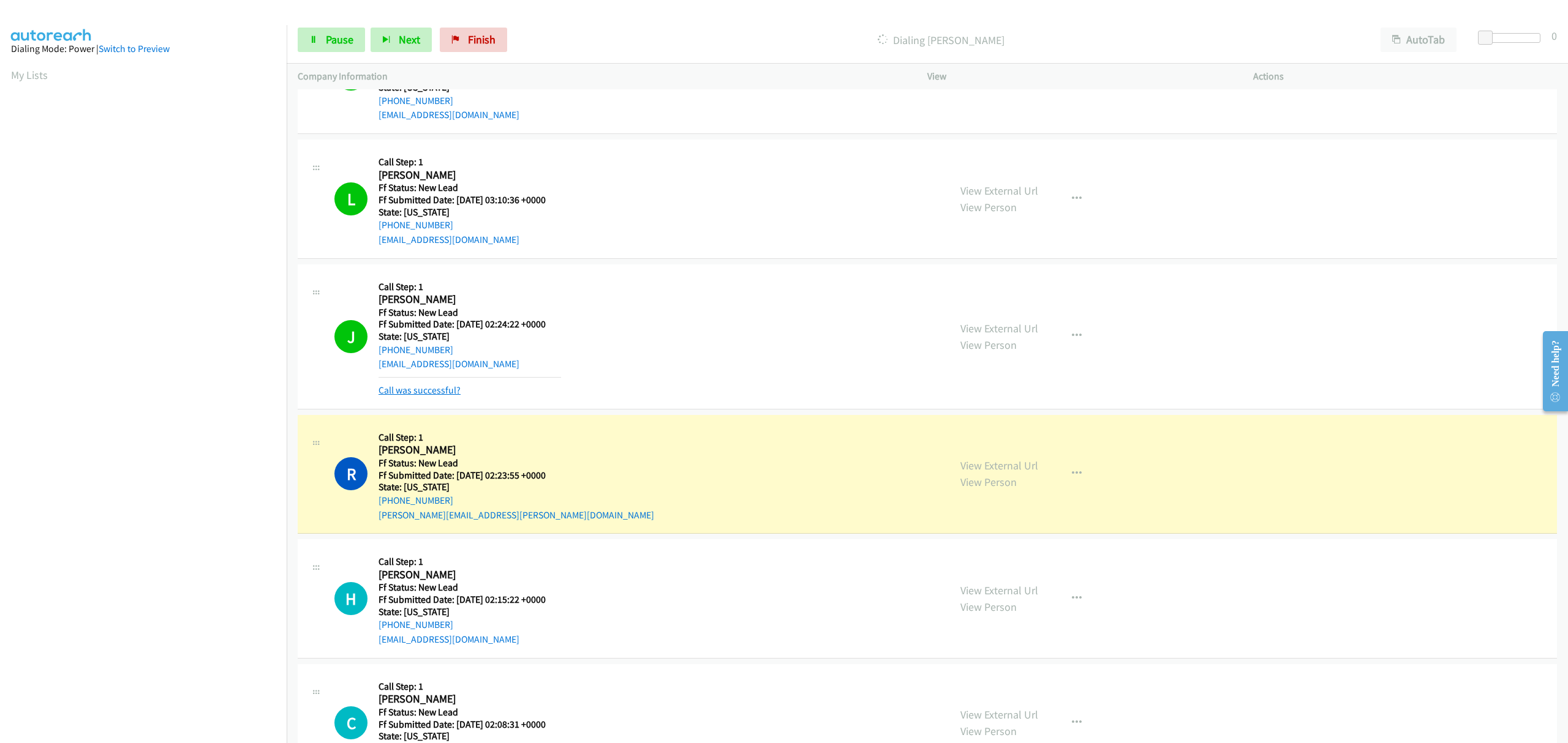
click at [439, 394] on link "Call was successful?" at bounding box center [419, 390] width 82 height 11
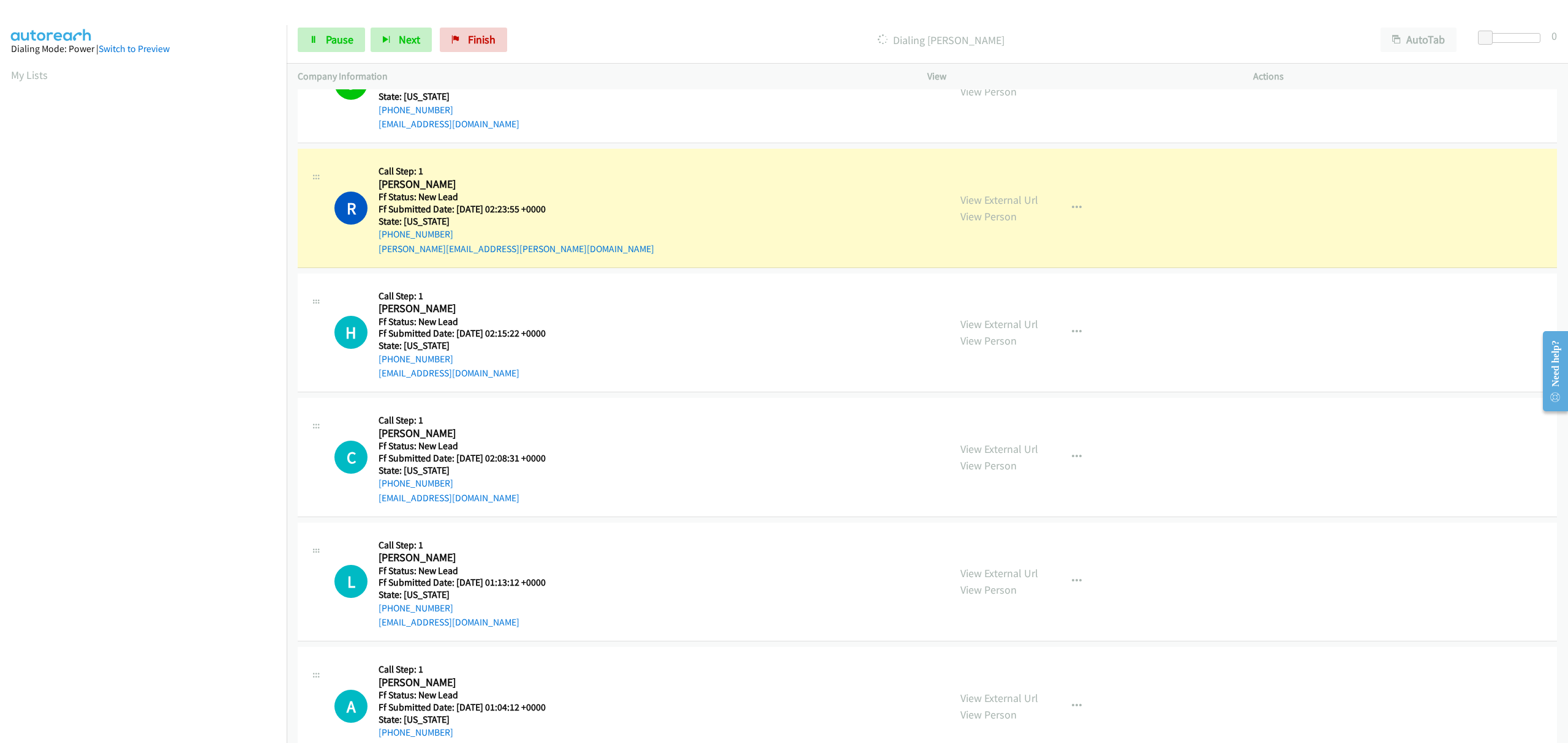
scroll to position [490, 0]
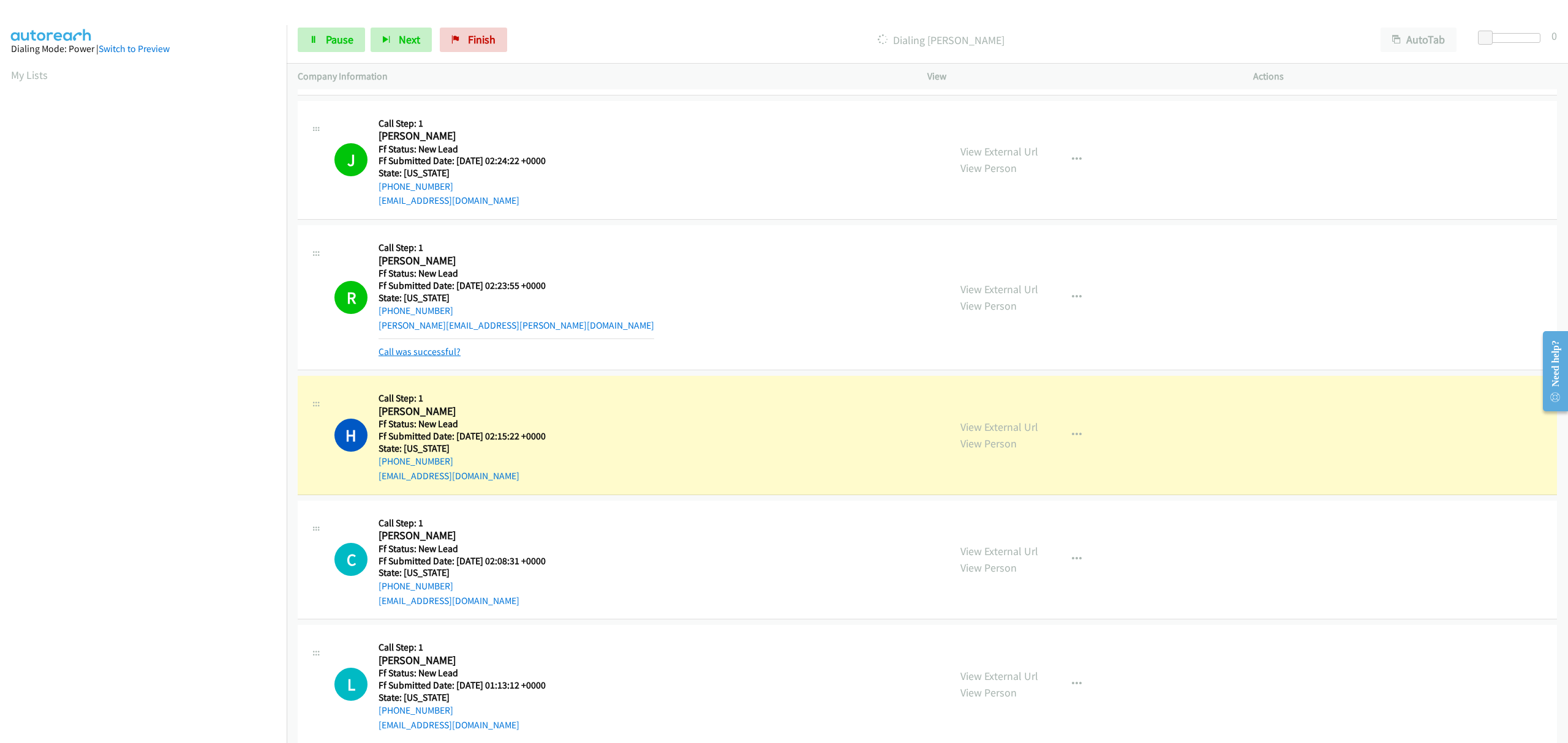
drag, startPoint x: 438, startPoint y: 346, endPoint x: 444, endPoint y: 356, distance: 11.7
click at [438, 346] on link "Call was successful?" at bounding box center [419, 351] width 82 height 11
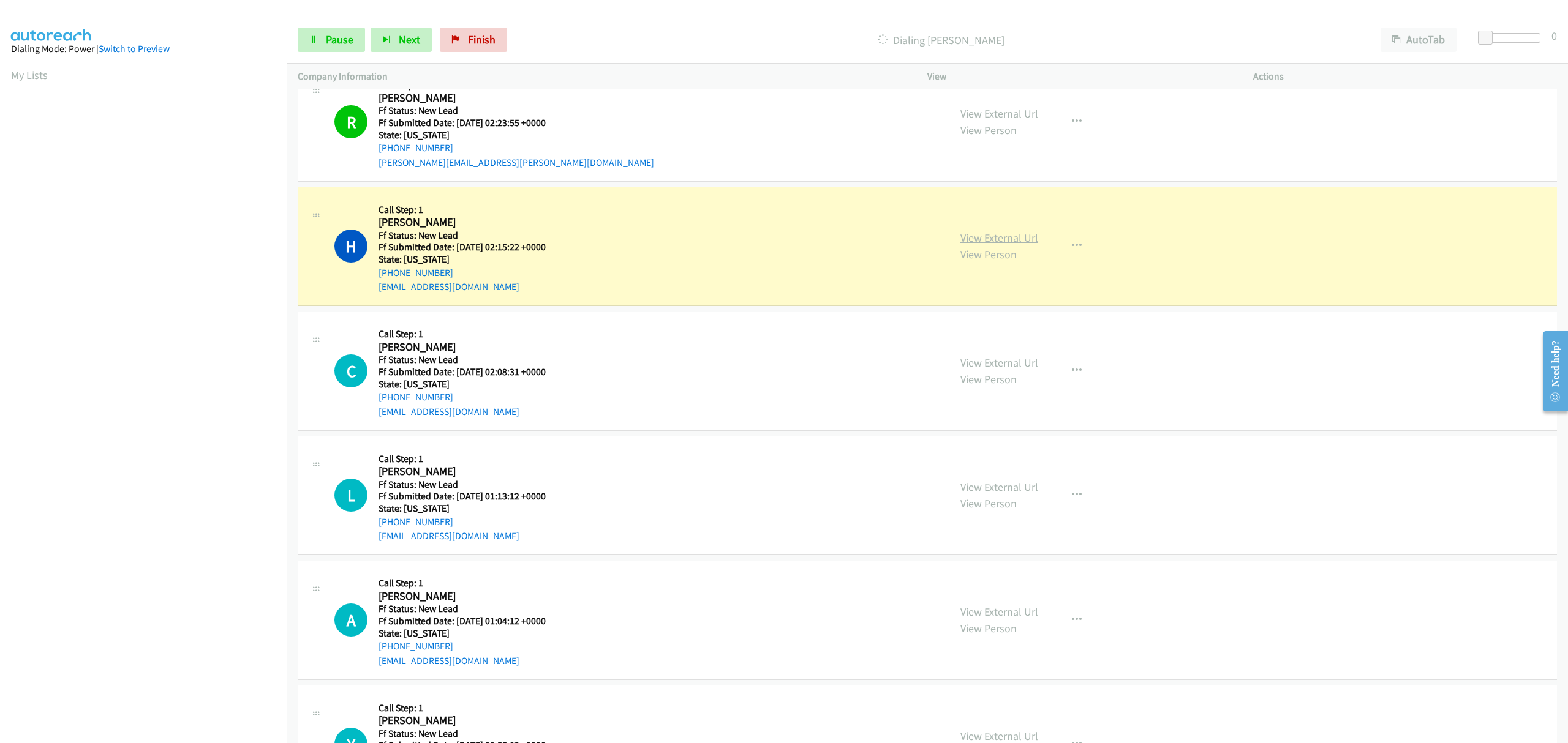
scroll to position [734, 0]
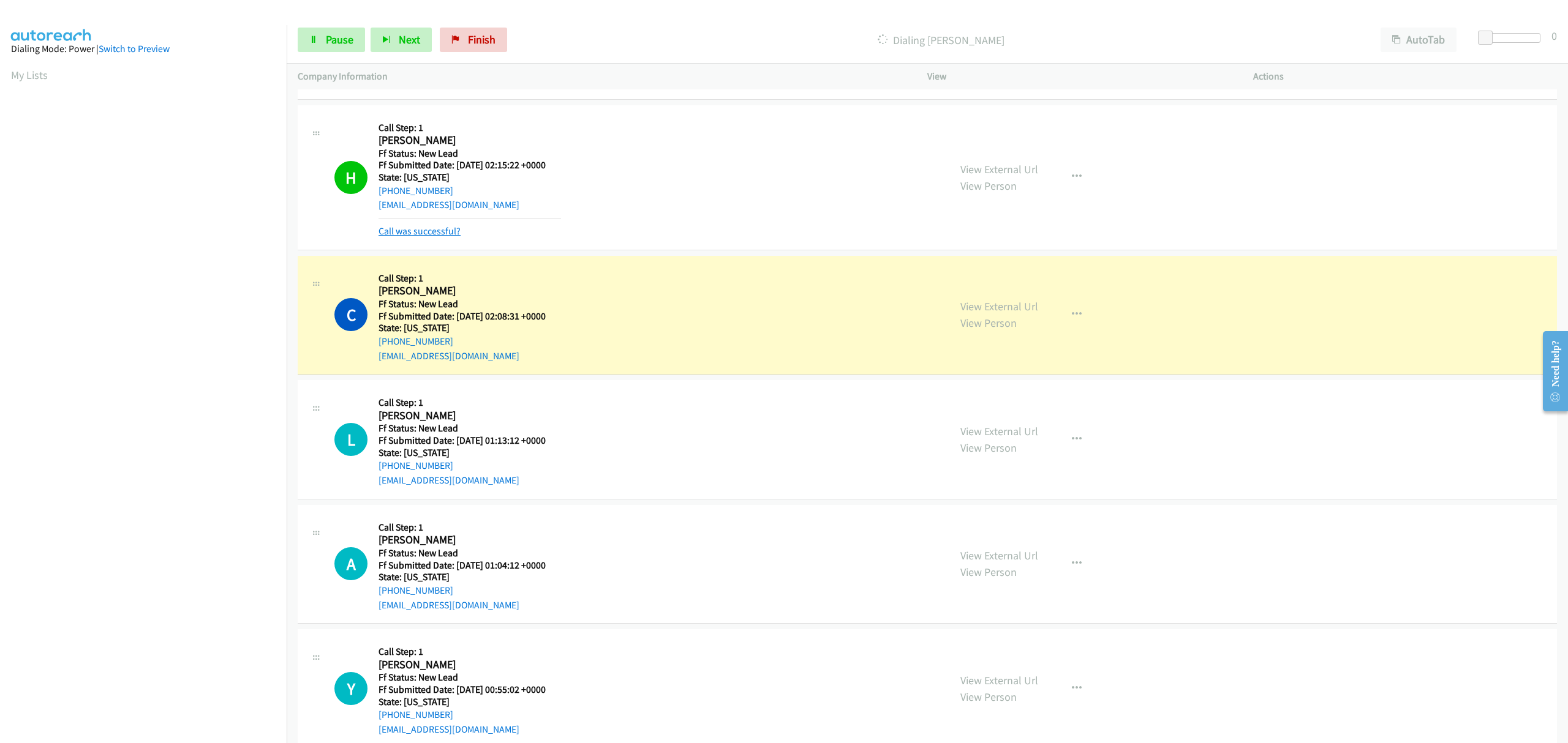
click at [426, 236] on link "Call was successful?" at bounding box center [419, 231] width 82 height 11
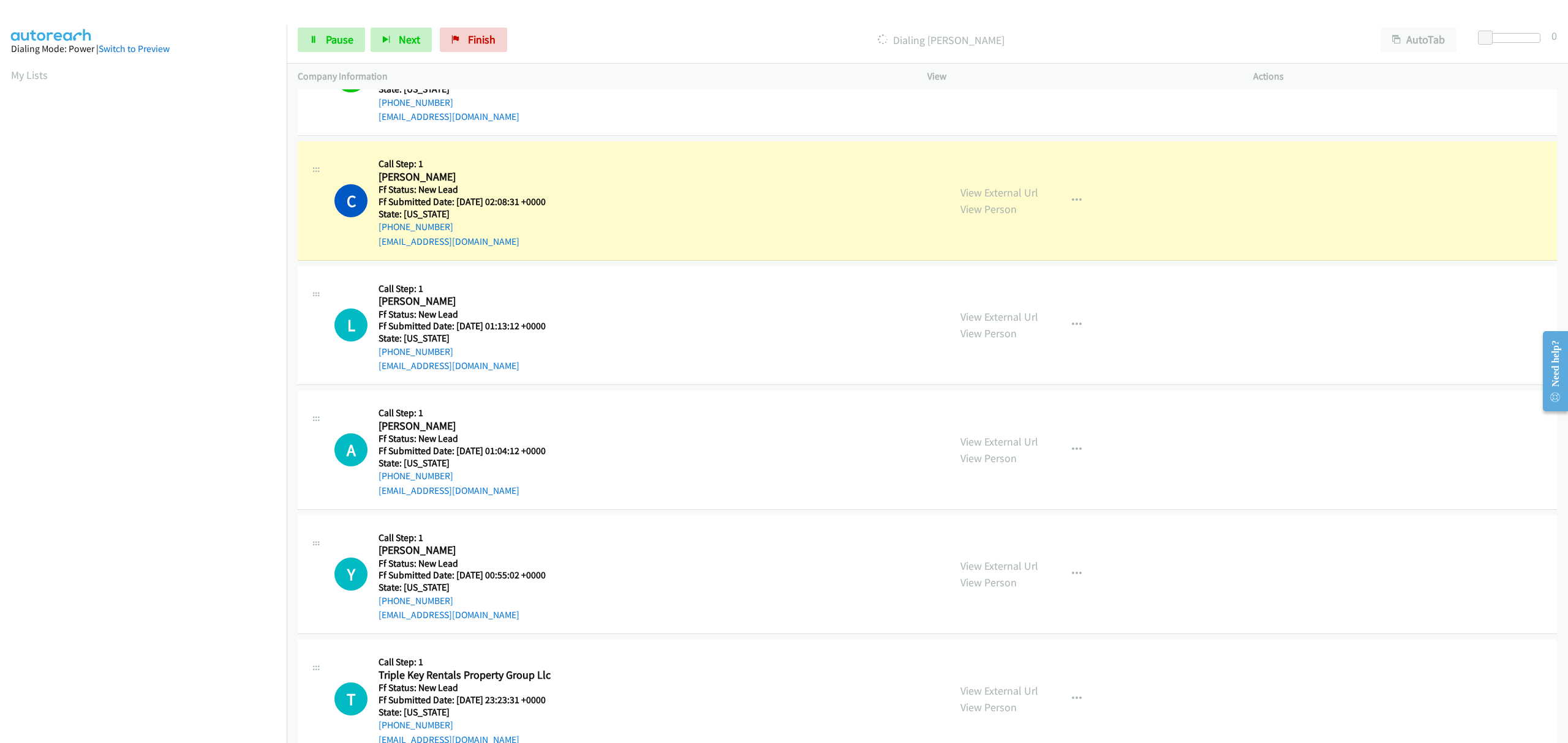
scroll to position [816, 0]
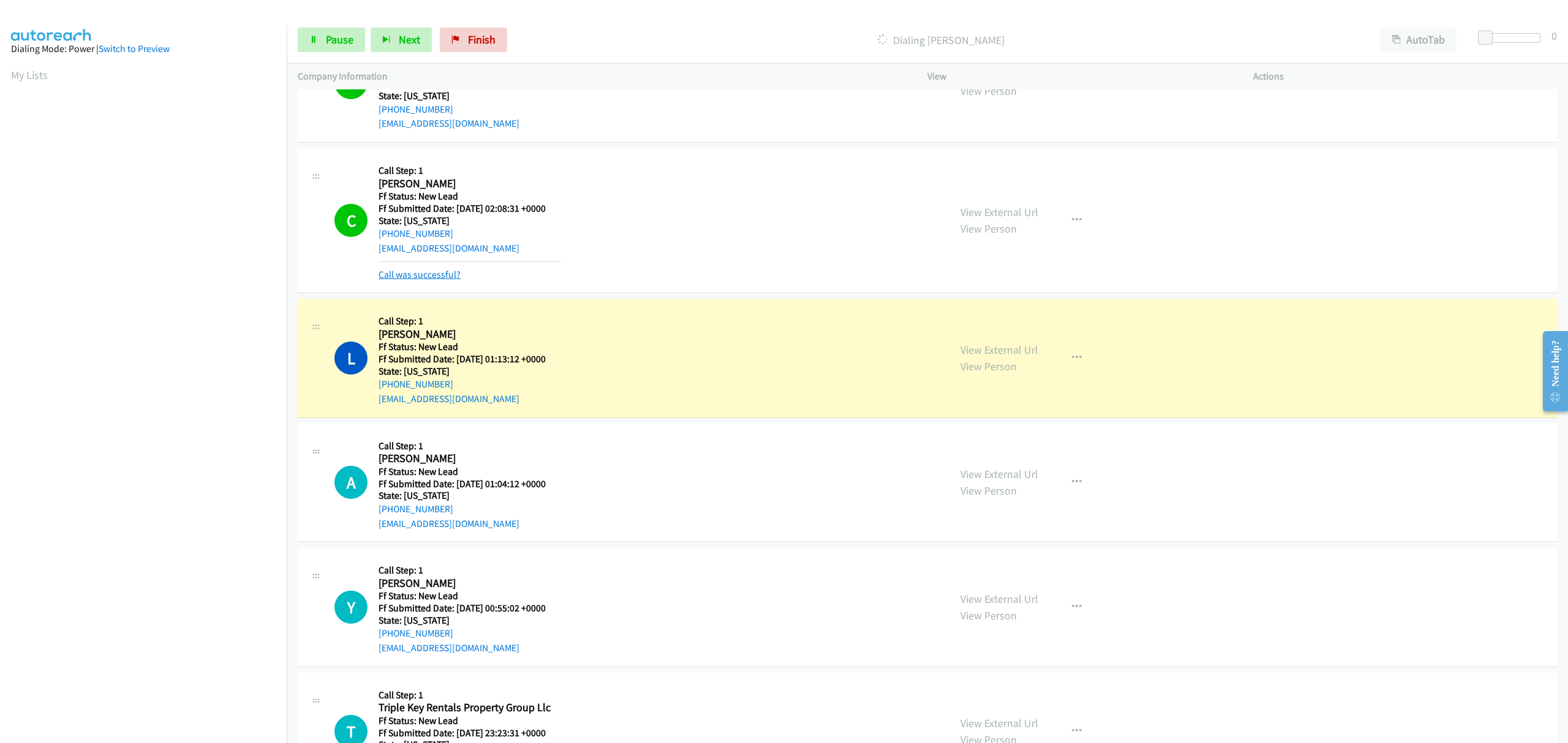
drag, startPoint x: 440, startPoint y: 272, endPoint x: 446, endPoint y: 275, distance: 6.7
click at [440, 272] on link "Call was successful?" at bounding box center [419, 274] width 82 height 11
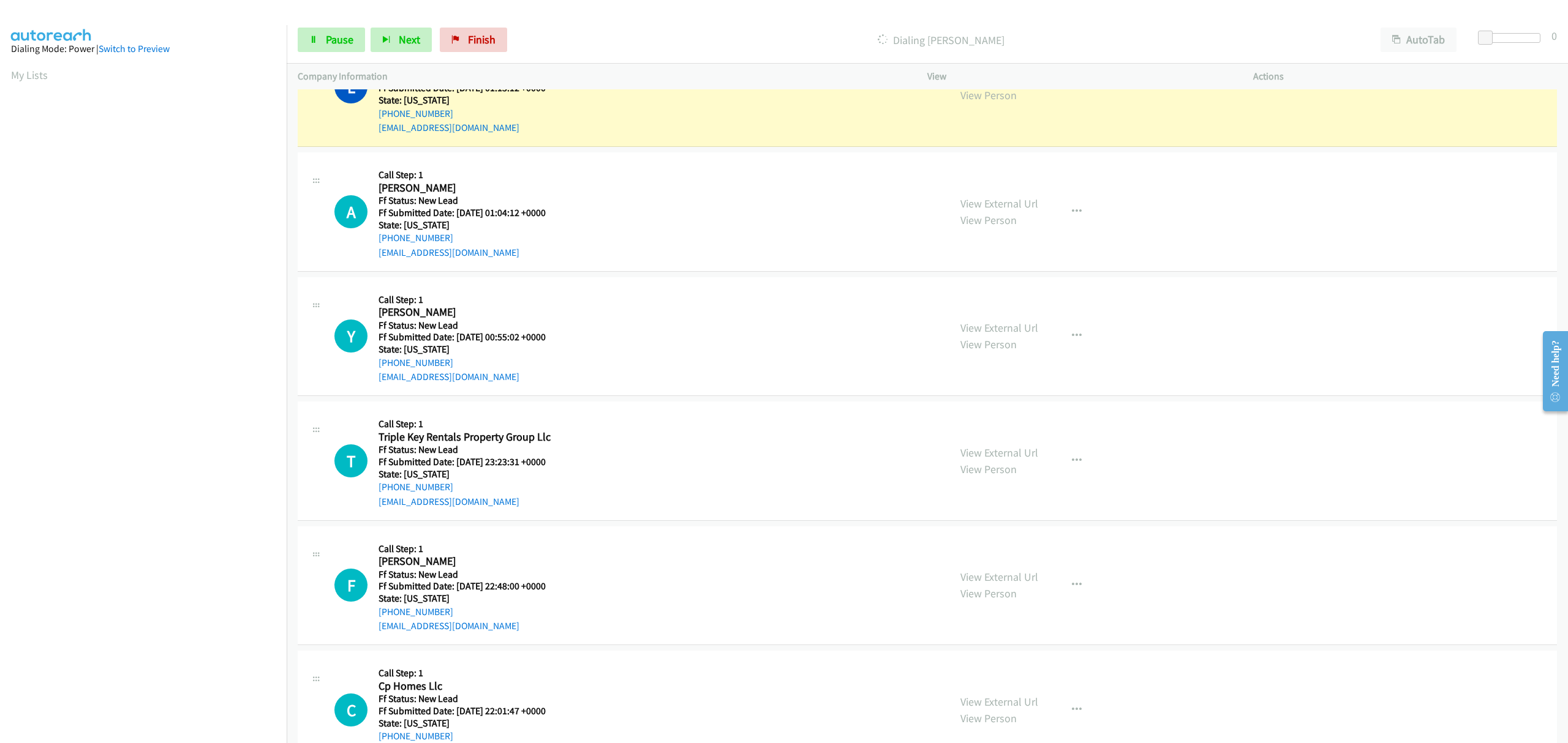
scroll to position [979, 0]
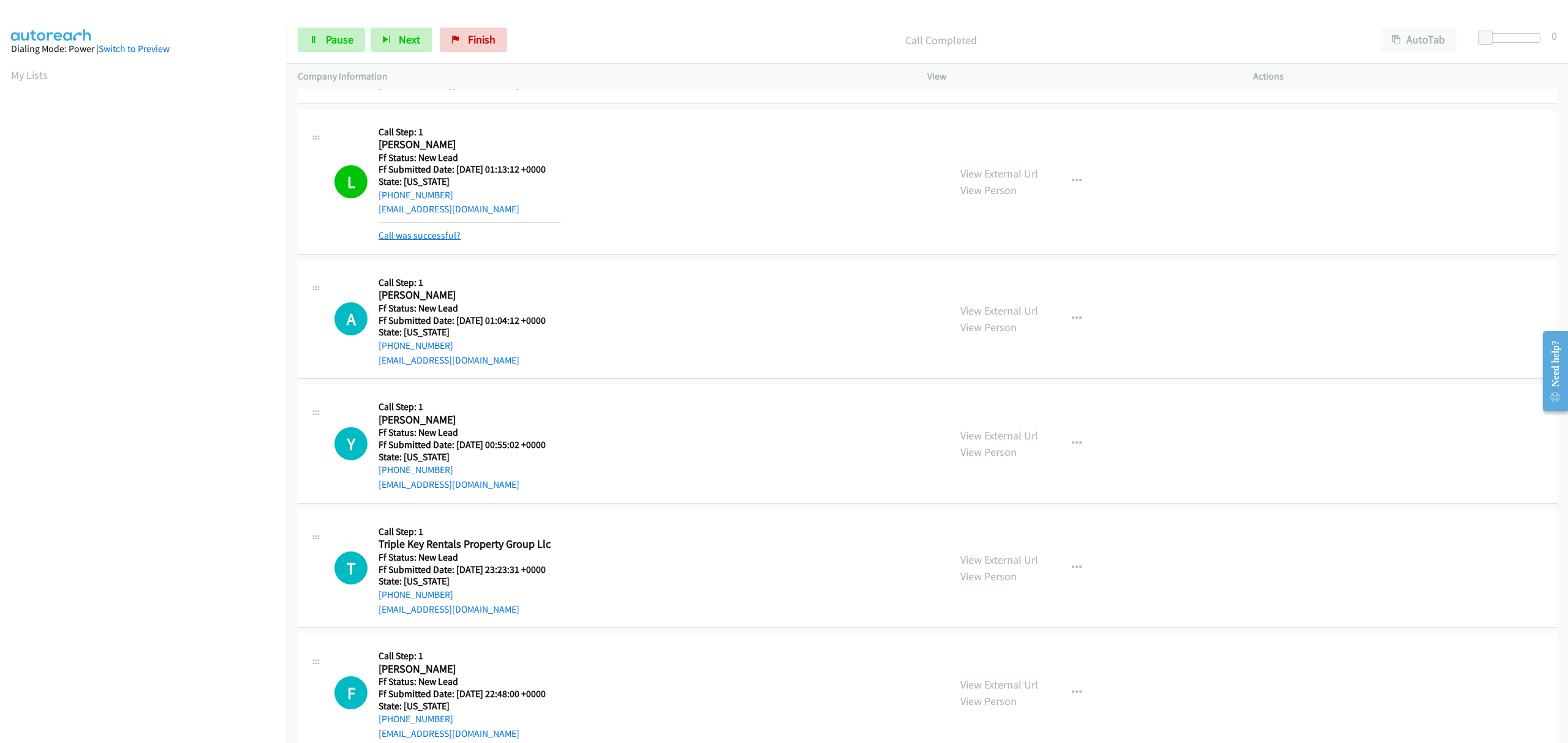
click at [441, 235] on link "Call was successful?" at bounding box center [419, 235] width 82 height 11
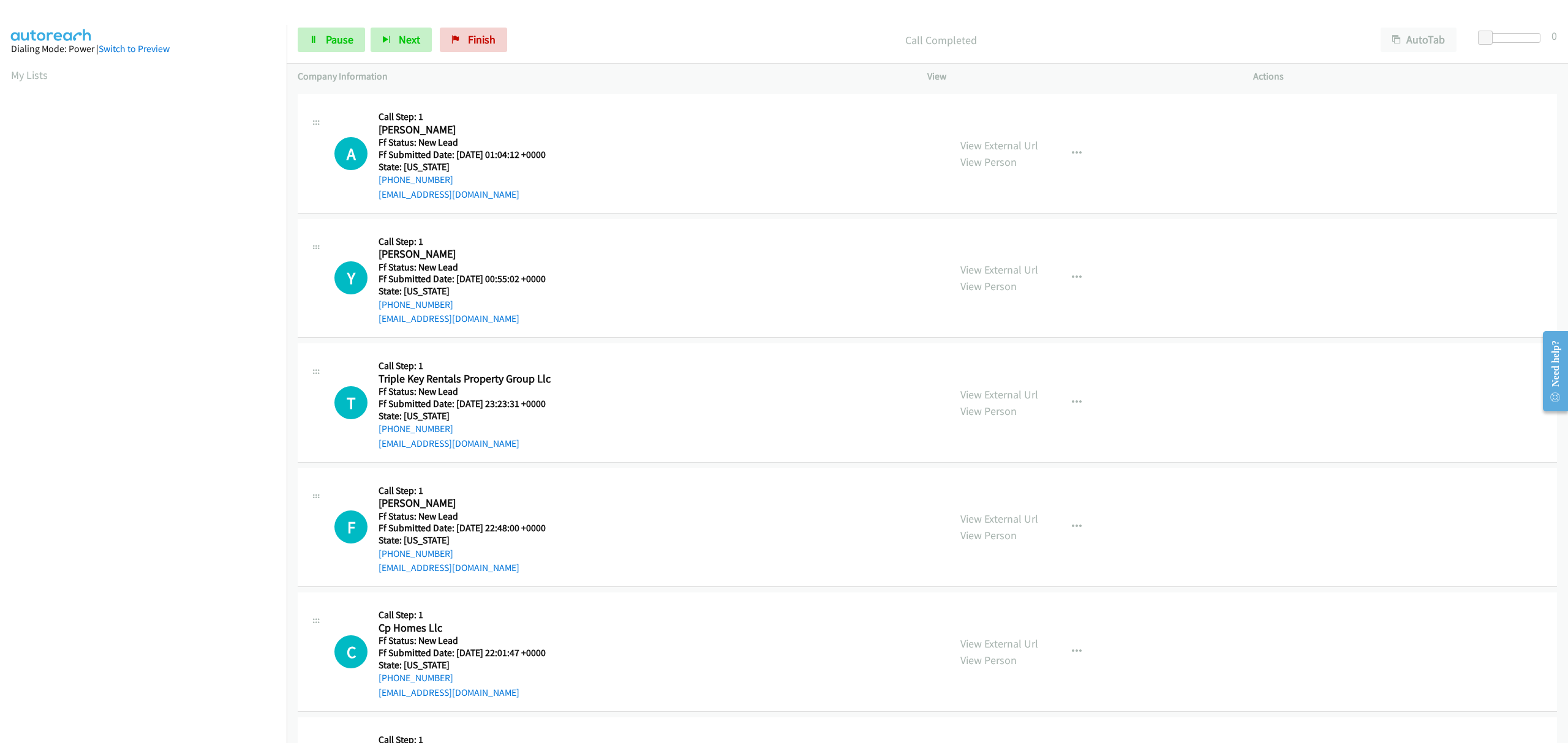
scroll to position [1142, 0]
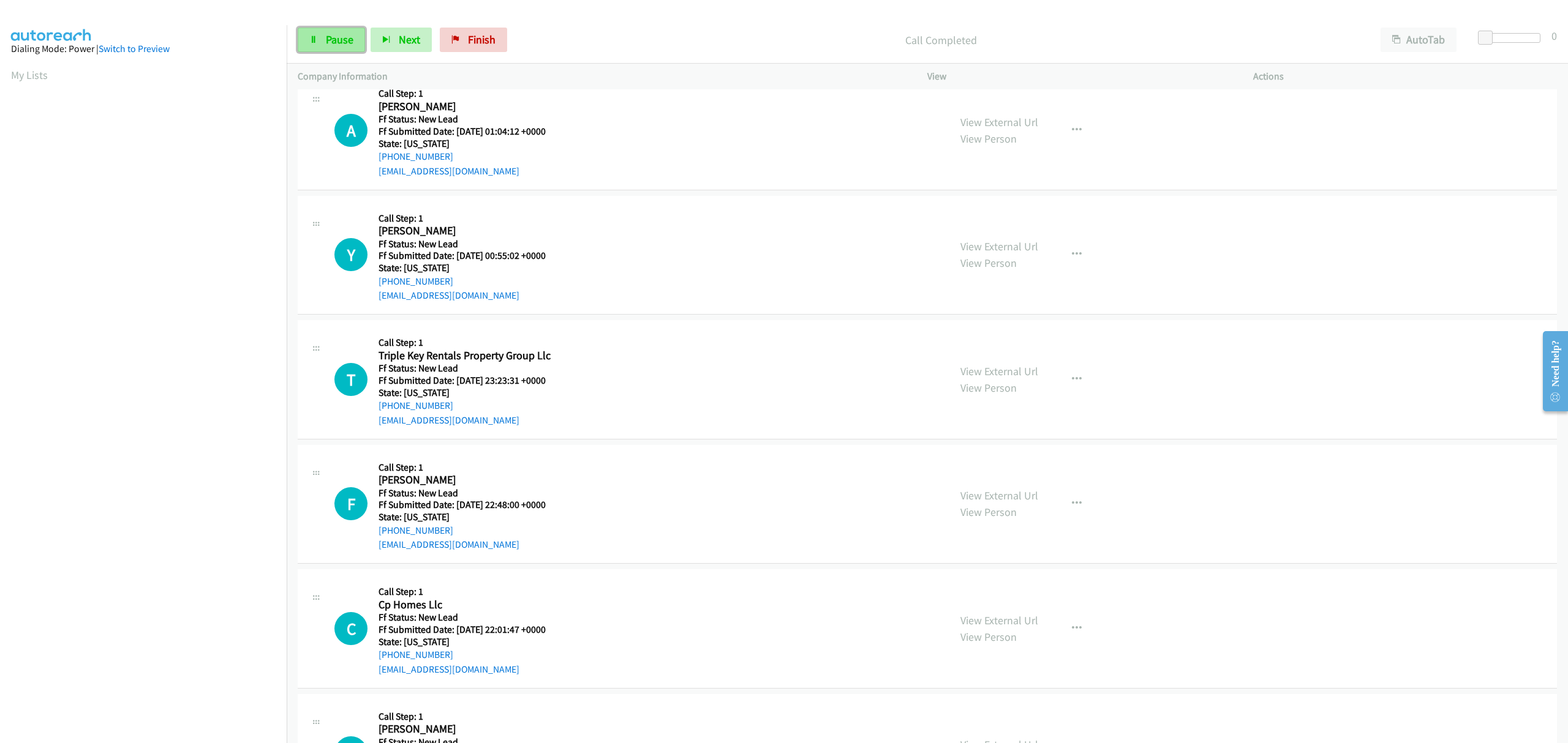
click at [327, 41] on span "Pause" at bounding box center [339, 40] width 28 height 14
click at [488, 38] on span "Finish" at bounding box center [502, 40] width 28 height 14
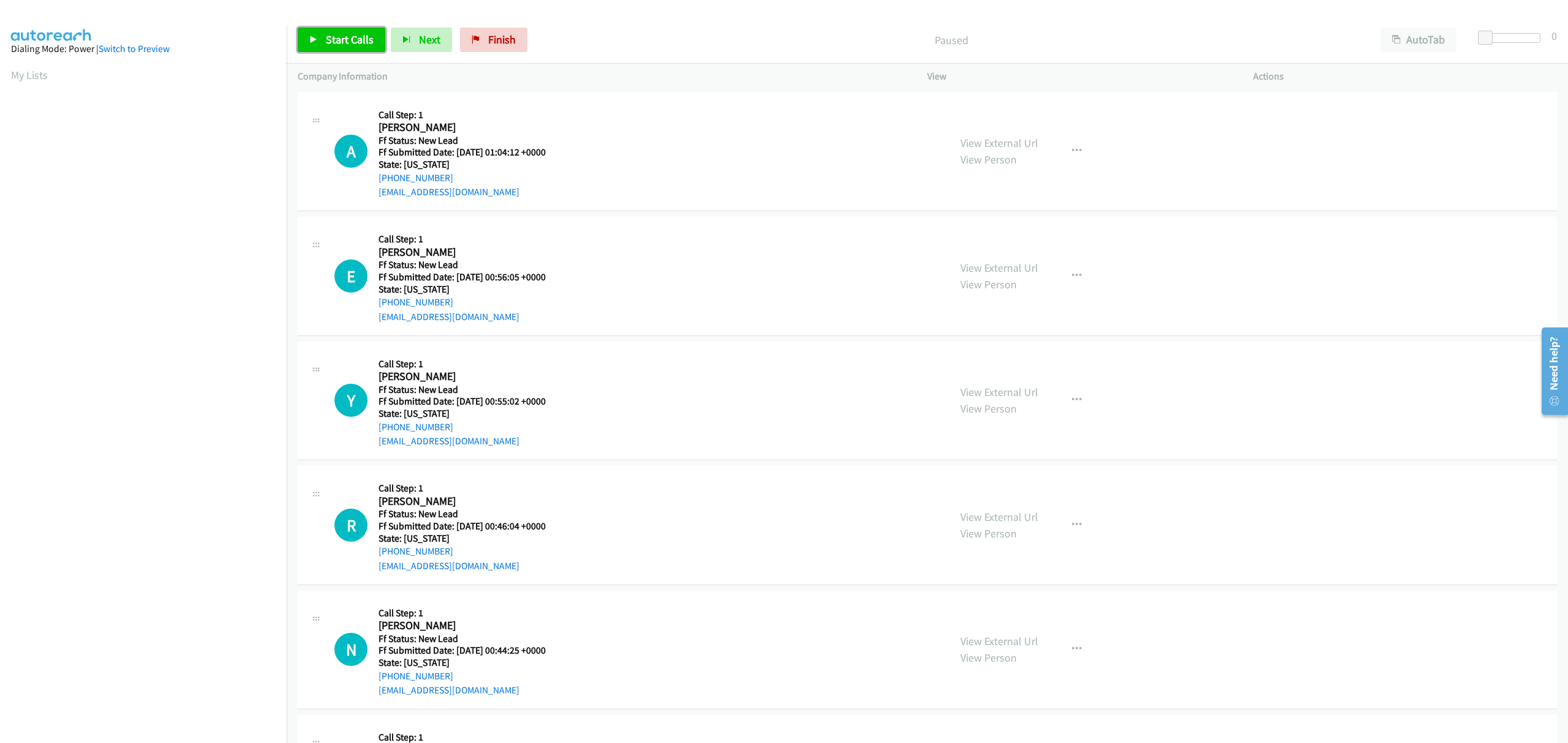
click at [353, 39] on span "Start Calls" at bounding box center [349, 40] width 48 height 14
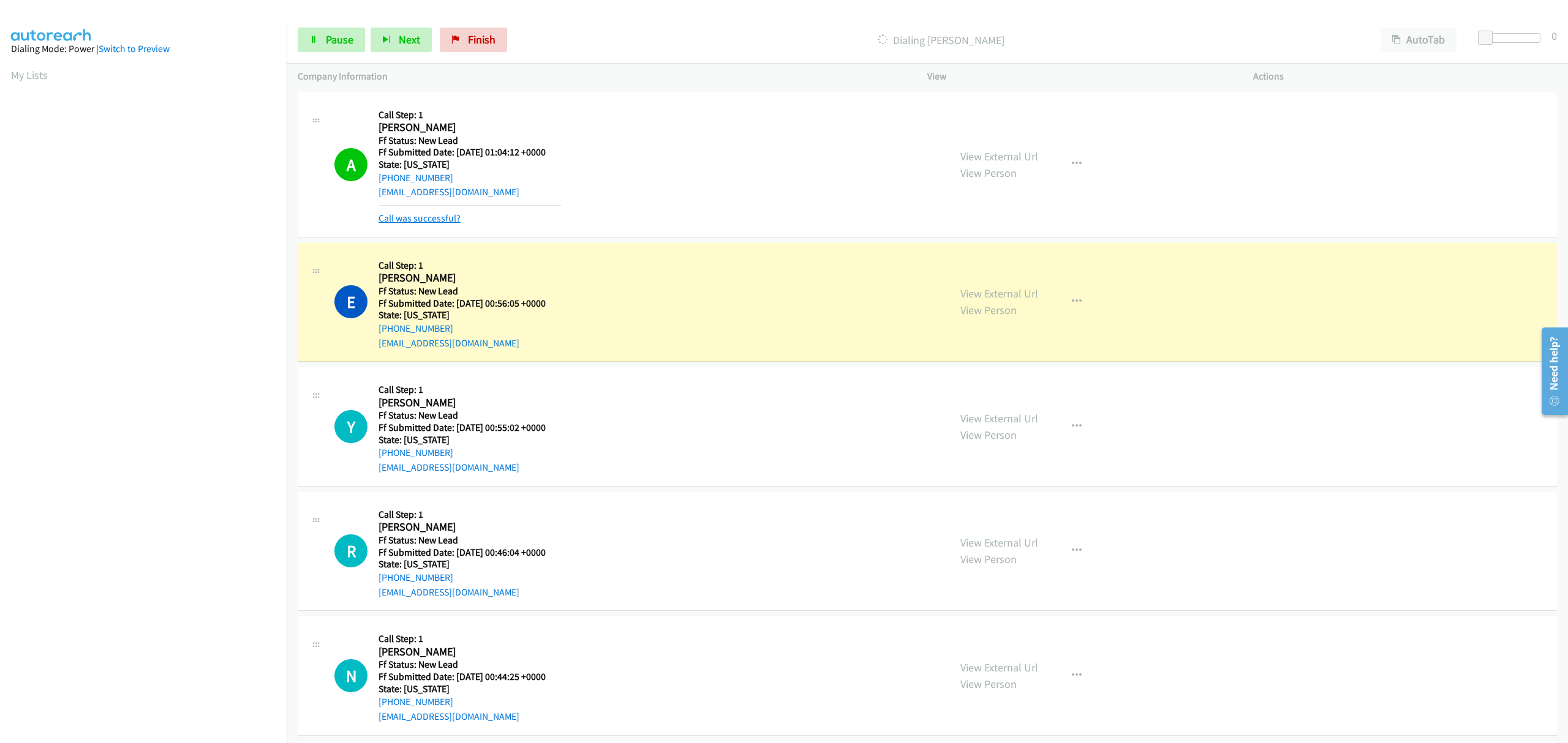
click at [427, 220] on link "Call was successful?" at bounding box center [419, 218] width 82 height 11
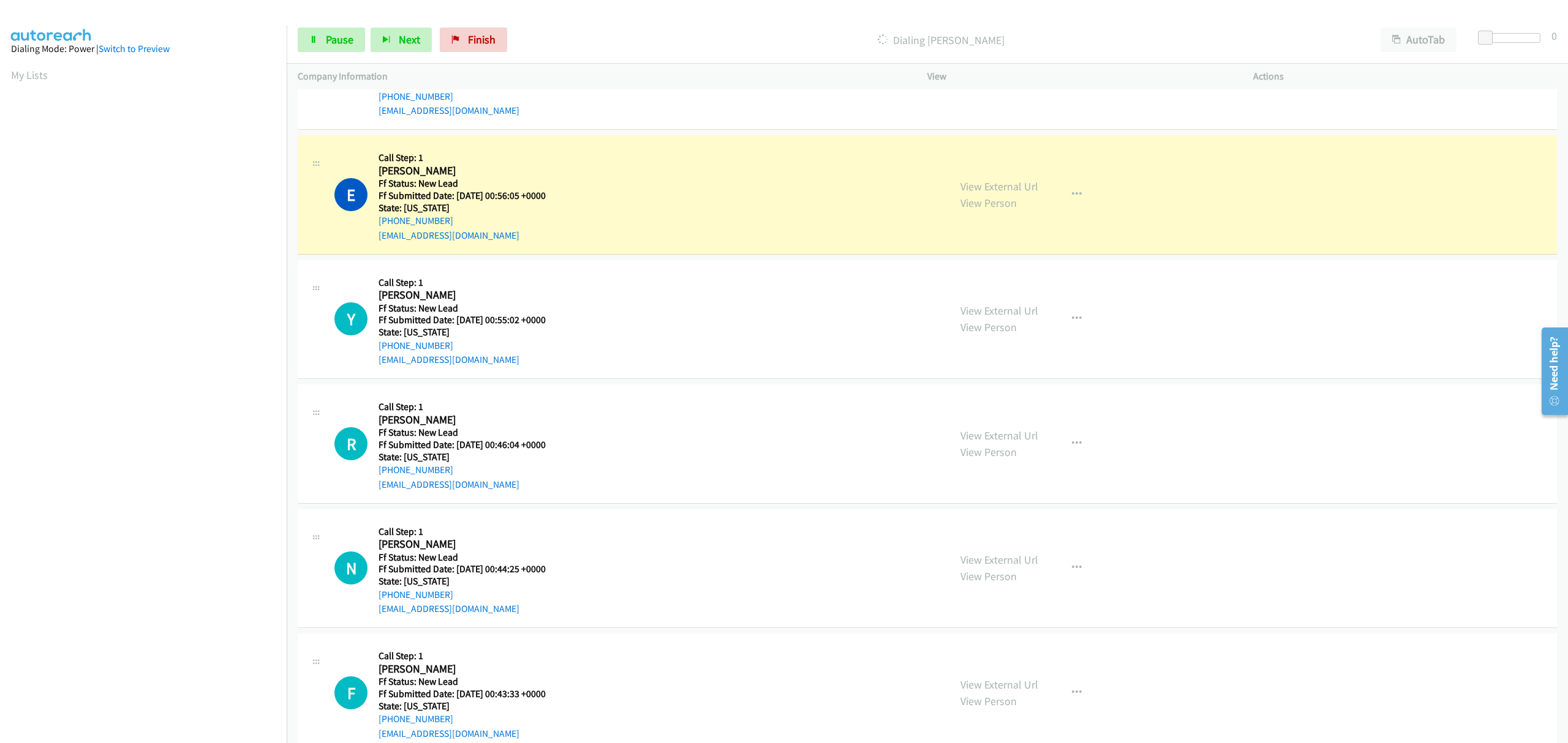
scroll to position [0, 2]
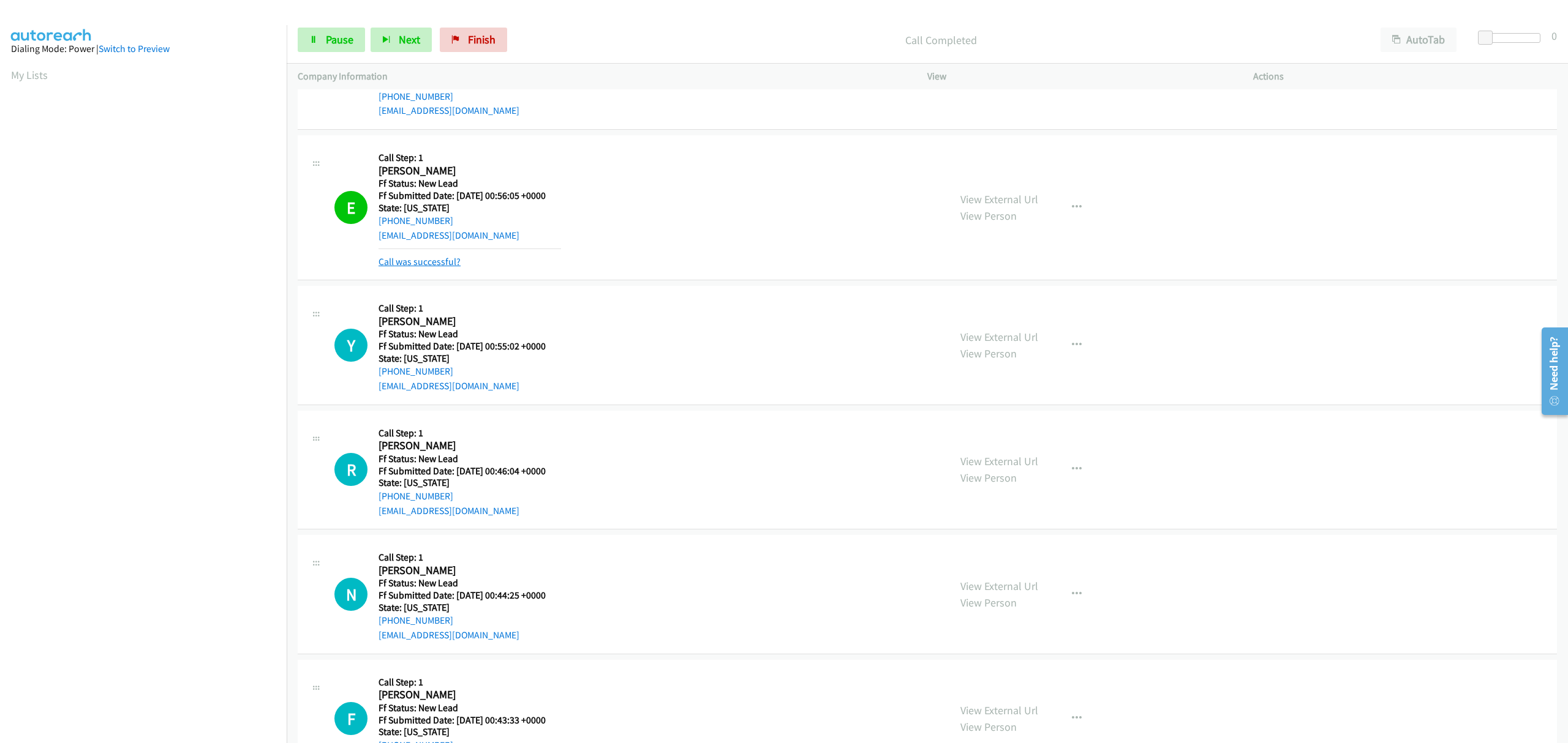
click at [434, 260] on link "Call was successful?" at bounding box center [419, 262] width 82 height 11
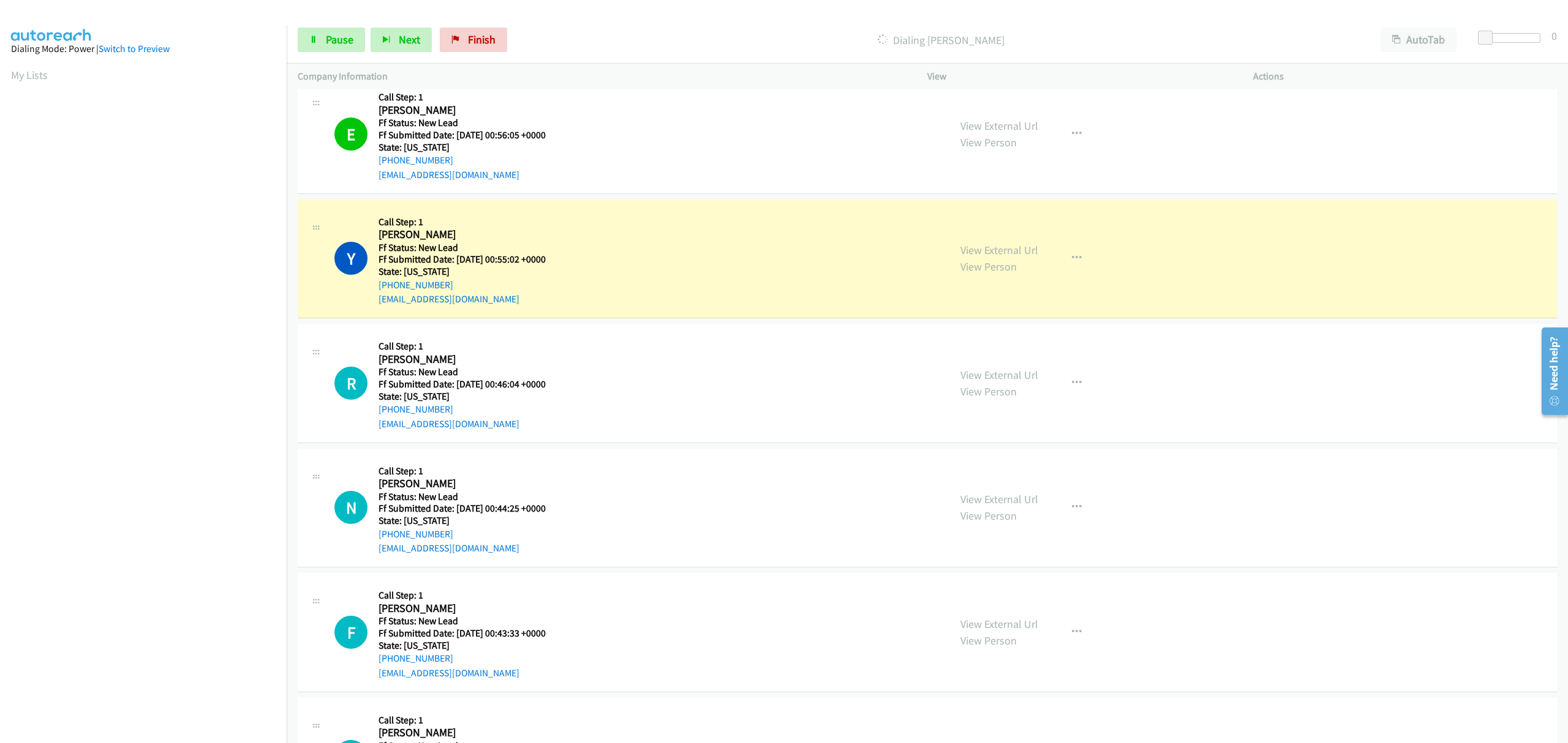
scroll to position [245, 0]
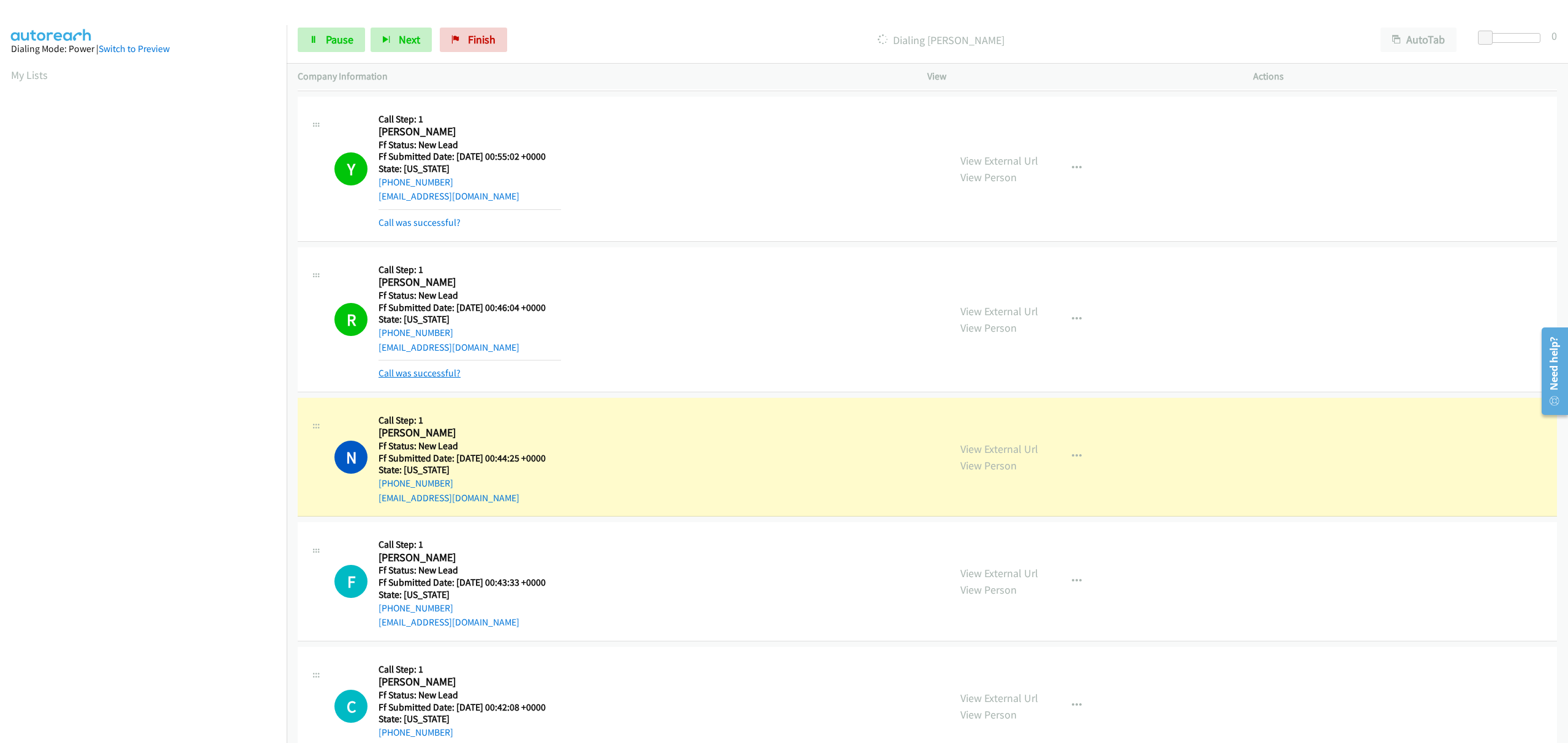
click at [429, 376] on link "Call was successful?" at bounding box center [419, 373] width 82 height 11
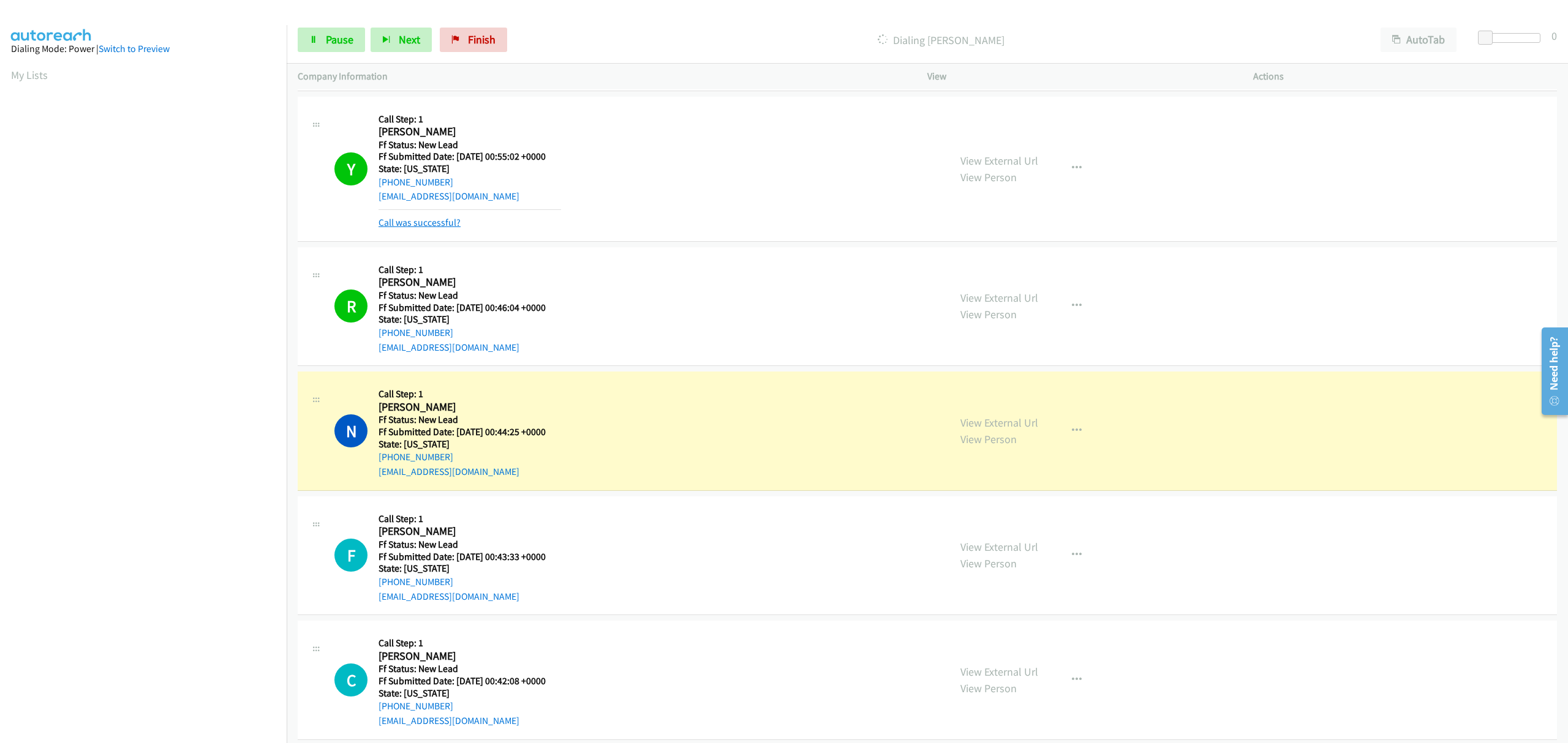
click at [443, 230] on div "Y Callback Scheduled Call Step: 1 Yusra Khan America/New_York Ff Status: New Le…" at bounding box center [927, 169] width 1259 height 145
click at [443, 225] on link "Call was successful?" at bounding box center [419, 223] width 82 height 11
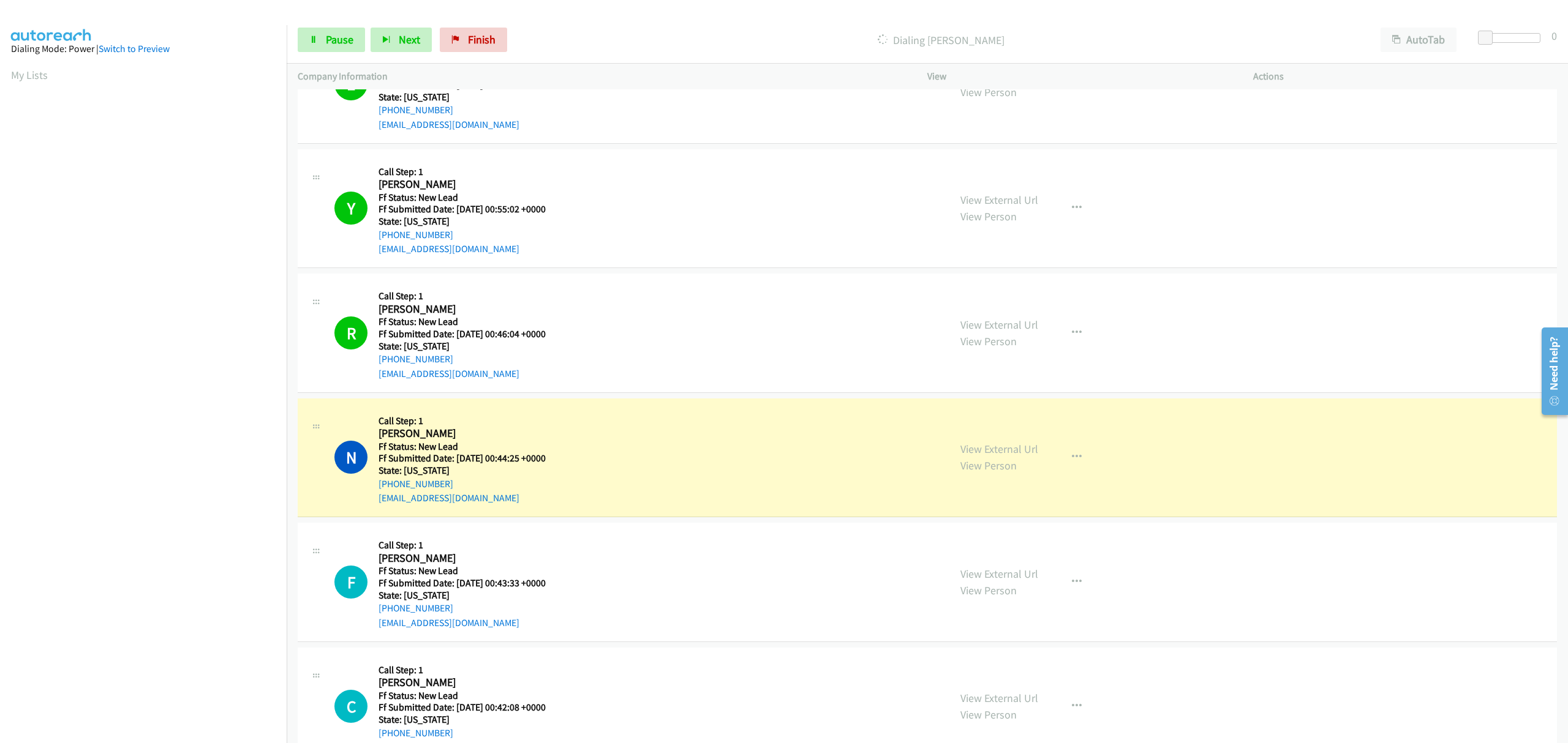
scroll to position [163, 0]
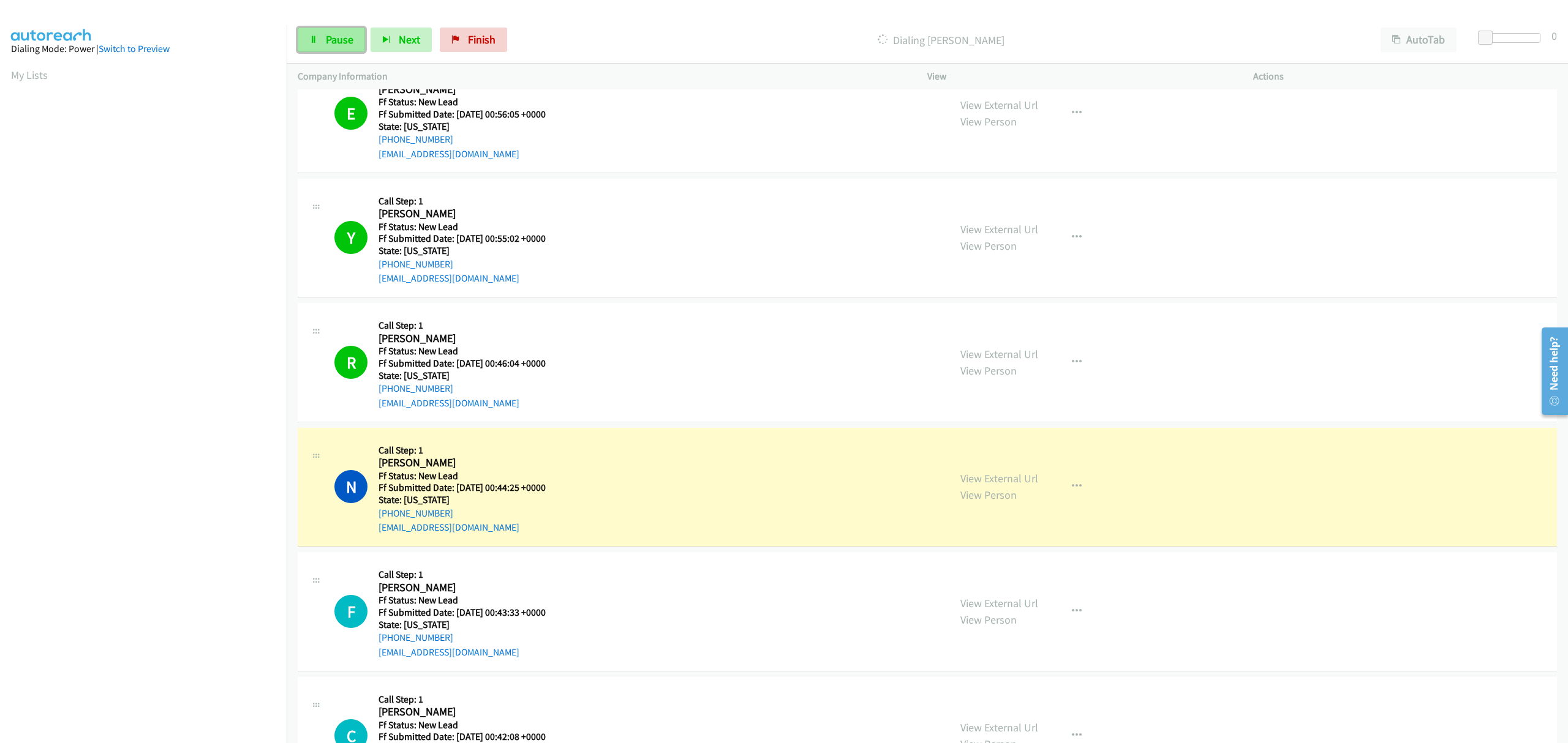
click at [314, 38] on icon at bounding box center [314, 41] width 9 height 9
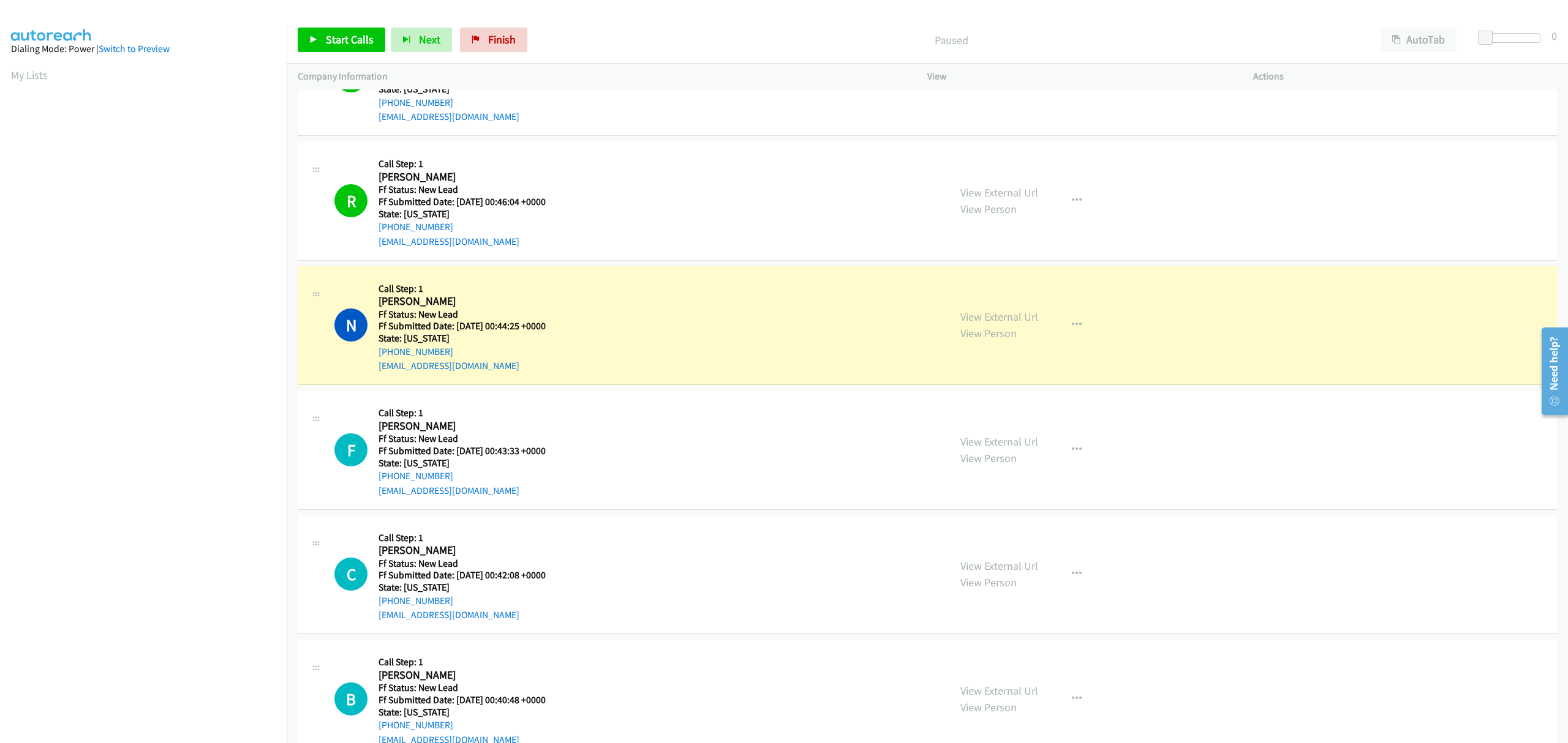
scroll to position [326, 0]
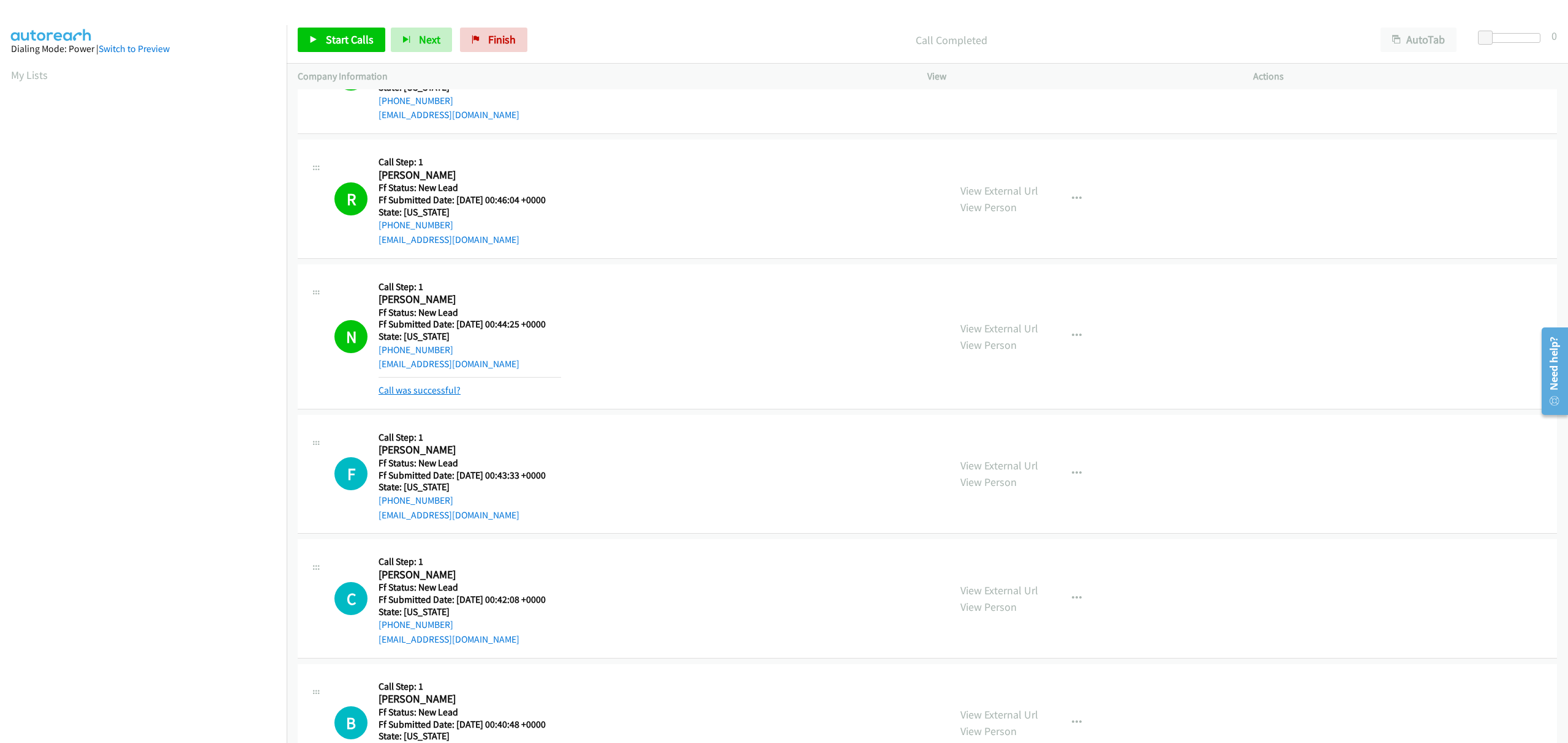
click at [420, 389] on link "Call was successful?" at bounding box center [419, 390] width 82 height 11
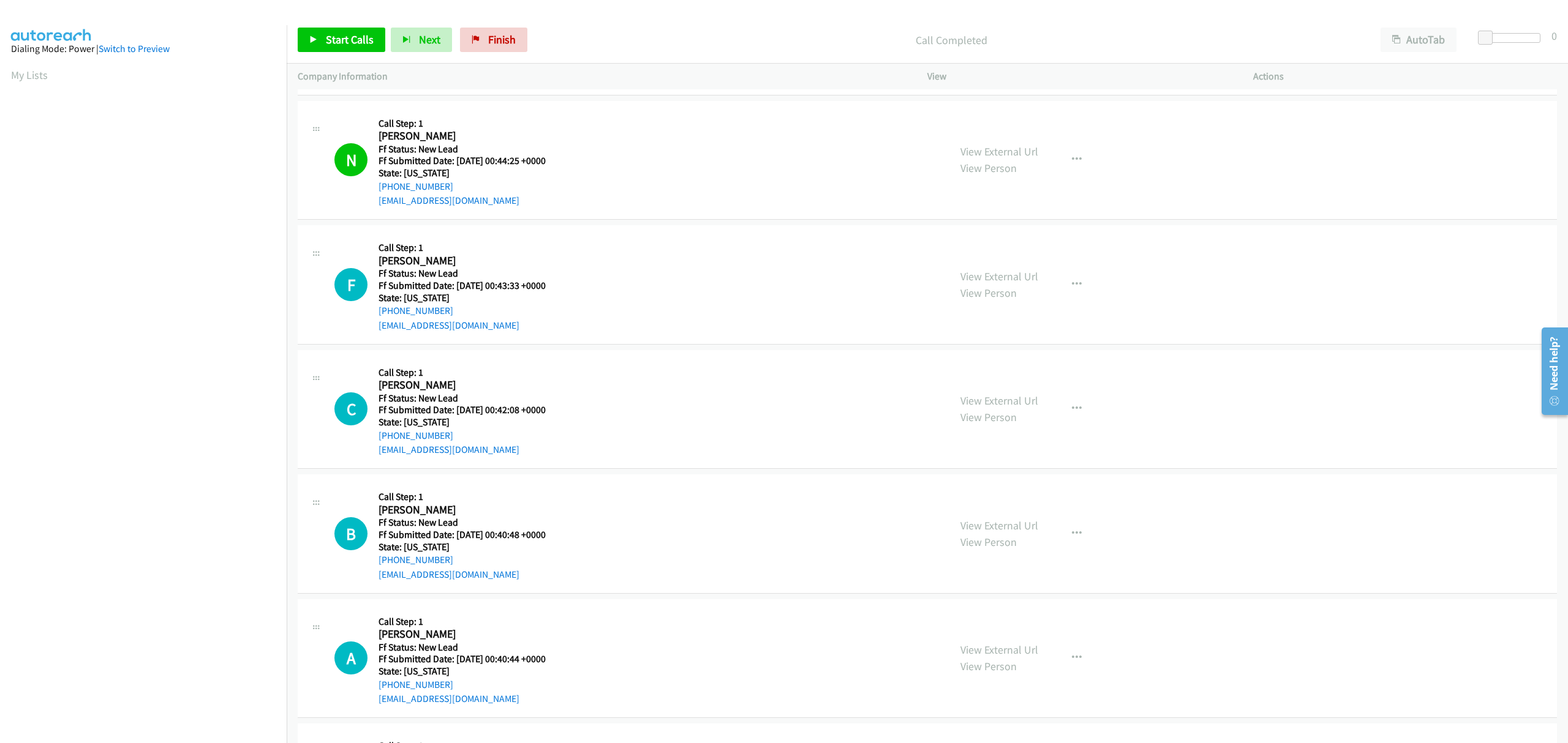
scroll to position [571, 0]
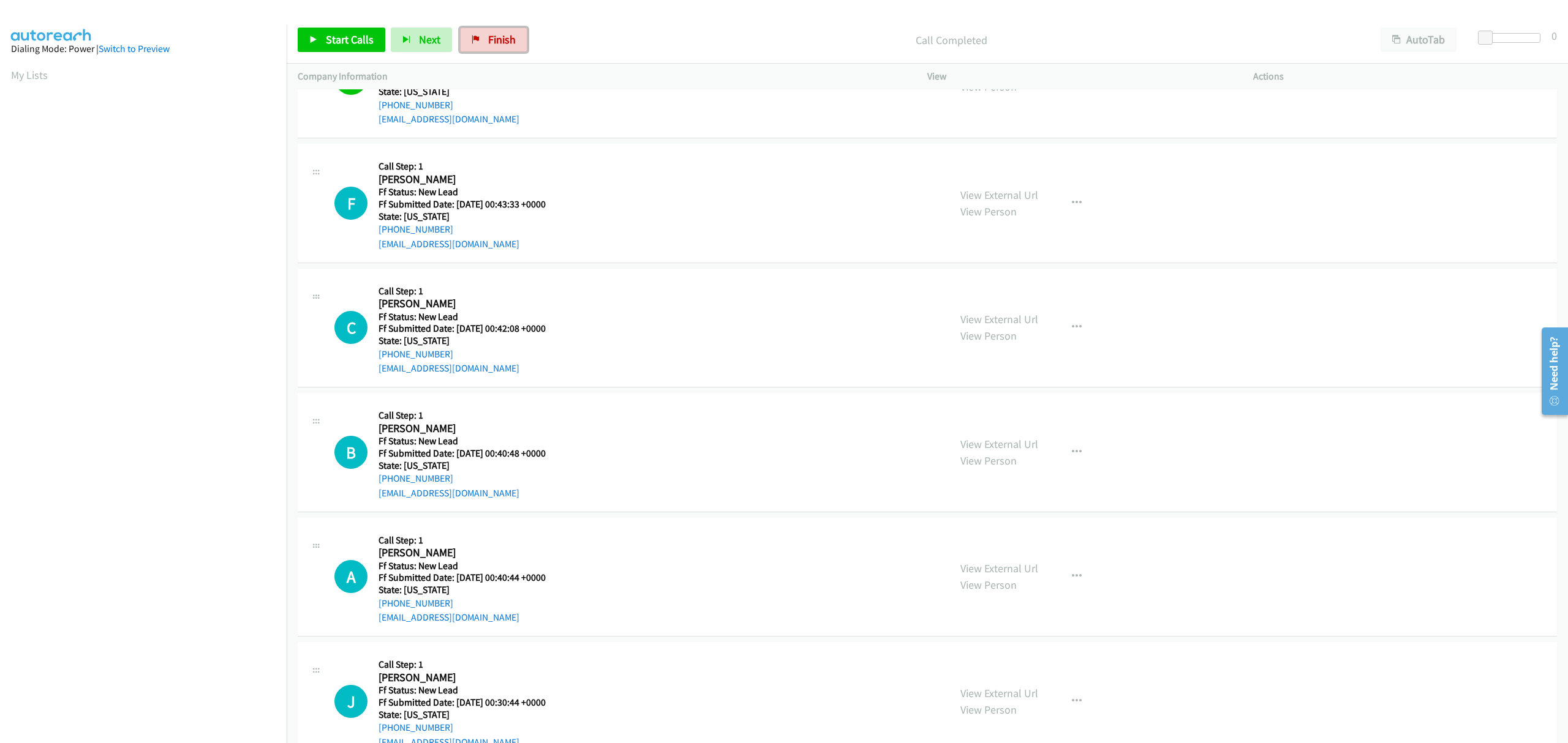
drag, startPoint x: 484, startPoint y: 33, endPoint x: 834, endPoint y: 60, distance: 351.0
click at [484, 33] on link "Finish" at bounding box center [493, 40] width 68 height 24
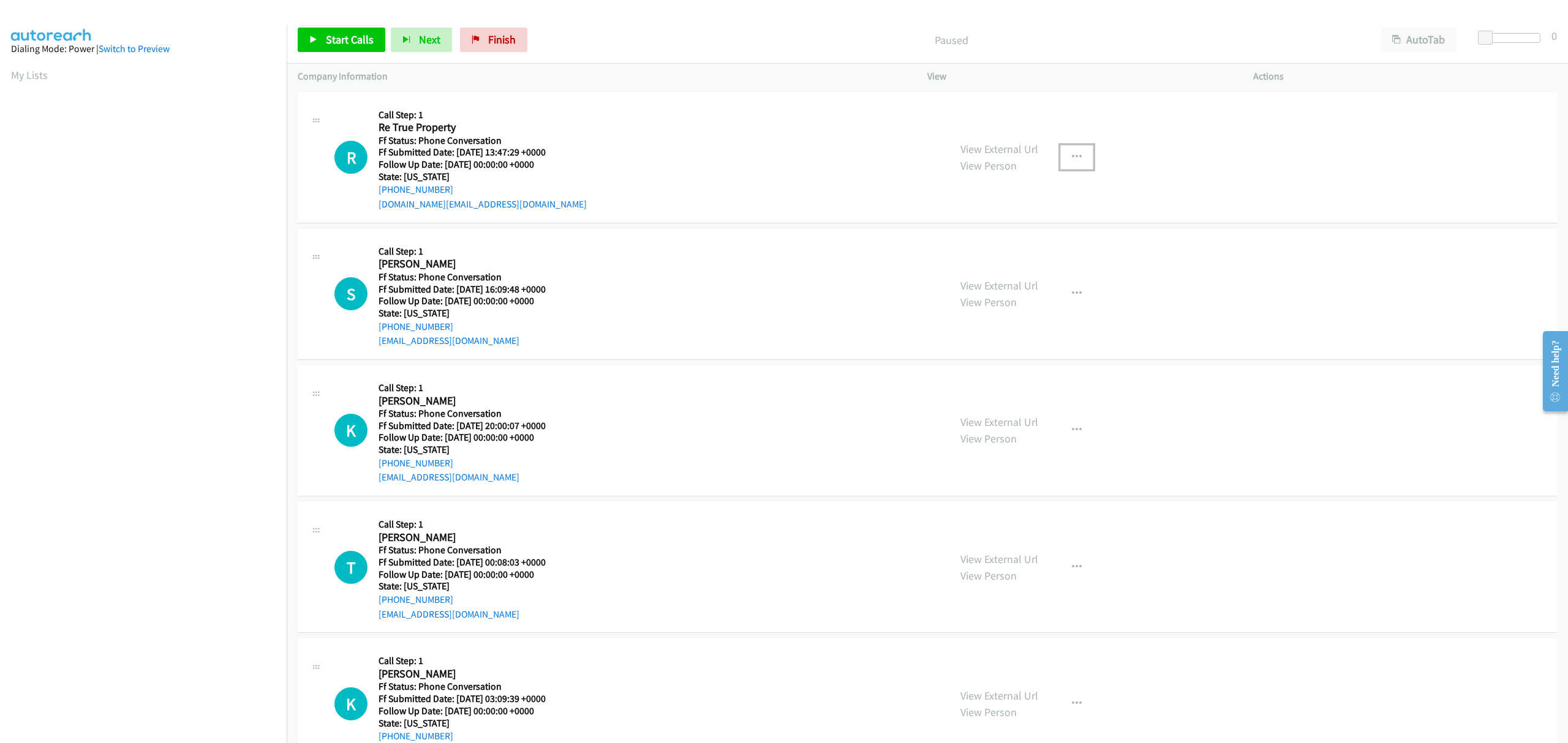
click at [1071, 150] on button "button" at bounding box center [1076, 157] width 33 height 24
click at [1007, 232] on link "Skip Call" at bounding box center [1011, 237] width 163 height 24
click at [1071, 289] on icon "button" at bounding box center [1076, 294] width 10 height 10
drag, startPoint x: 1032, startPoint y: 375, endPoint x: 1024, endPoint y: 376, distance: 8.1
click at [963, 376] on link "Skip Call" at bounding box center [1011, 374] width 163 height 24
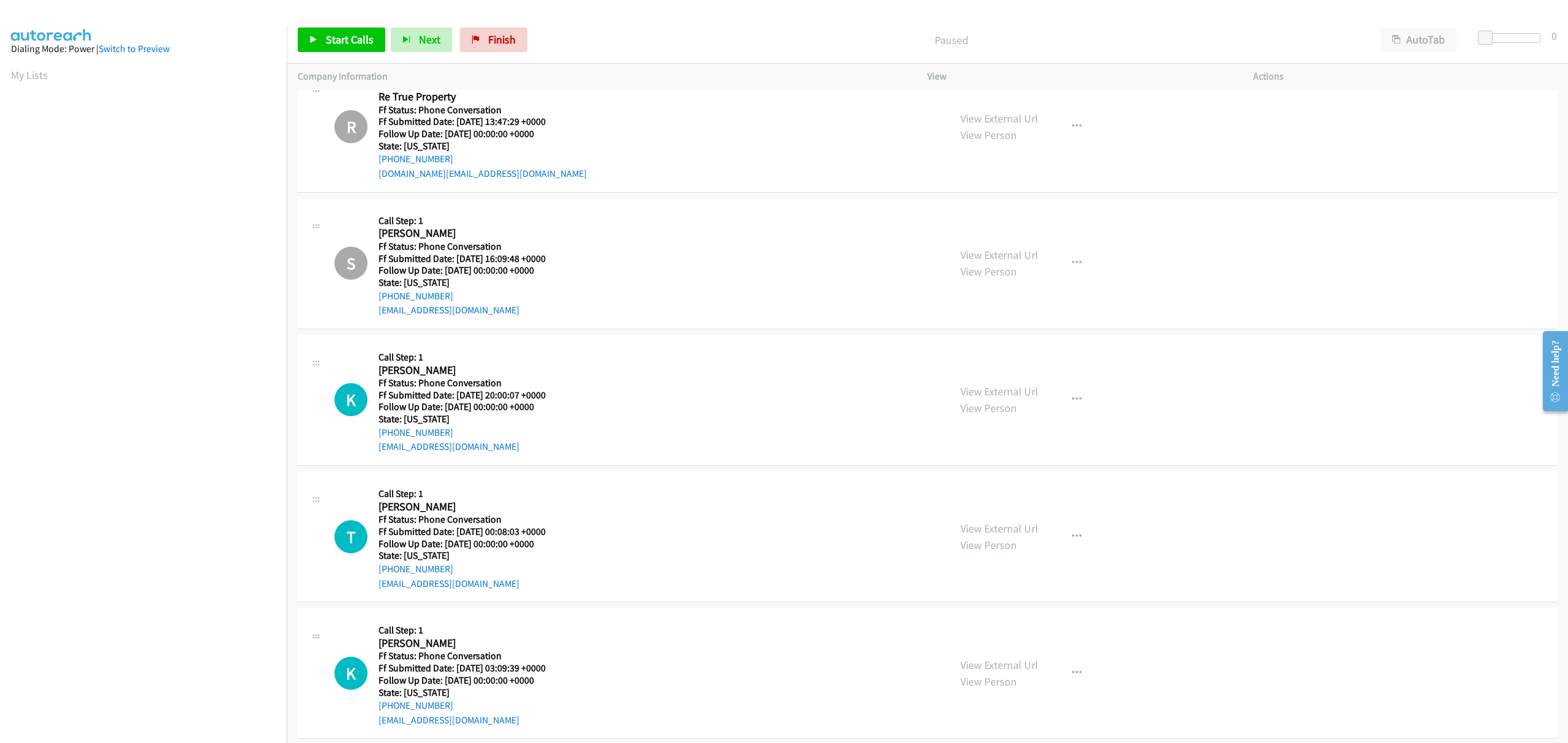
scroll to position [48, 0]
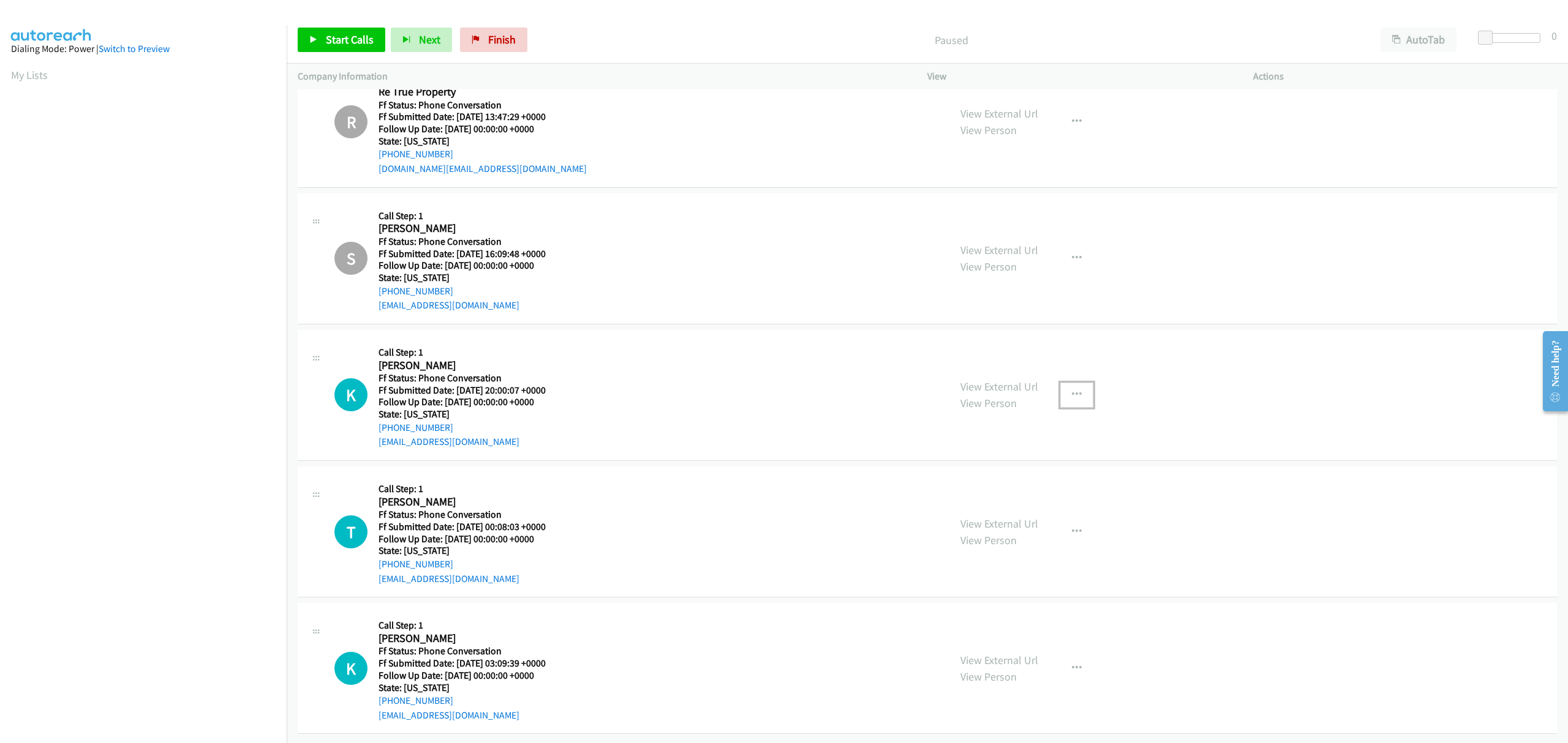
click at [1071, 383] on button "button" at bounding box center [1076, 395] width 33 height 24
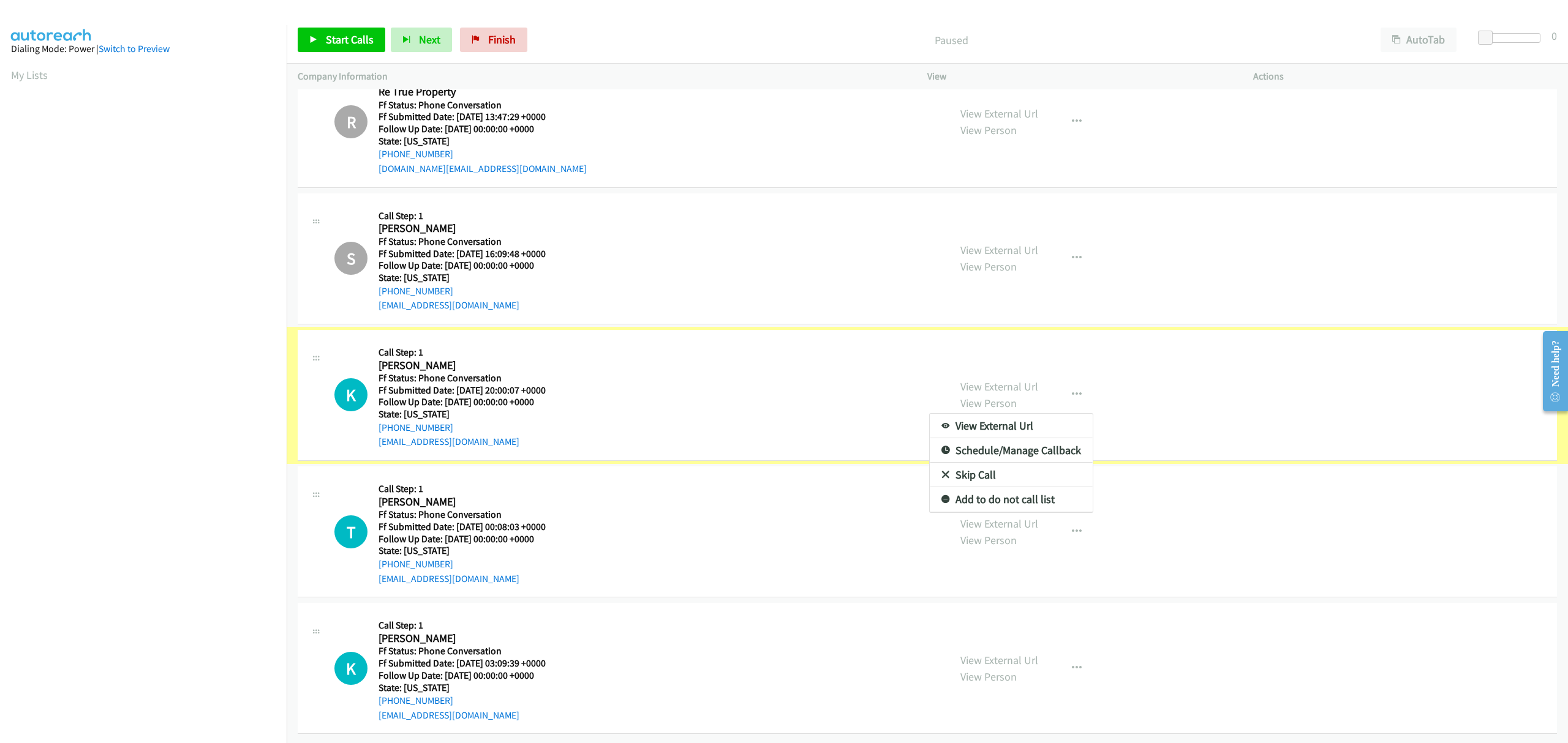
scroll to position [0, 0]
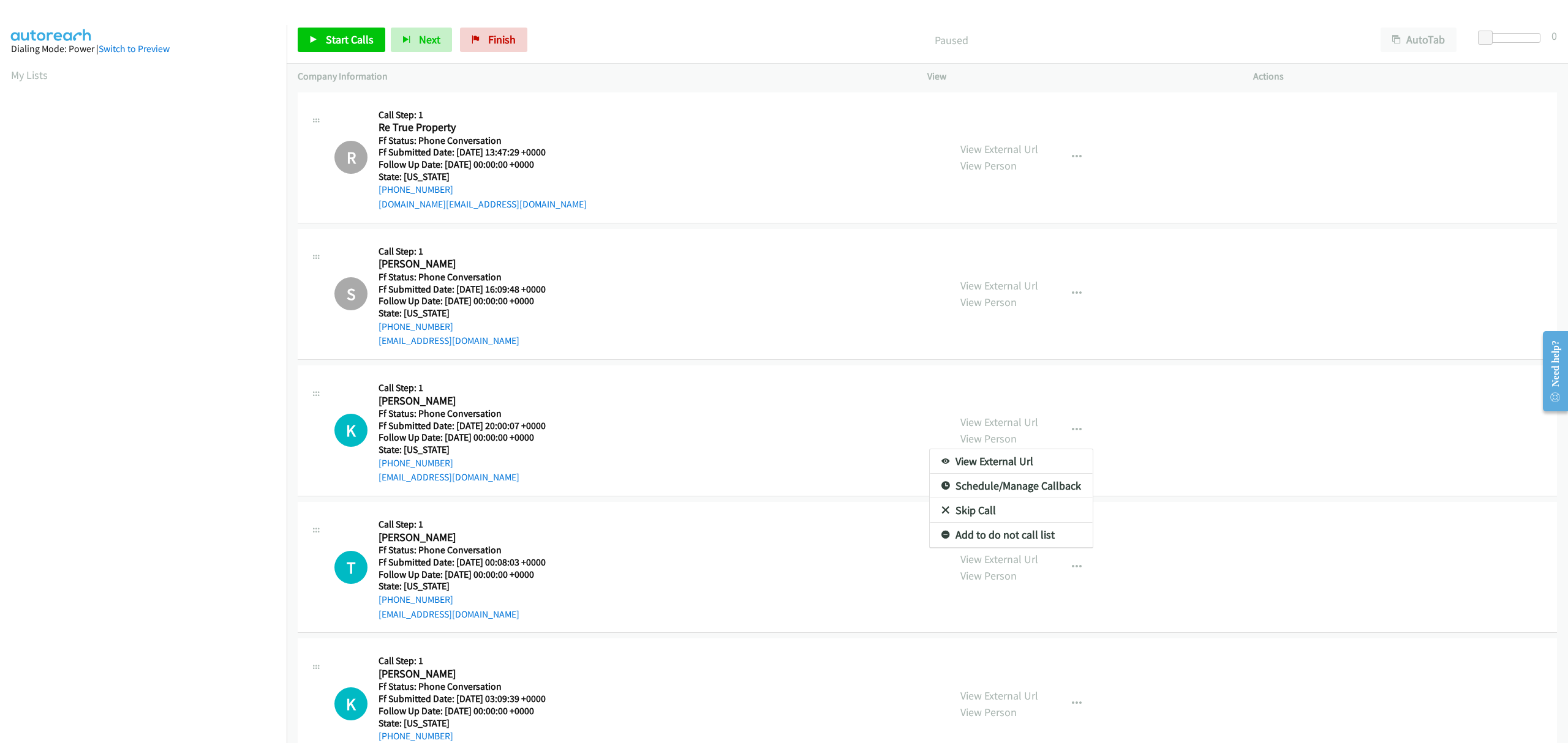
click at [1010, 513] on link "Skip Call" at bounding box center [1011, 511] width 163 height 24
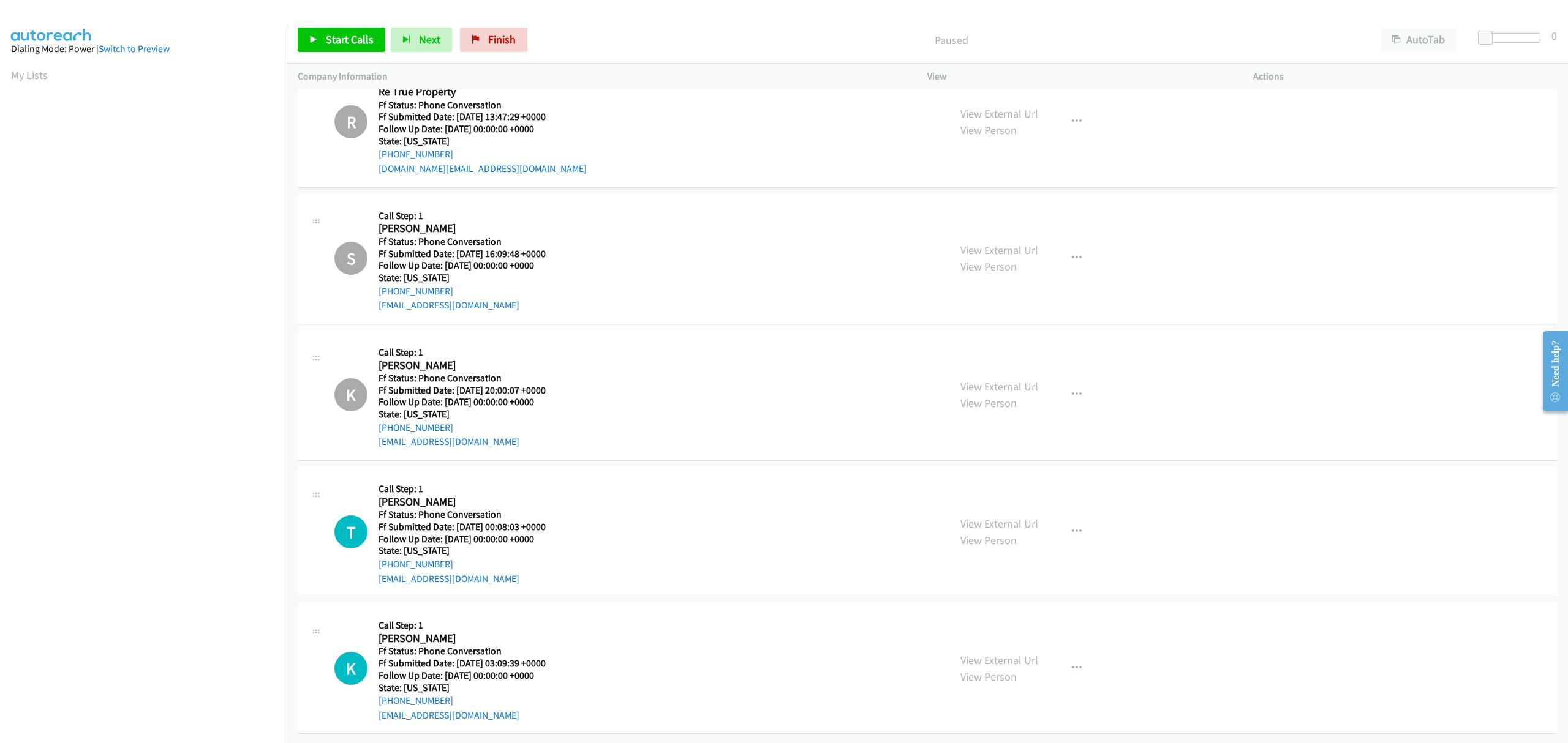
drag, startPoint x: 1023, startPoint y: 512, endPoint x: 1103, endPoint y: 520, distance: 80.4
click at [1103, 520] on div "View External Url View Person View External Url Email Schedule/Manage Callback …" at bounding box center [1117, 531] width 337 height 108
click at [1071, 527] on icon "button" at bounding box center [1076, 532] width 10 height 10
click at [993, 599] on link "Skip Call" at bounding box center [1011, 611] width 163 height 24
click at [1071, 663] on icon "button" at bounding box center [1076, 668] width 10 height 10
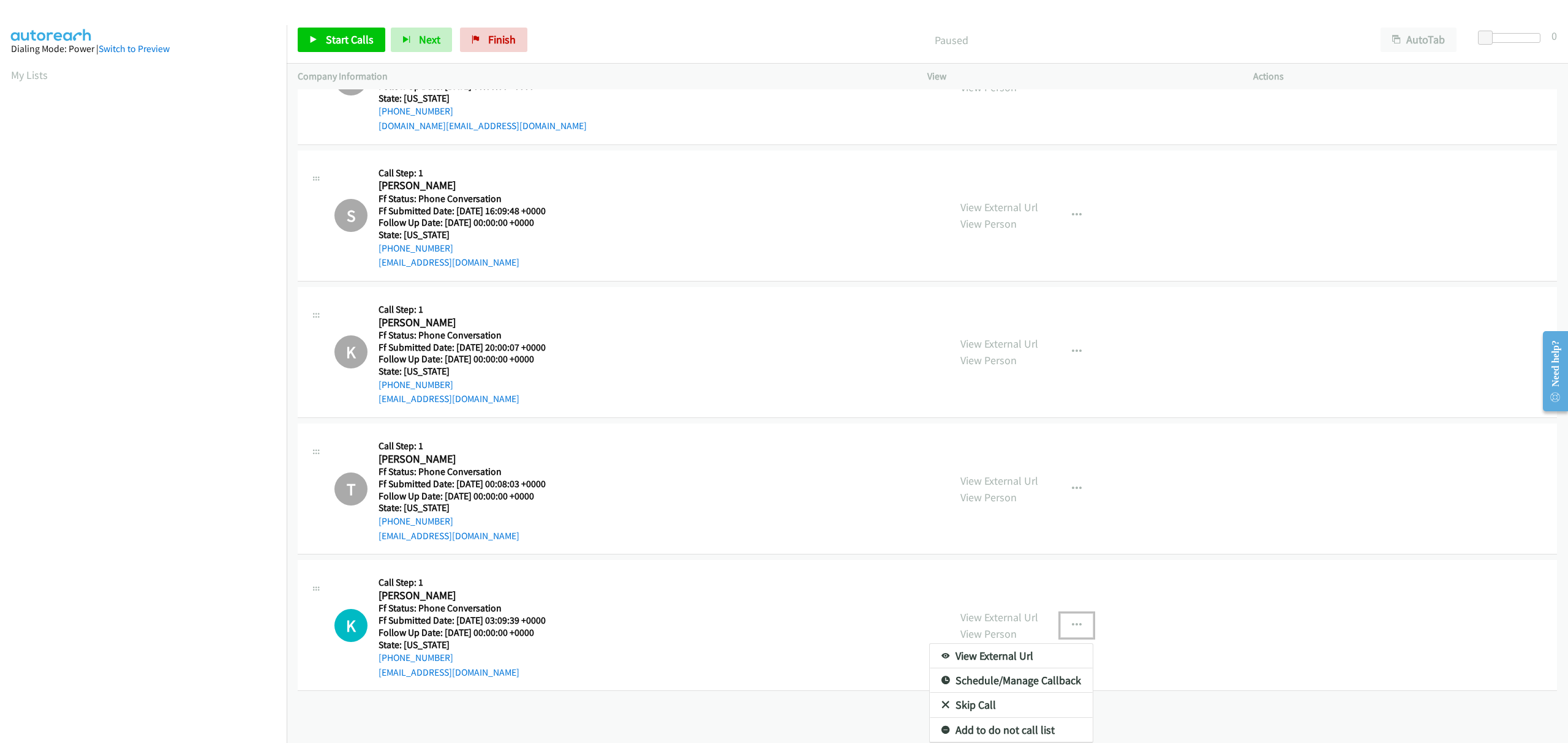
click at [965, 695] on link "Skip Call" at bounding box center [1011, 705] width 163 height 24
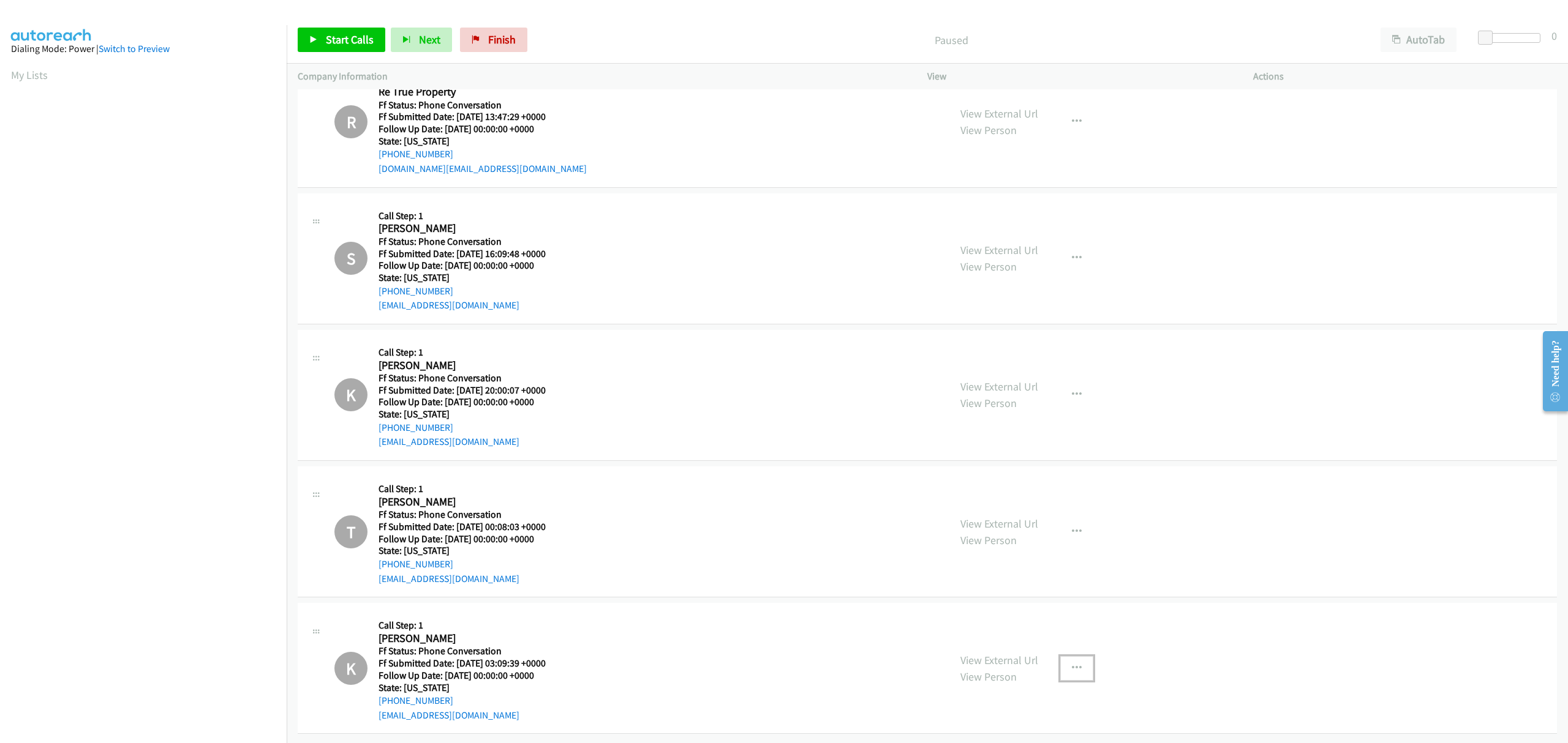
scroll to position [87, 0]
click at [495, 39] on span "Finish" at bounding box center [502, 40] width 28 height 14
